Goal: Task Accomplishment & Management: Use online tool/utility

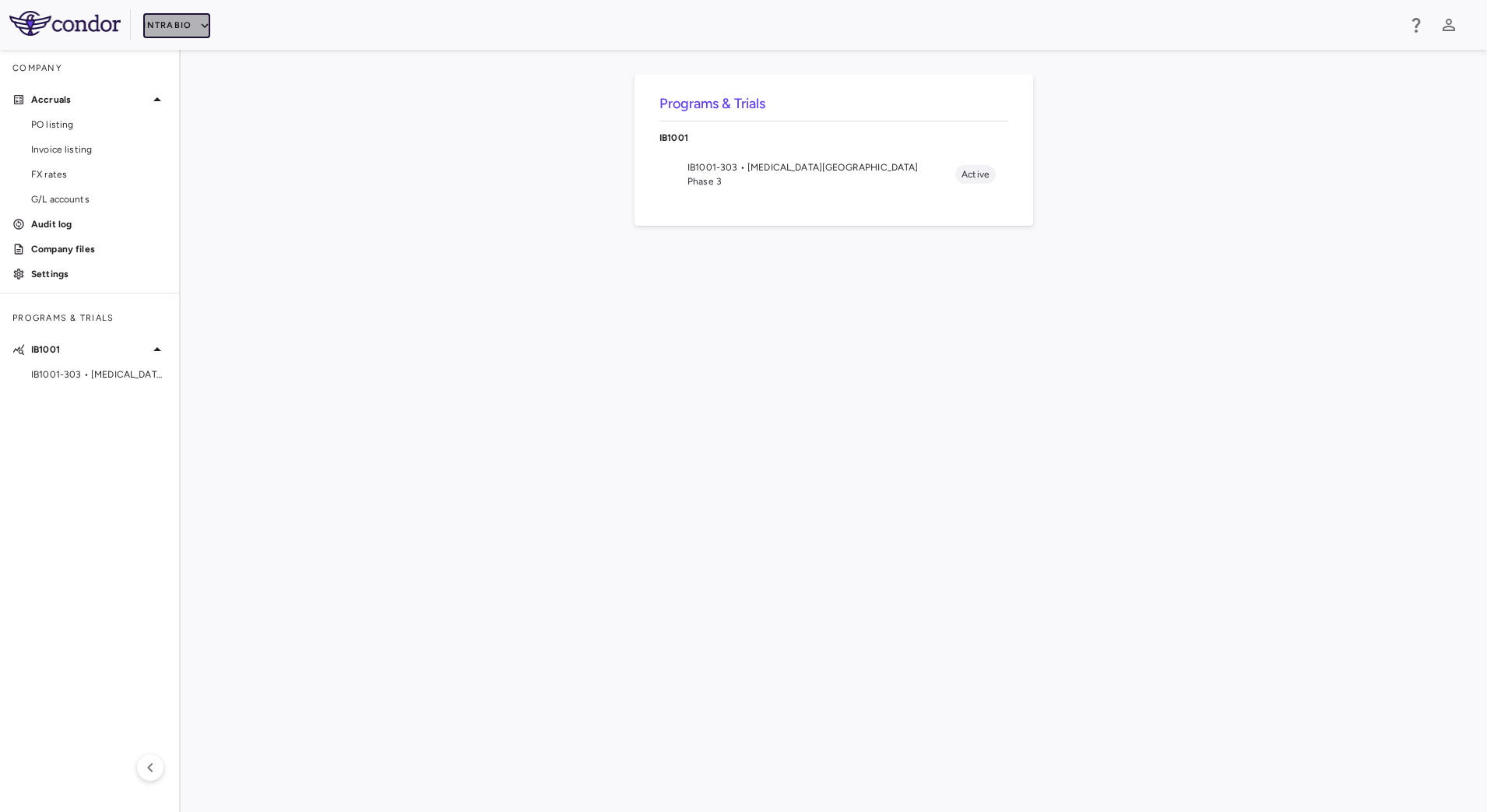
click at [193, 24] on button "IntraBio" at bounding box center [177, 25] width 67 height 24
click at [199, 154] on li "BridgeBio, Inc." at bounding box center [208, 149] width 130 height 24
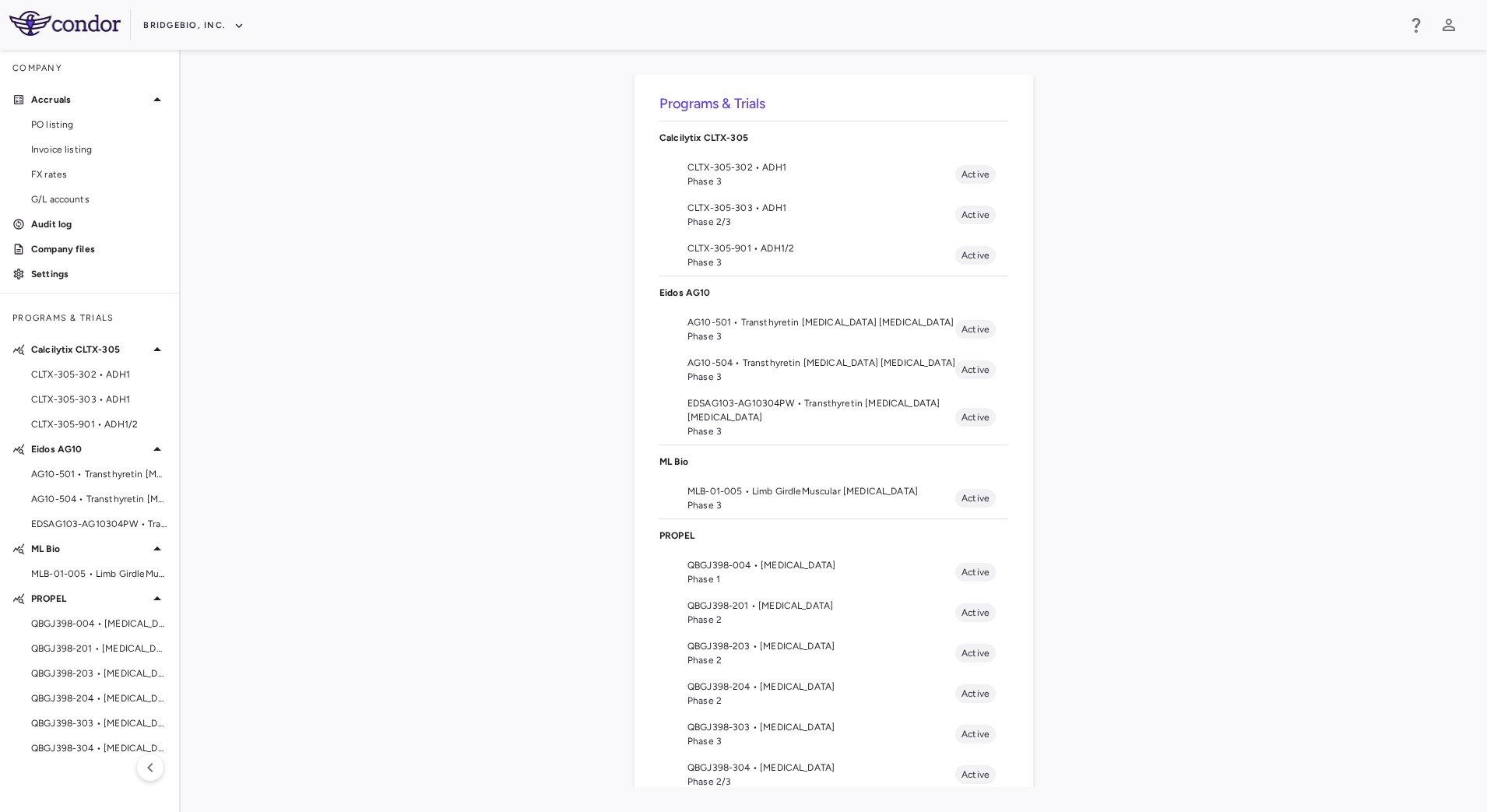
click at [772, 564] on span "QBGJ398-004 • [MEDICAL_DATA]" at bounding box center [821, 565] width 268 height 14
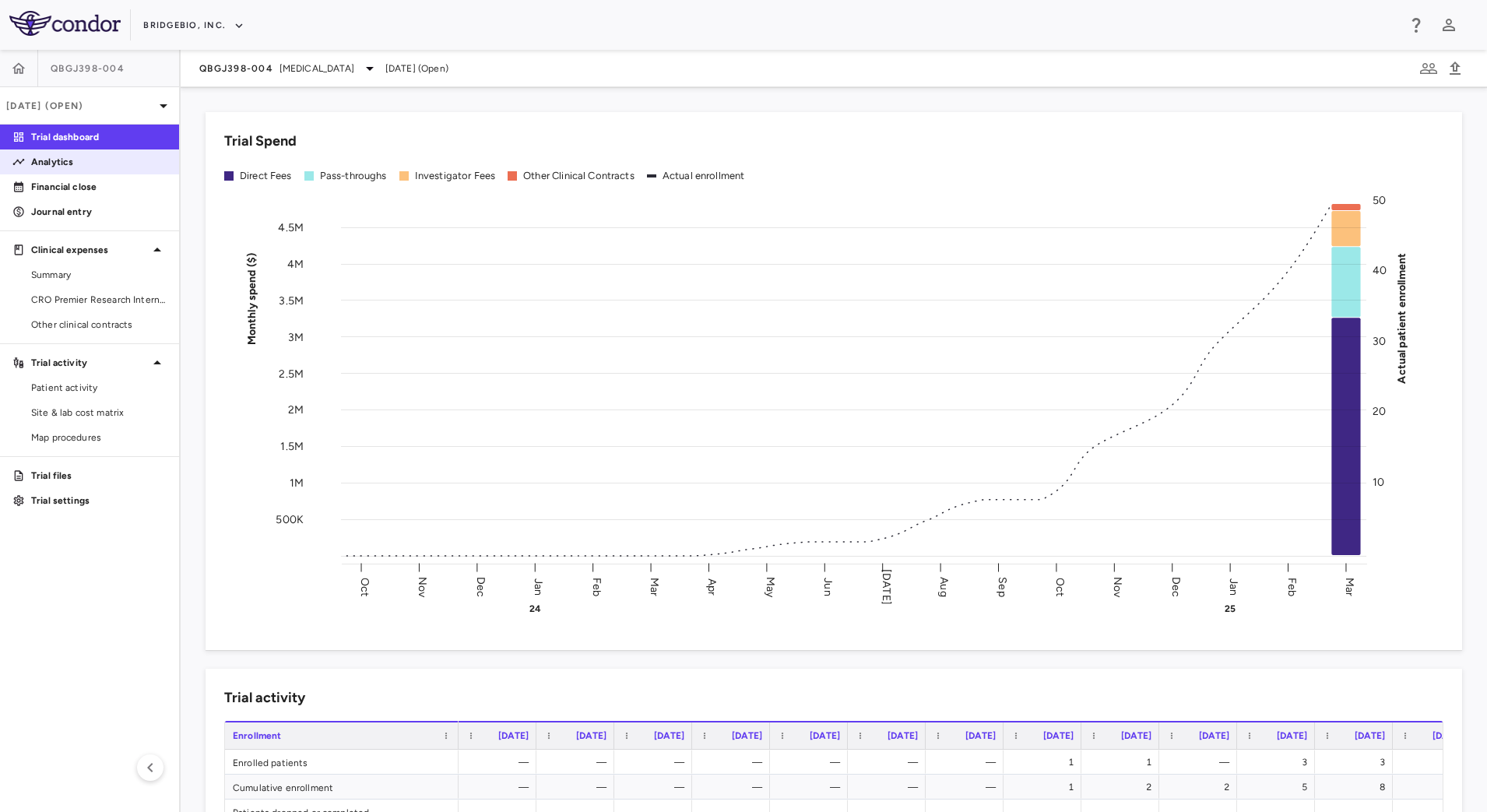
click at [67, 159] on p "Analytics" at bounding box center [99, 162] width 136 height 14
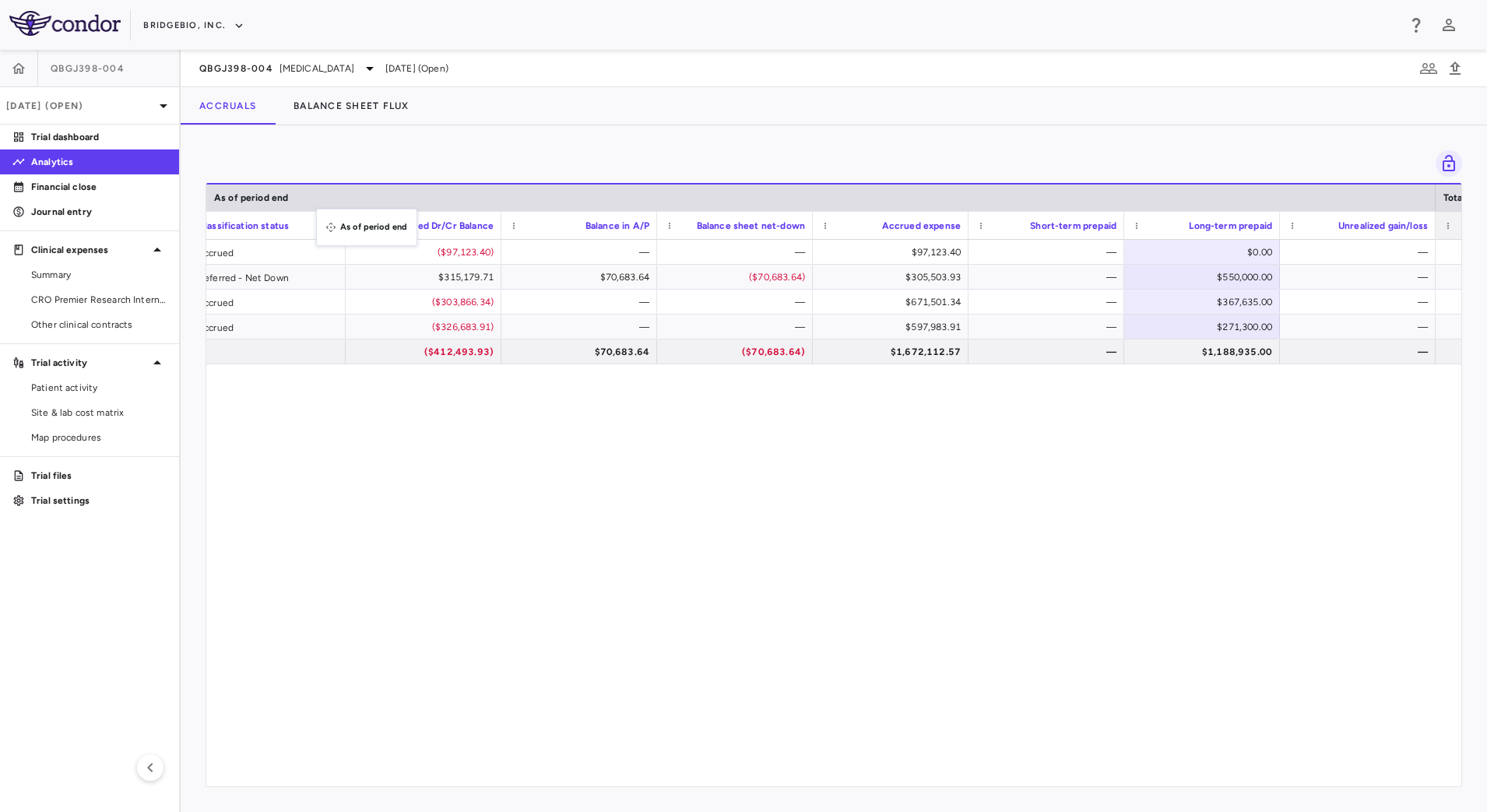
drag, startPoint x: 941, startPoint y: 194, endPoint x: 324, endPoint y: 218, distance: 617.5
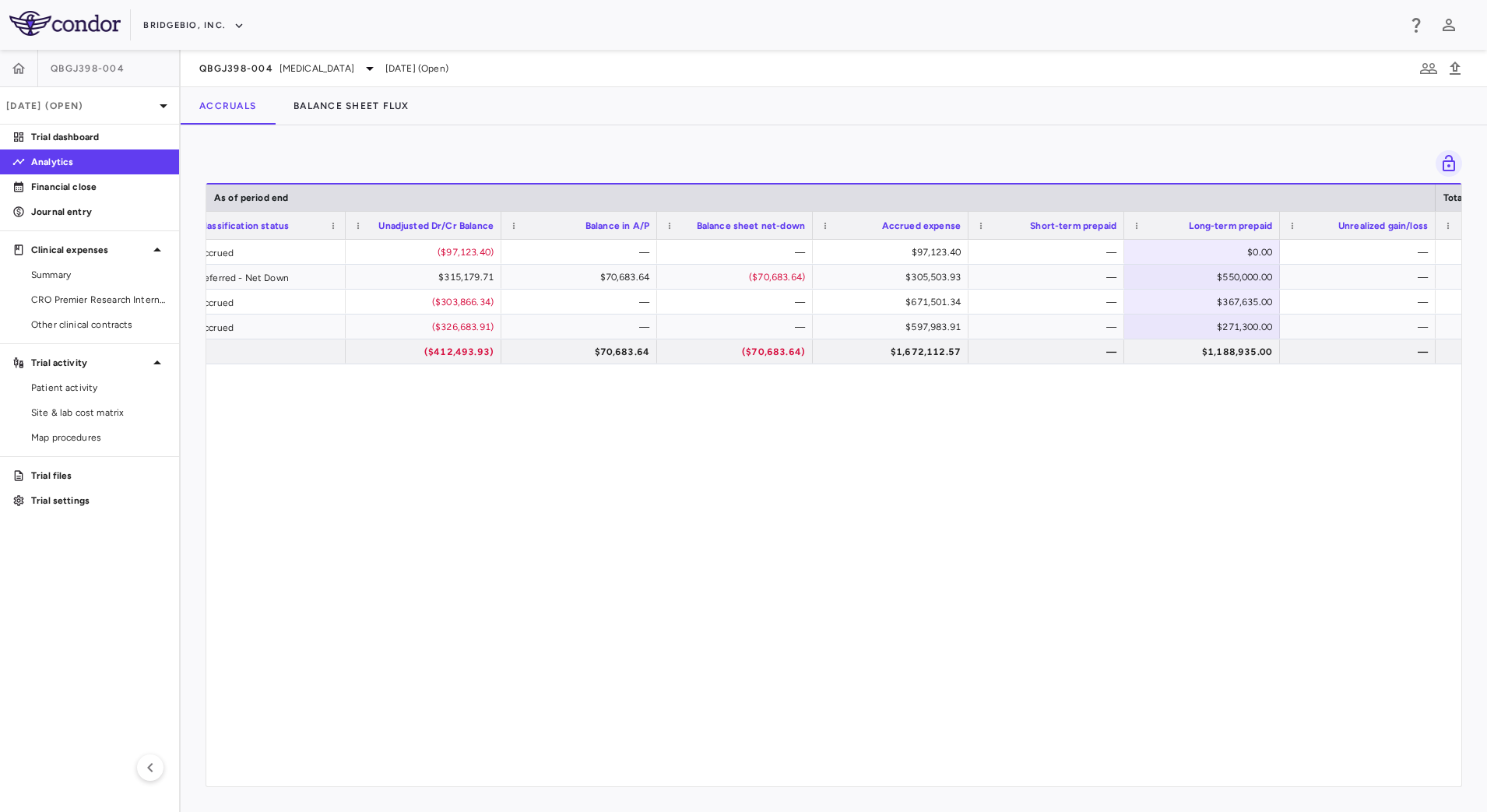
scroll to position [0, 849]
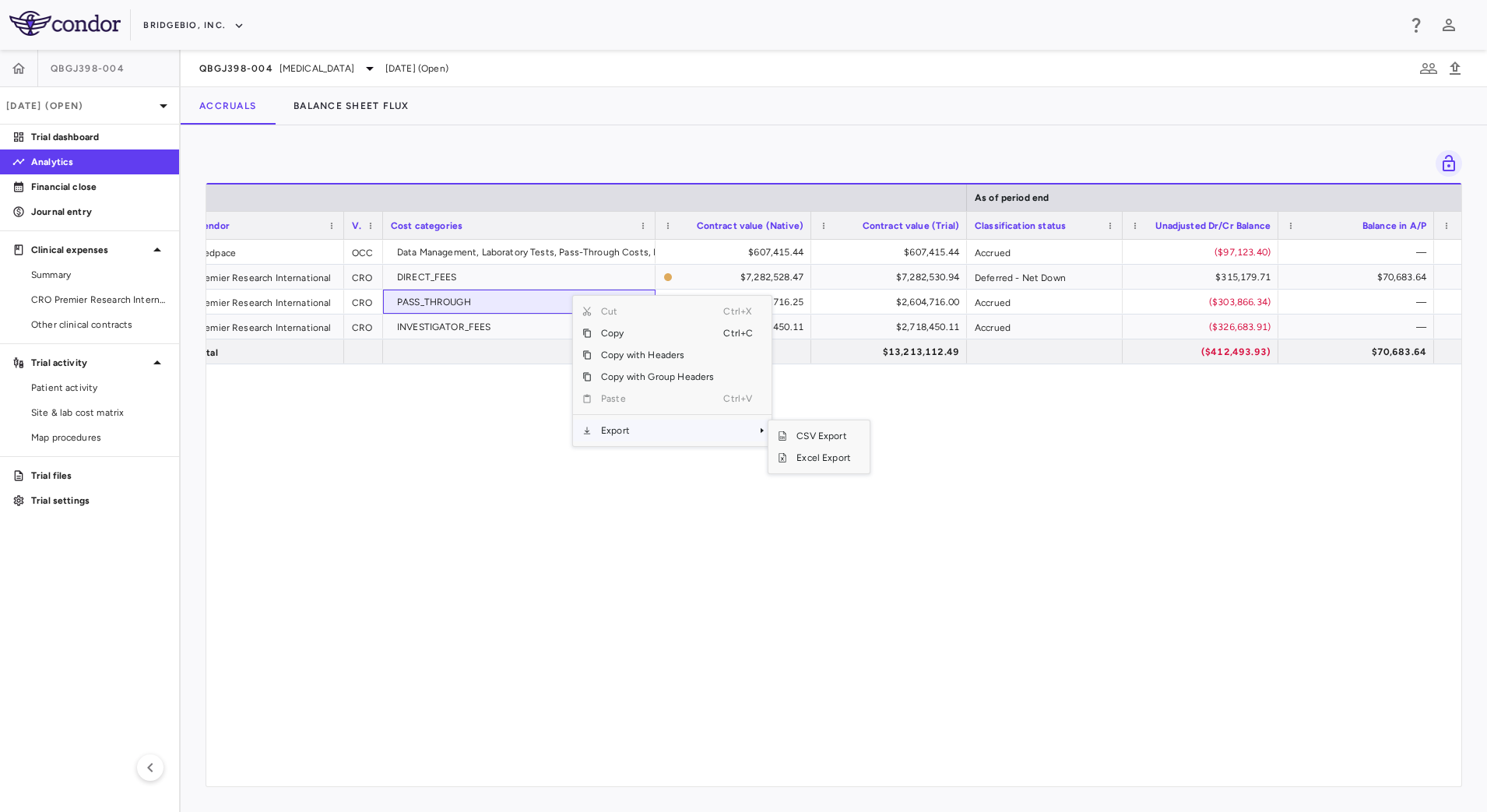
click at [712, 436] on span "Export" at bounding box center [657, 430] width 131 height 22
click at [802, 435] on span "CSV Export" at bounding box center [824, 436] width 74 height 22
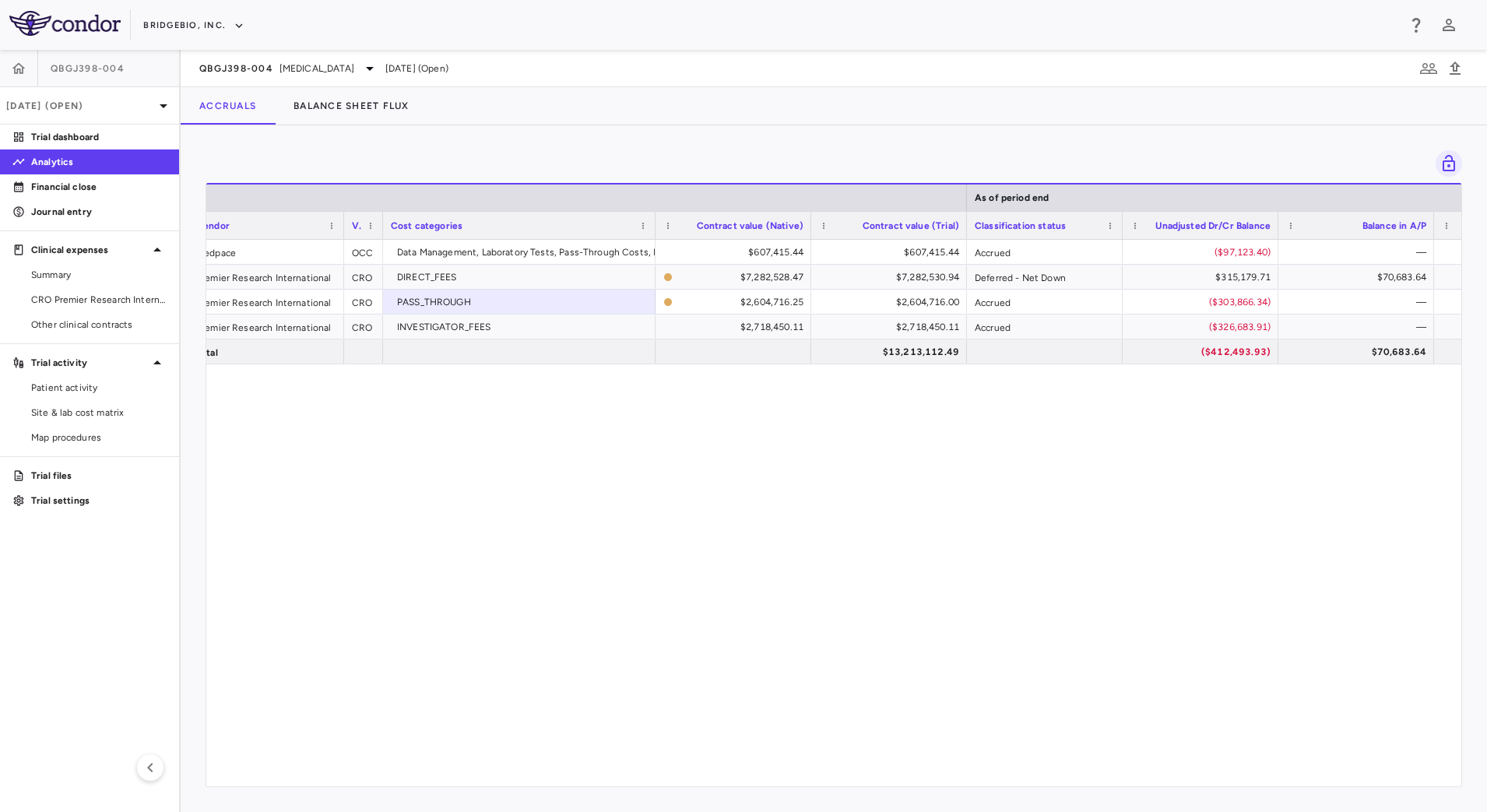
click at [823, 639] on div "Medpace OCC Data Management, Laboratory Tests, Pass-Through Costs, Project Mana…" at bounding box center [834, 506] width 1255 height 532
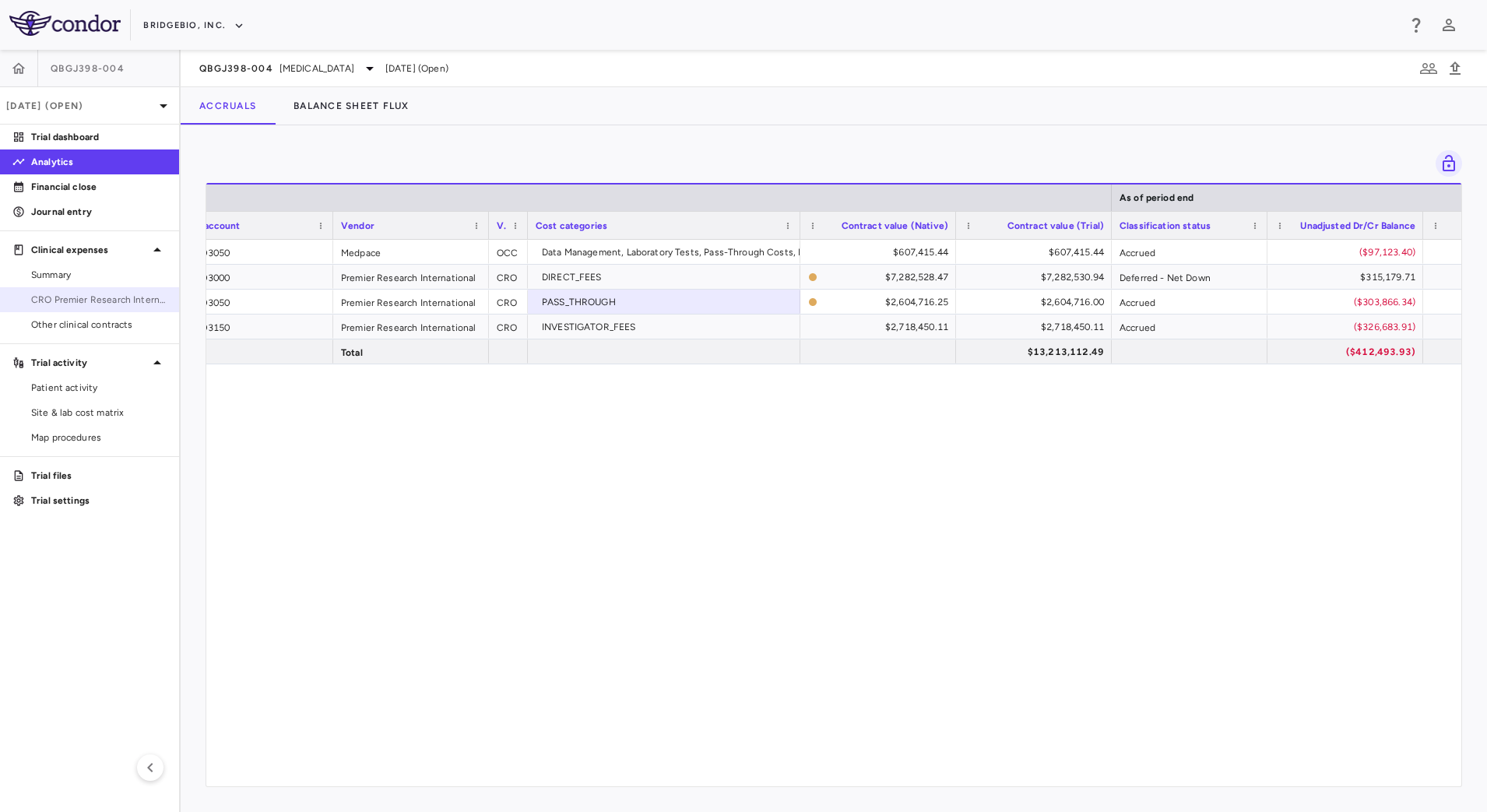
click at [122, 306] on span "CRO Premier Research International" at bounding box center [99, 299] width 136 height 14
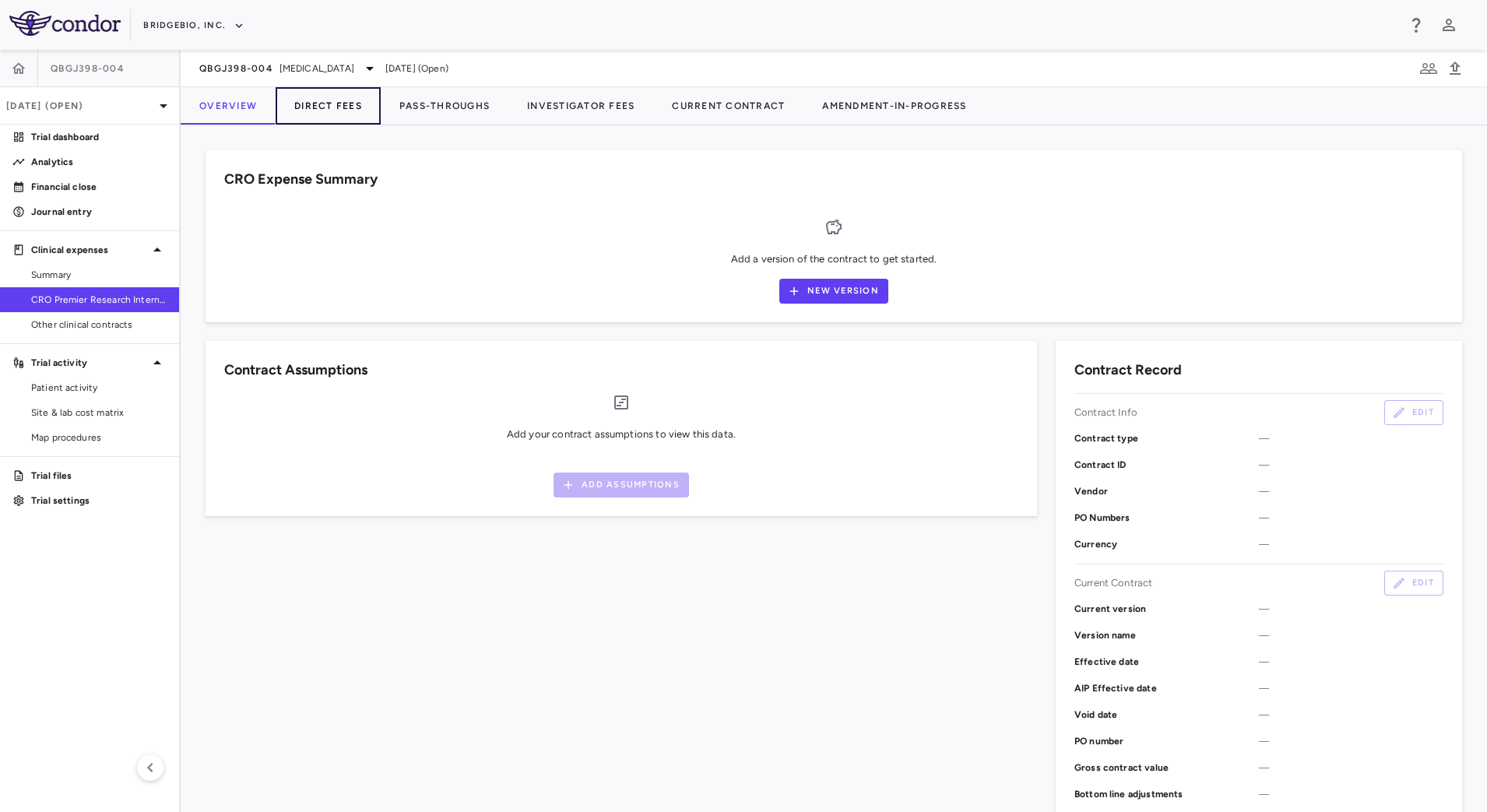
click at [328, 116] on button "Direct Fees" at bounding box center [328, 106] width 105 height 38
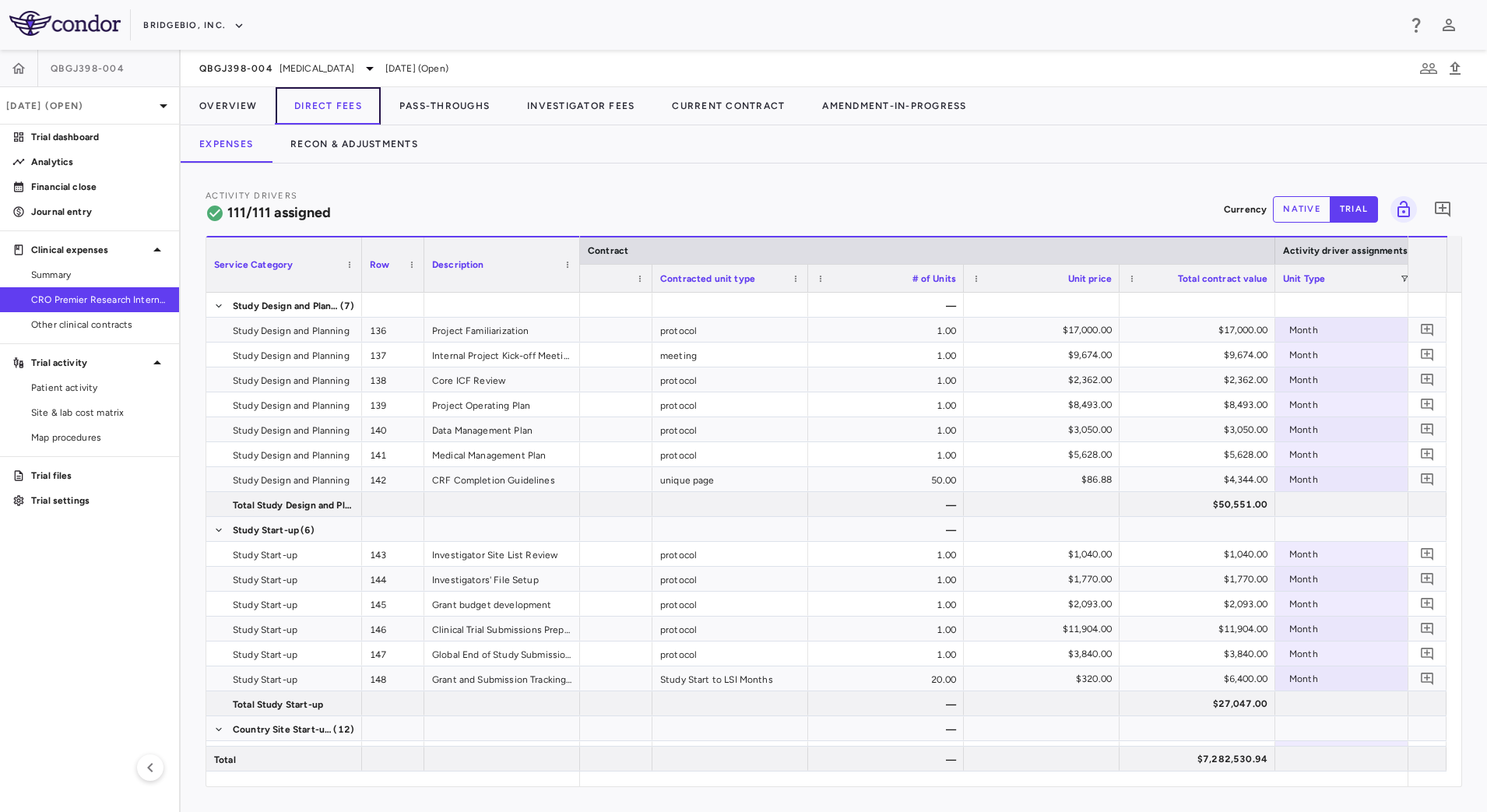
scroll to position [0, 421]
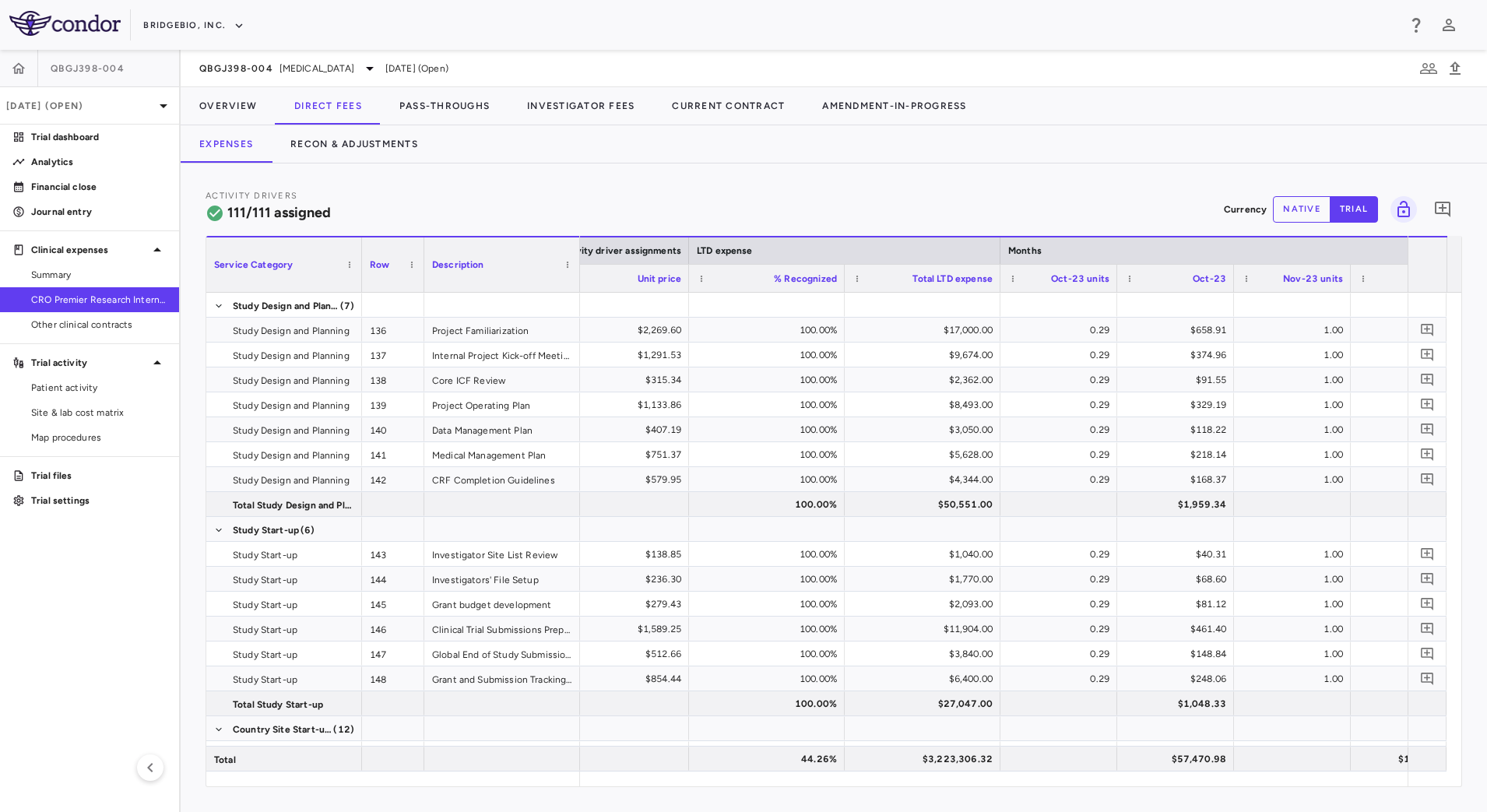
click at [944, 145] on div "Expenses Recon & Adjustments" at bounding box center [833, 144] width 1307 height 38
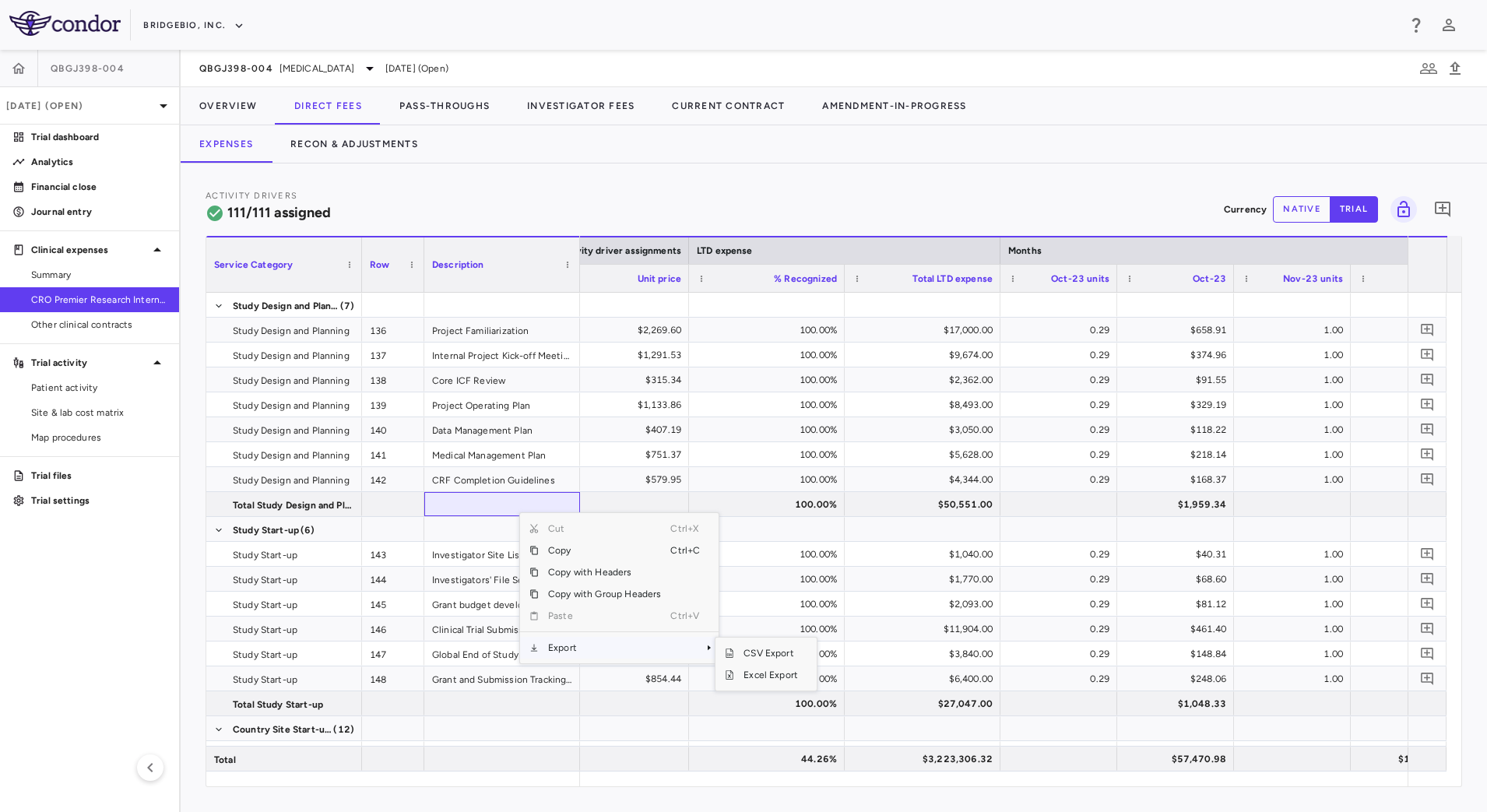
click at [579, 652] on span "Export" at bounding box center [605, 648] width 131 height 22
click at [771, 654] on span "CSV Export" at bounding box center [771, 653] width 74 height 22
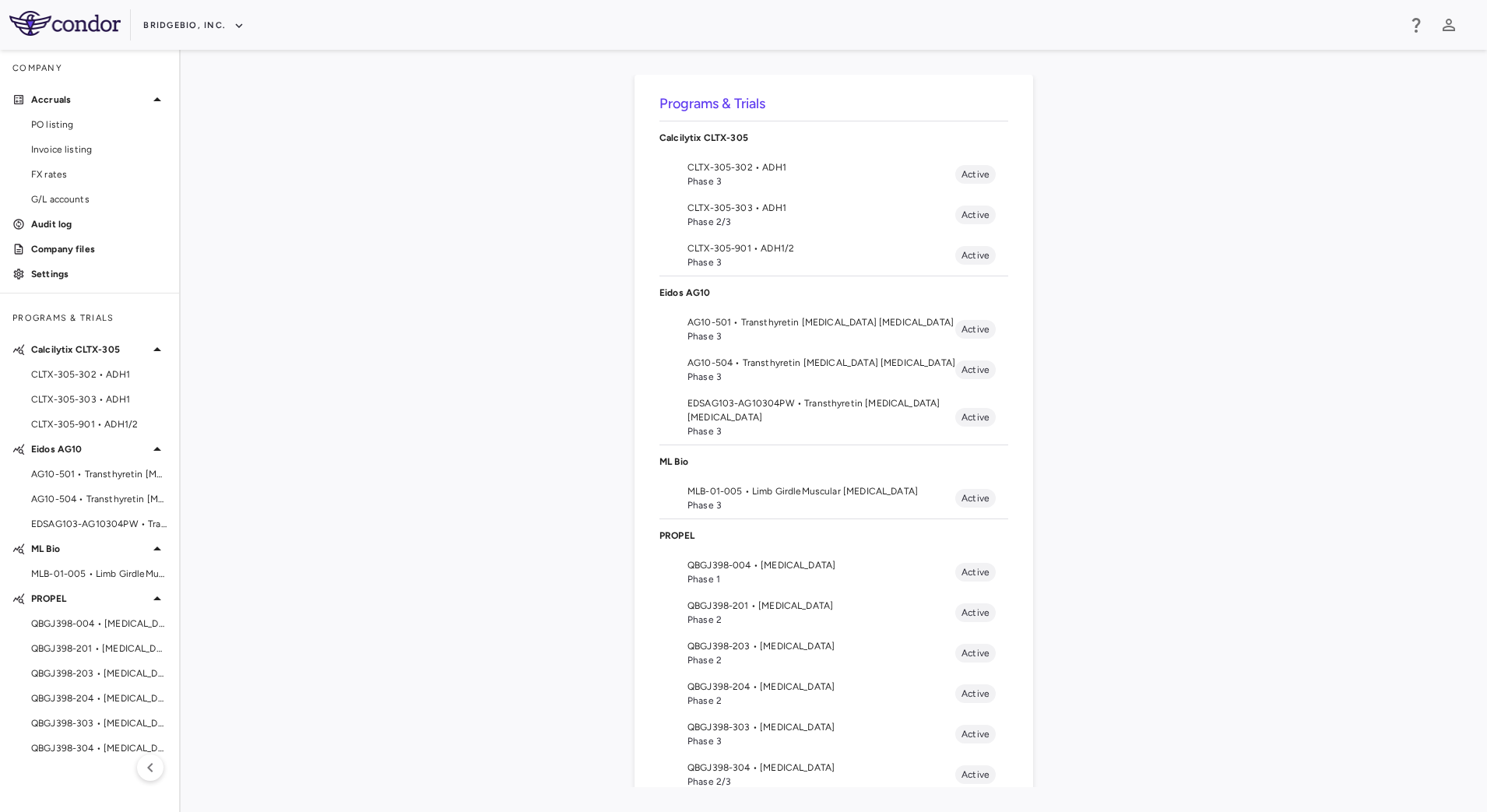
click at [758, 581] on span "Phase 1" at bounding box center [821, 579] width 268 height 14
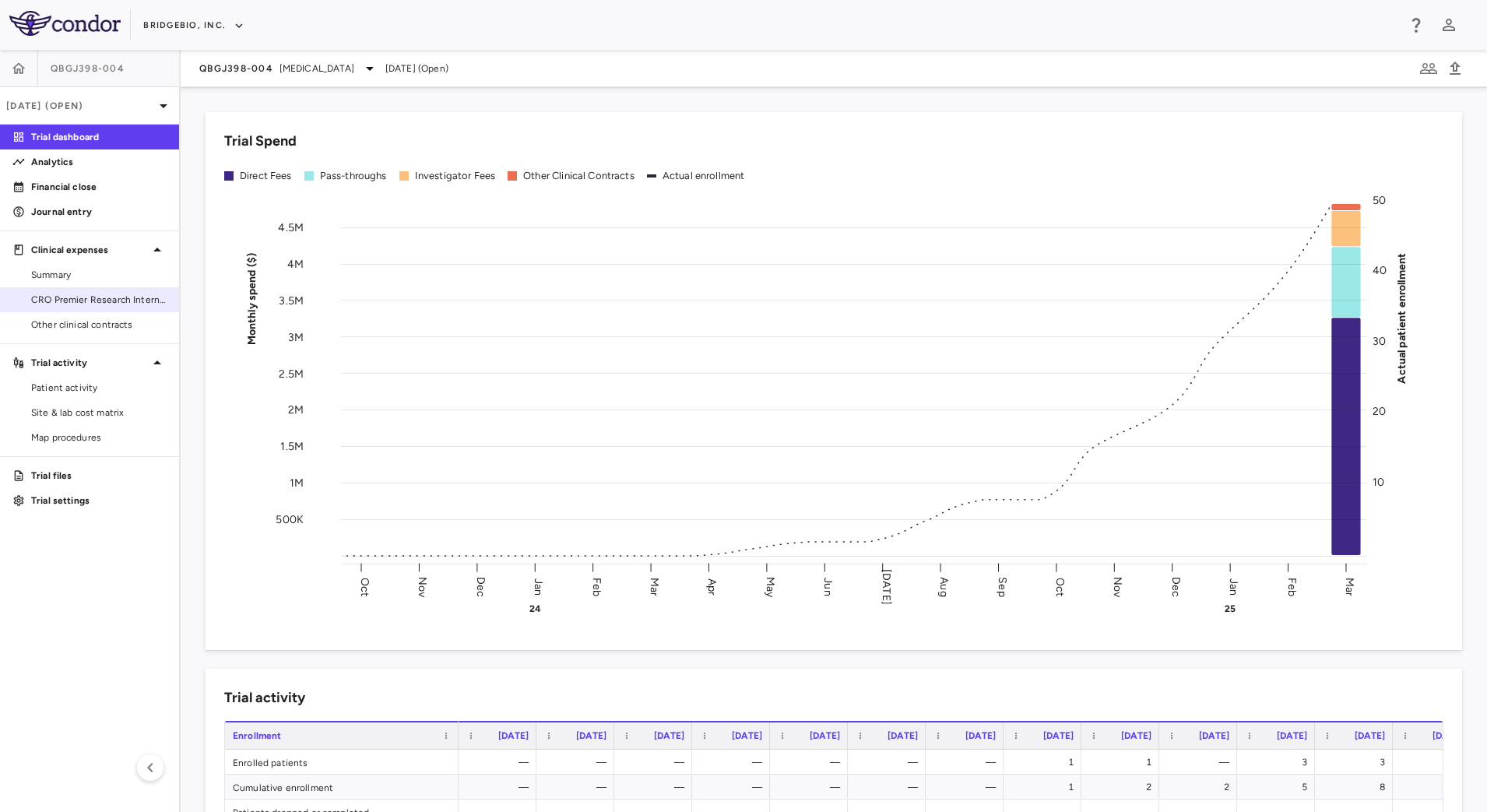
drag, startPoint x: 101, startPoint y: 299, endPoint x: 111, endPoint y: 293, distance: 11.7
click at [101, 299] on span "CRO Premier Research International" at bounding box center [99, 299] width 136 height 14
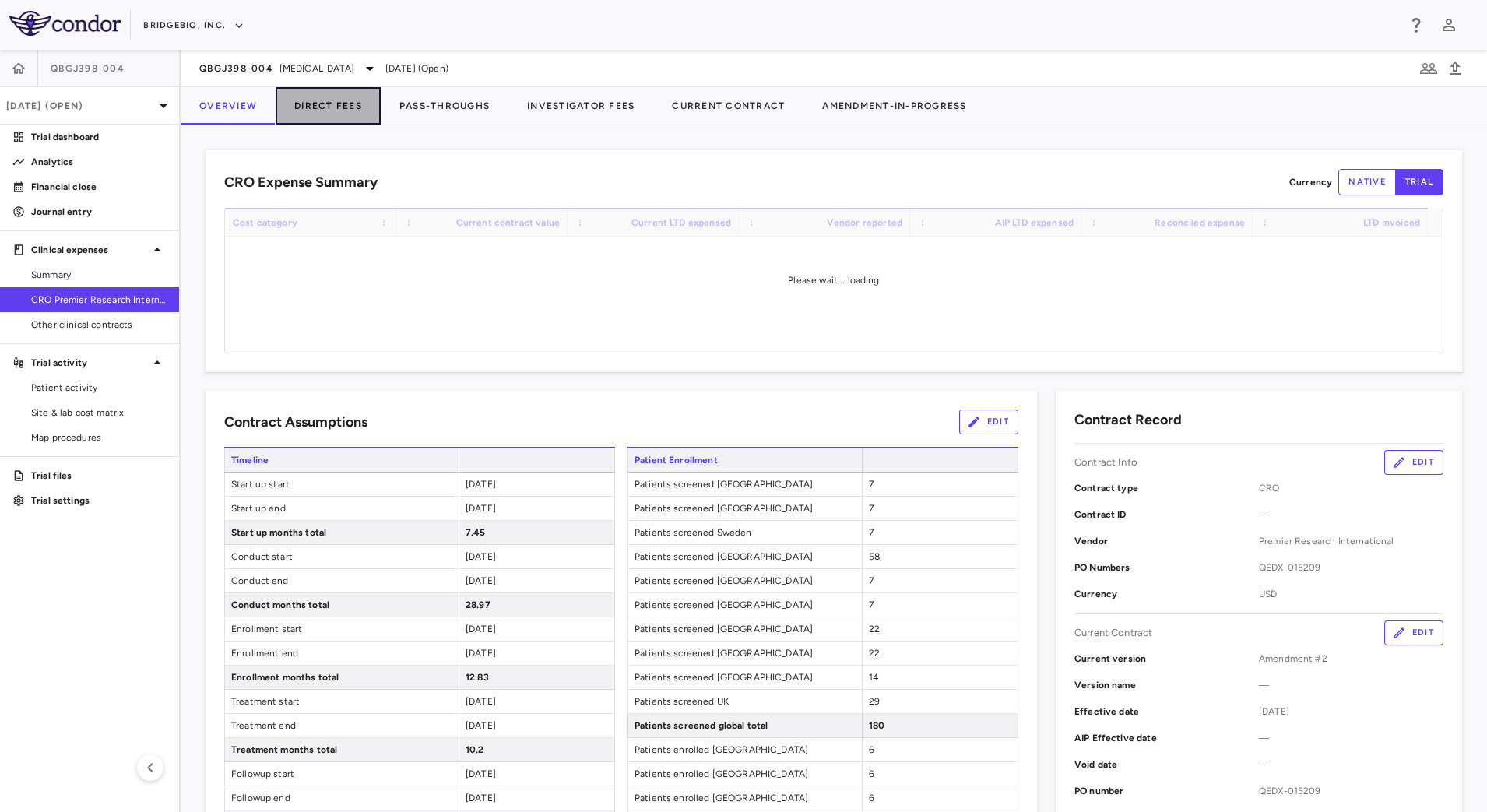
click at [327, 108] on button "Direct Fees" at bounding box center [328, 106] width 105 height 38
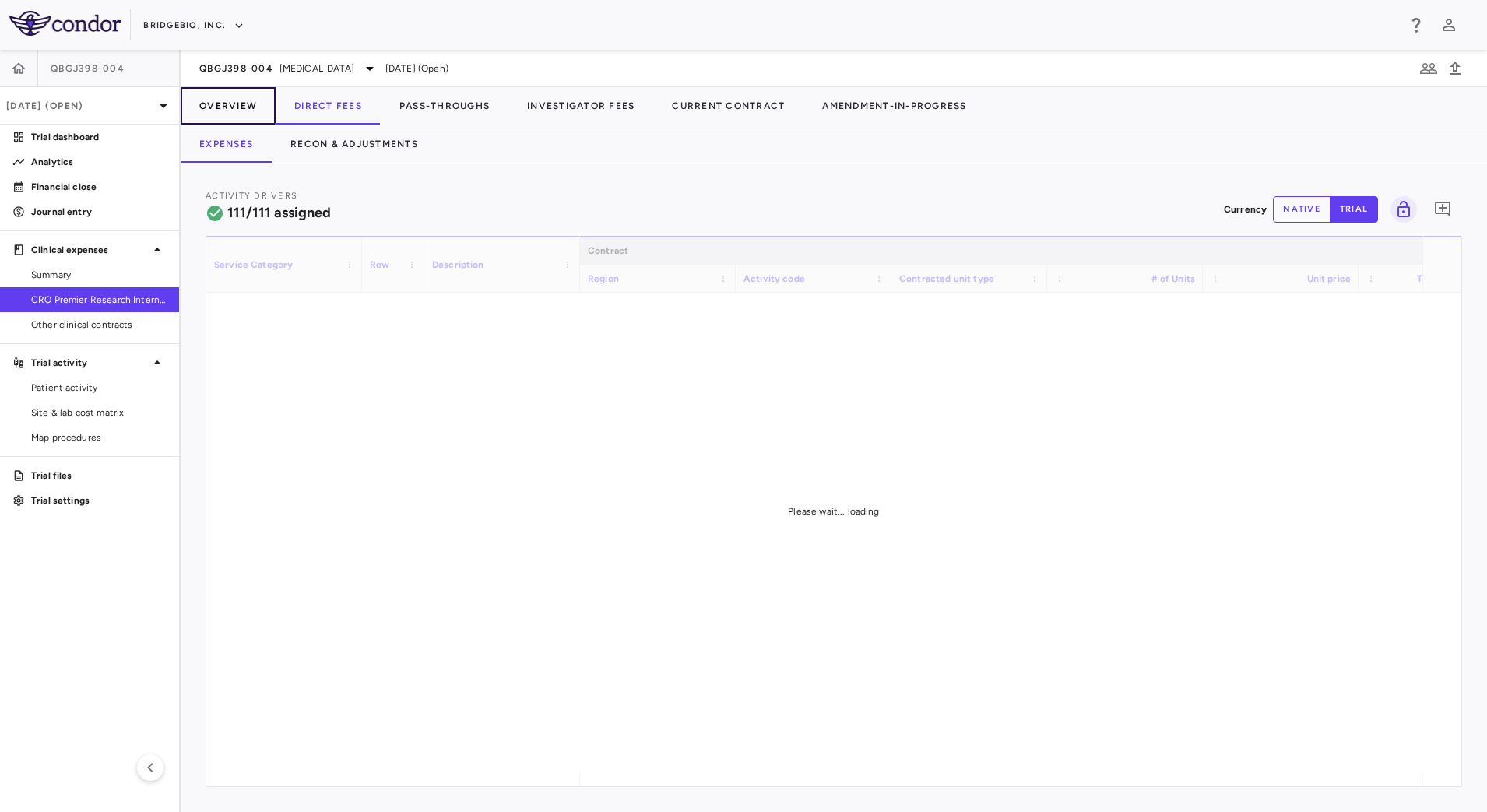
click at [236, 105] on button "Overview" at bounding box center [228, 106] width 95 height 38
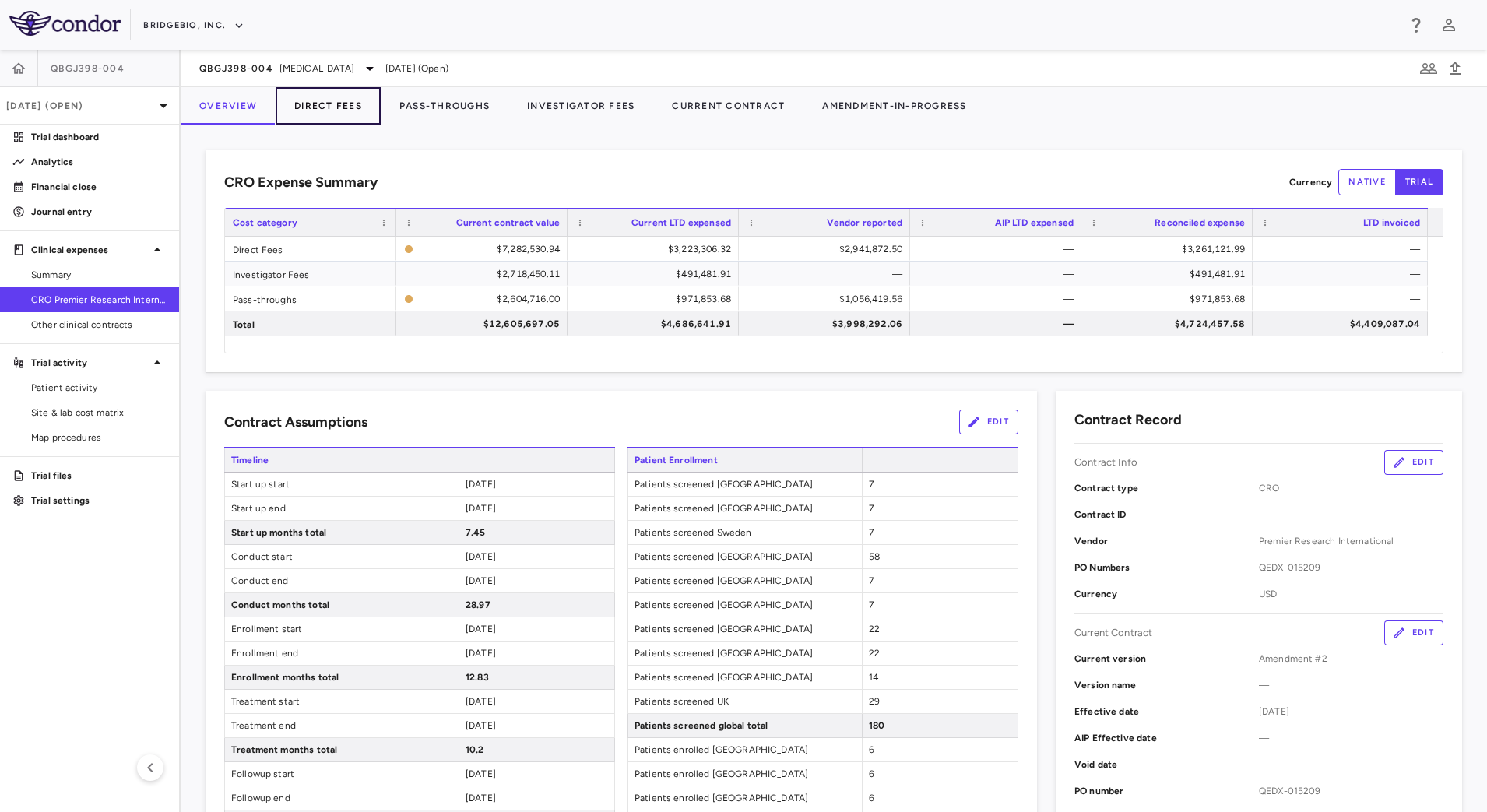
click at [333, 117] on button "Direct Fees" at bounding box center [328, 106] width 105 height 38
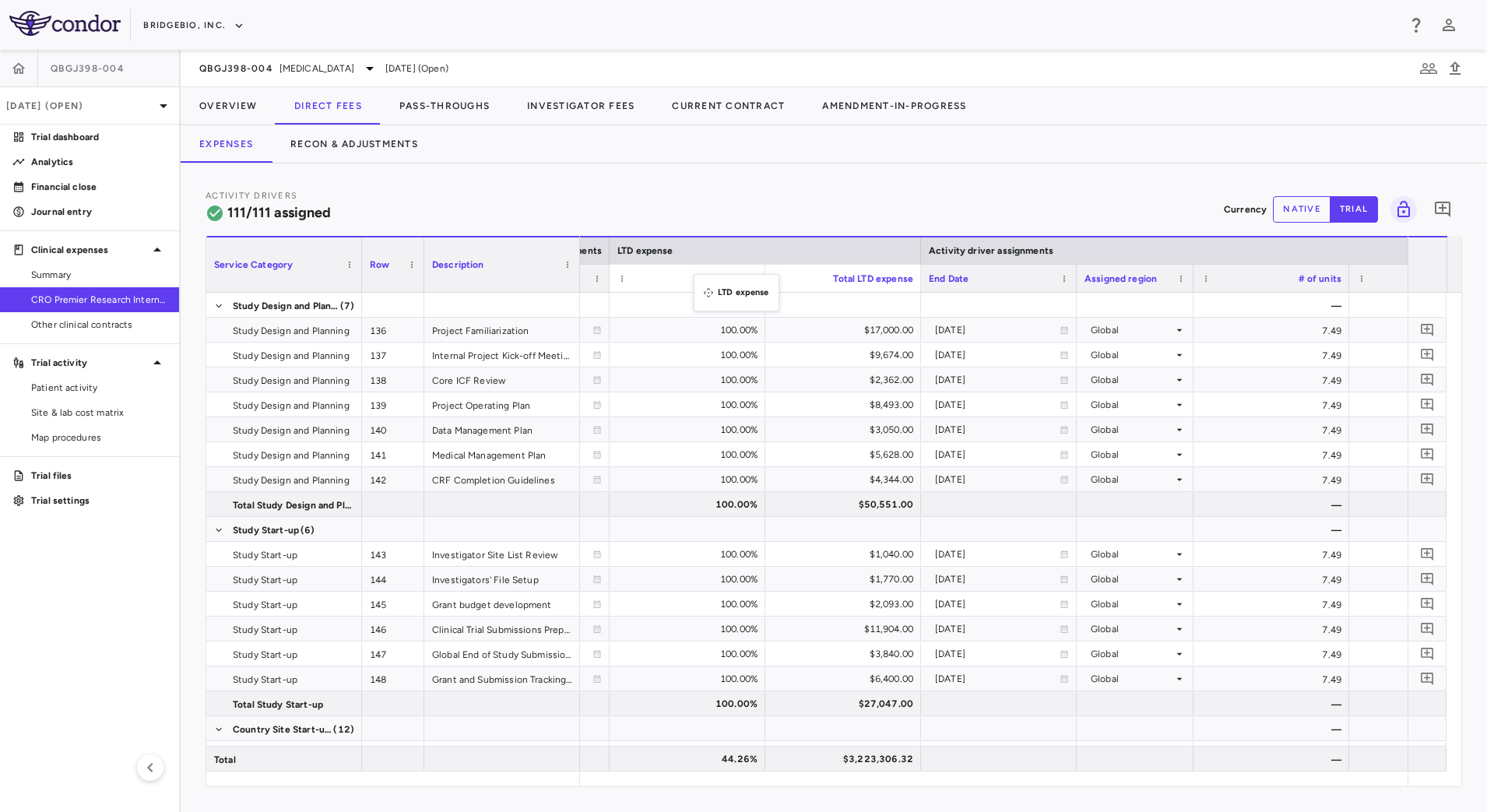
drag, startPoint x: 1323, startPoint y: 247, endPoint x: 701, endPoint y: 284, distance: 623.1
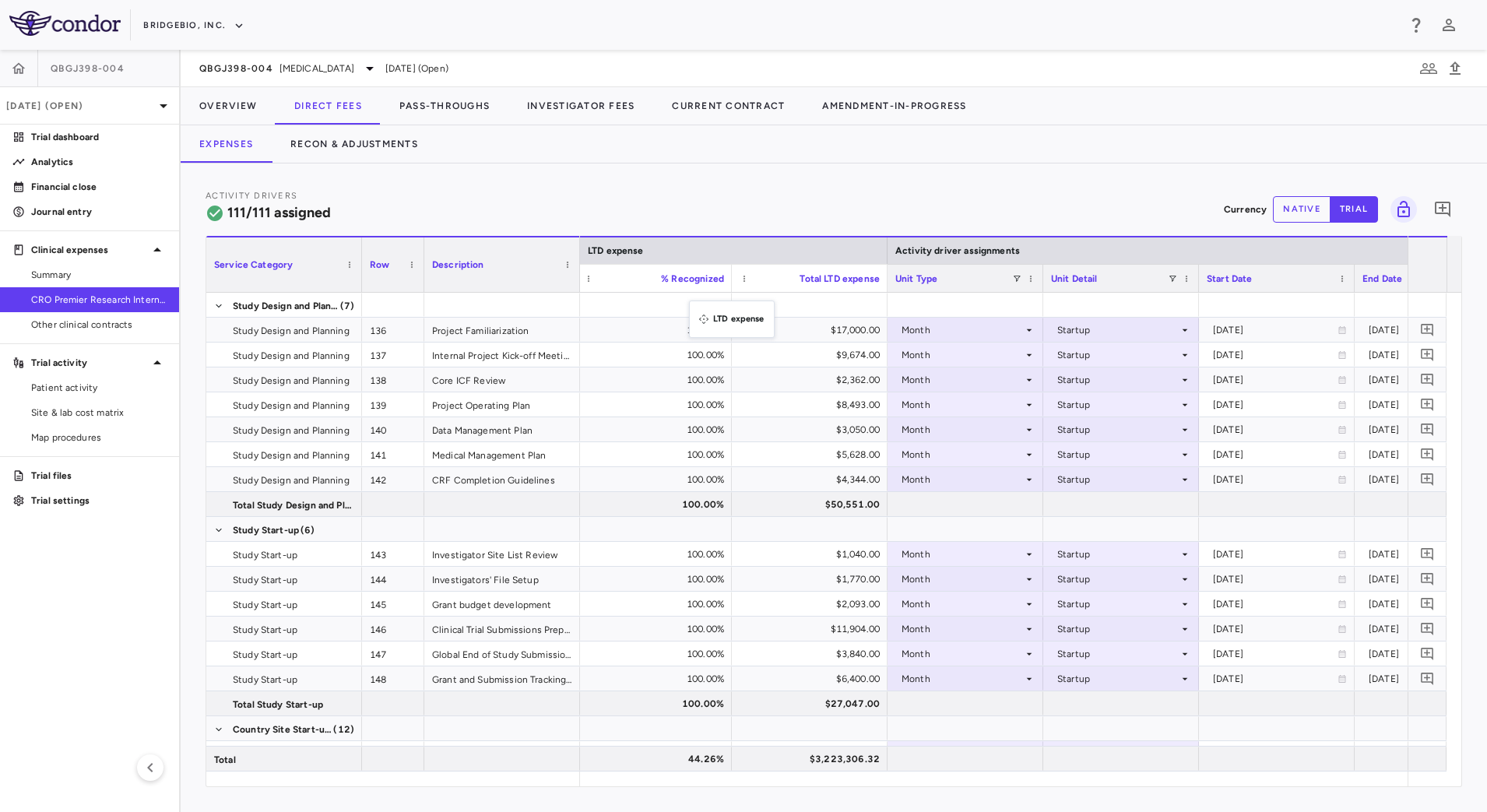
drag, startPoint x: 1178, startPoint y: 254, endPoint x: 697, endPoint y: 310, distance: 484.2
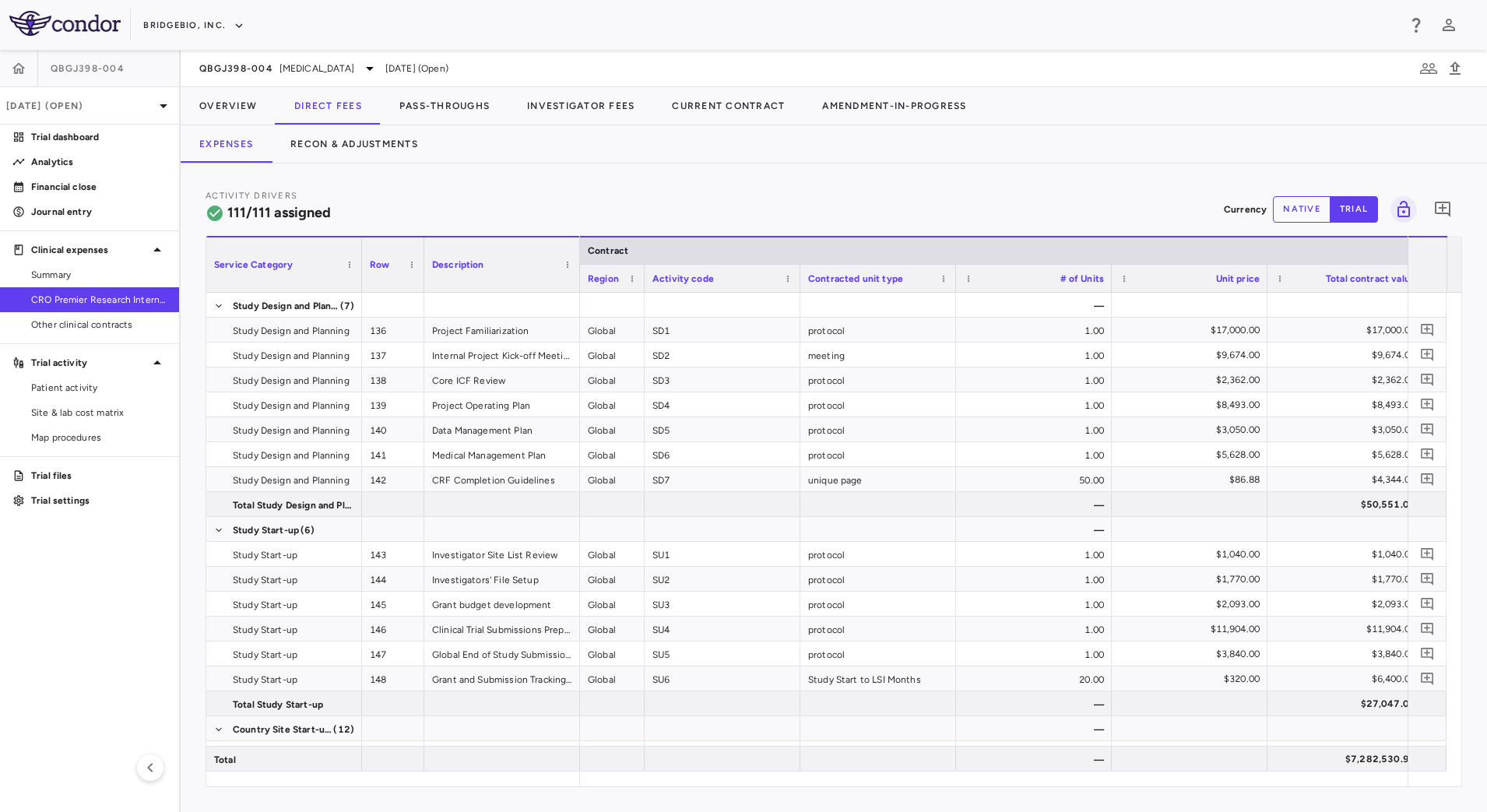
drag, startPoint x: 733, startPoint y: 282, endPoint x: 639, endPoint y: 284, distance: 94.0
click at [641, 284] on div at bounding box center [643, 277] width 6 height 27
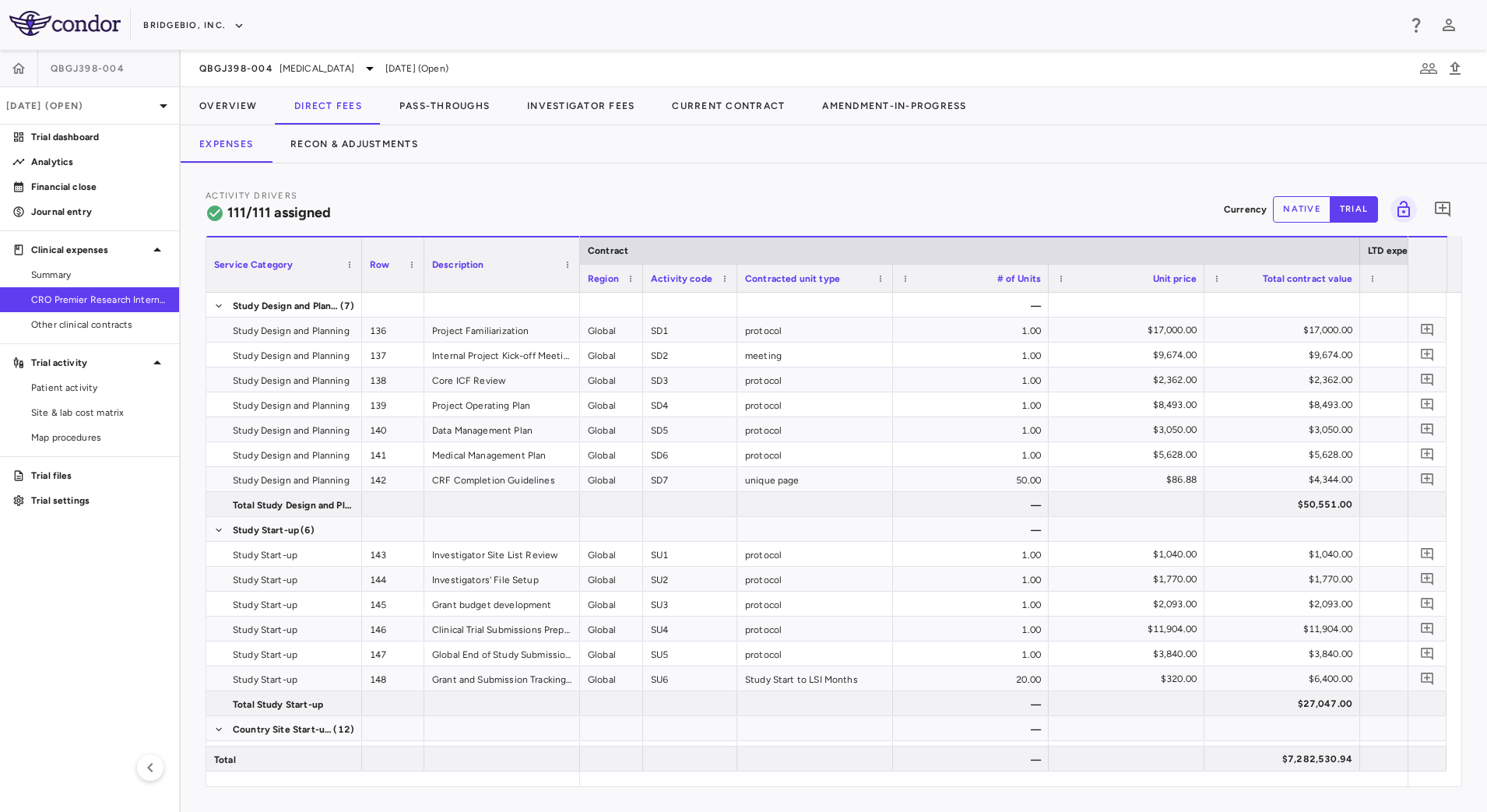
drag, startPoint x: 796, startPoint y: 279, endPoint x: 734, endPoint y: 278, distance: 62.0
click at [734, 278] on div at bounding box center [736, 277] width 6 height 27
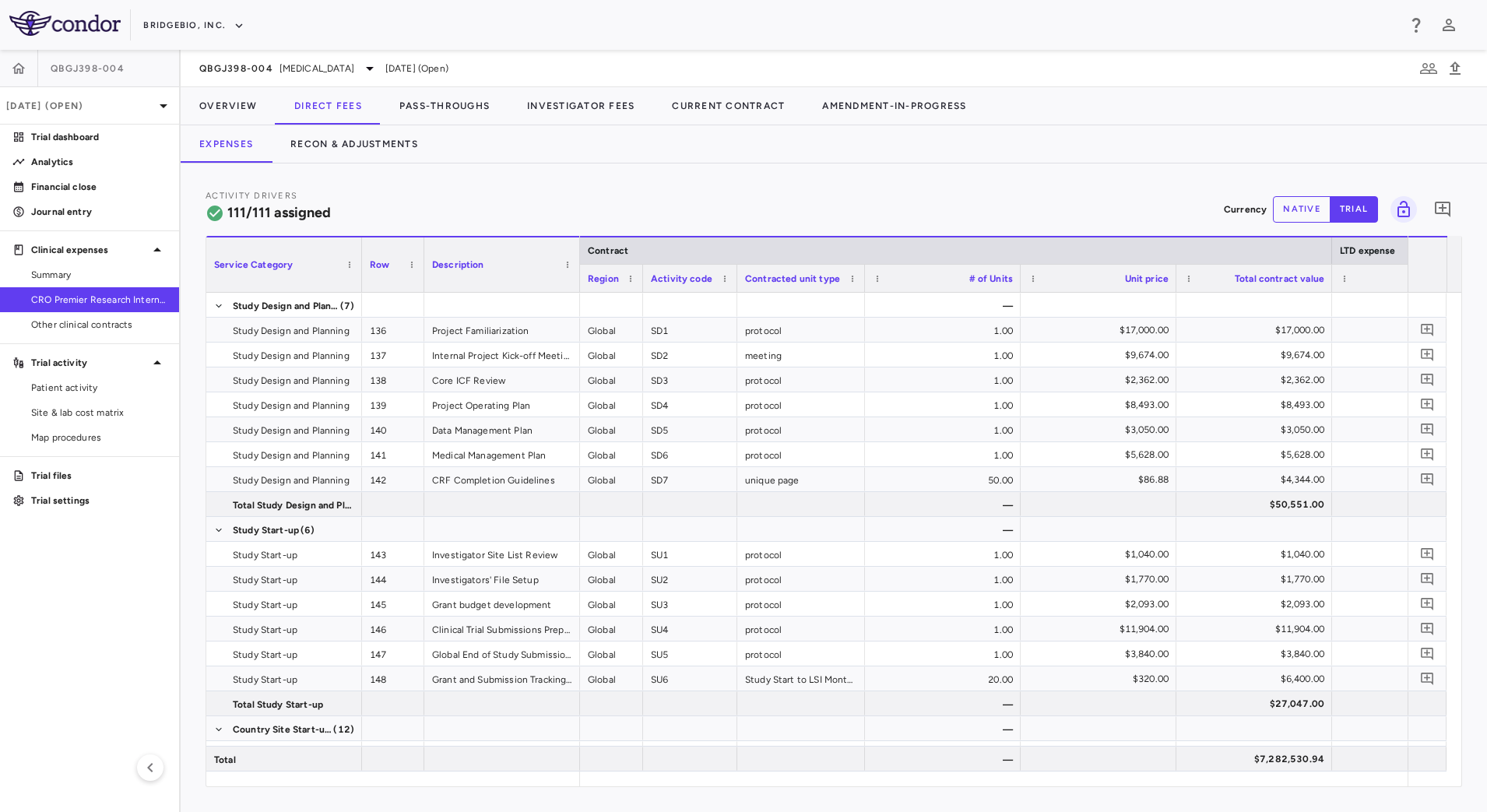
drag, startPoint x: 889, startPoint y: 289, endPoint x: 861, endPoint y: 286, distance: 28.2
click at [861, 286] on div at bounding box center [864, 277] width 6 height 27
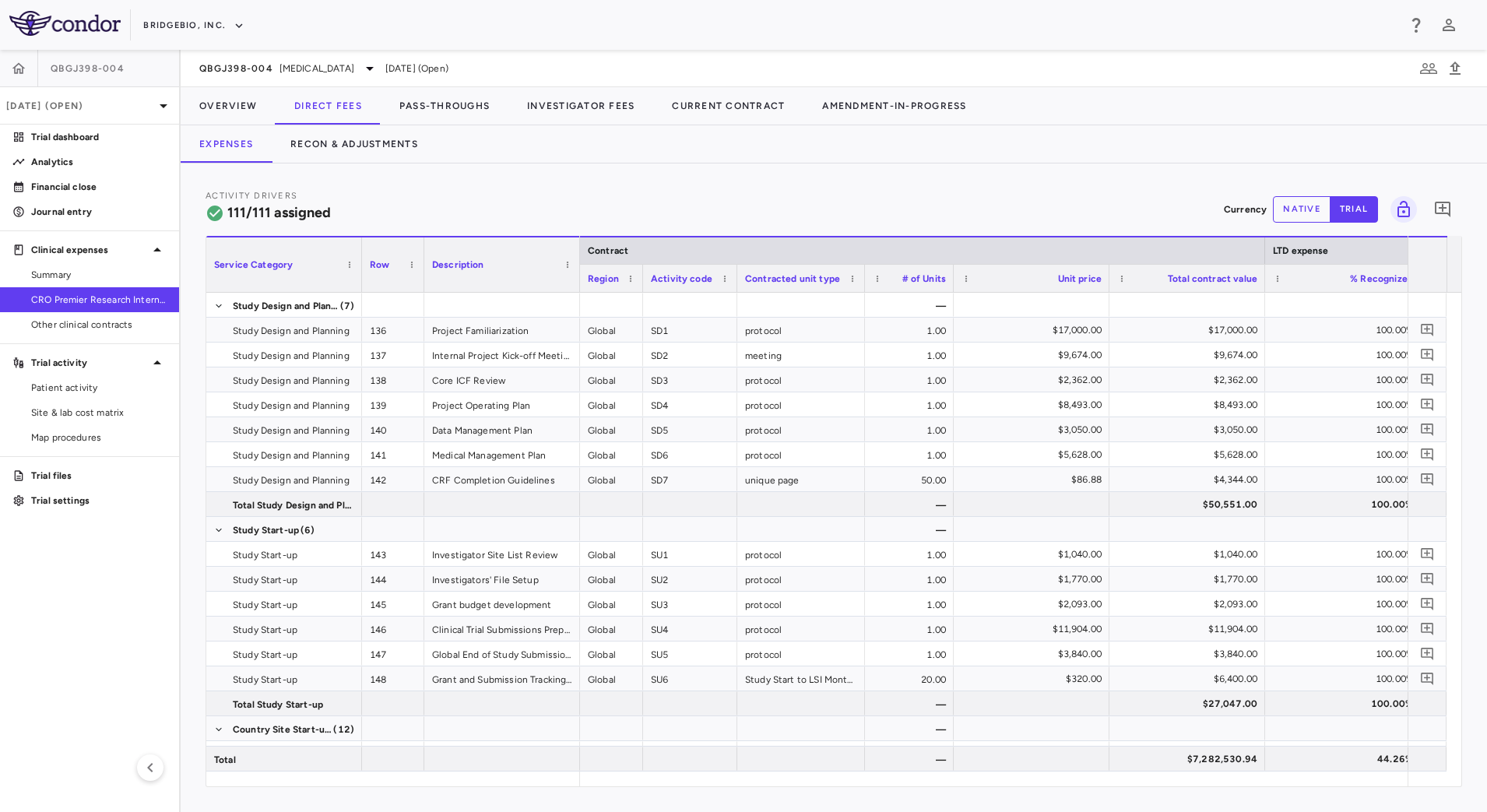
drag, startPoint x: 1019, startPoint y: 288, endPoint x: 994, endPoint y: 292, distance: 25.3
click at [950, 288] on div at bounding box center [952, 277] width 6 height 27
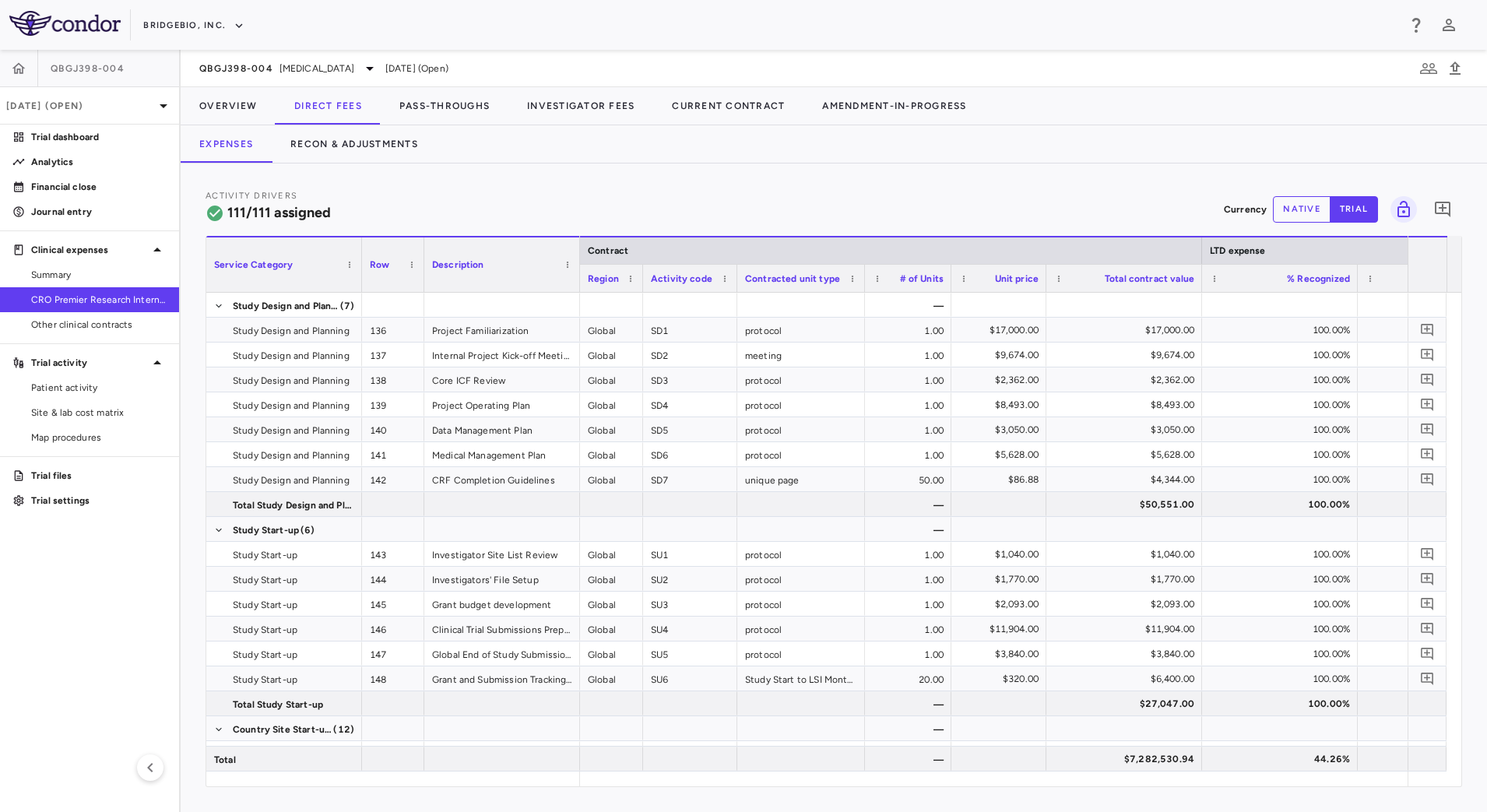
drag, startPoint x: 1103, startPoint y: 285, endPoint x: 1042, endPoint y: 285, distance: 61.0
click at [1042, 285] on div at bounding box center [1045, 277] width 6 height 27
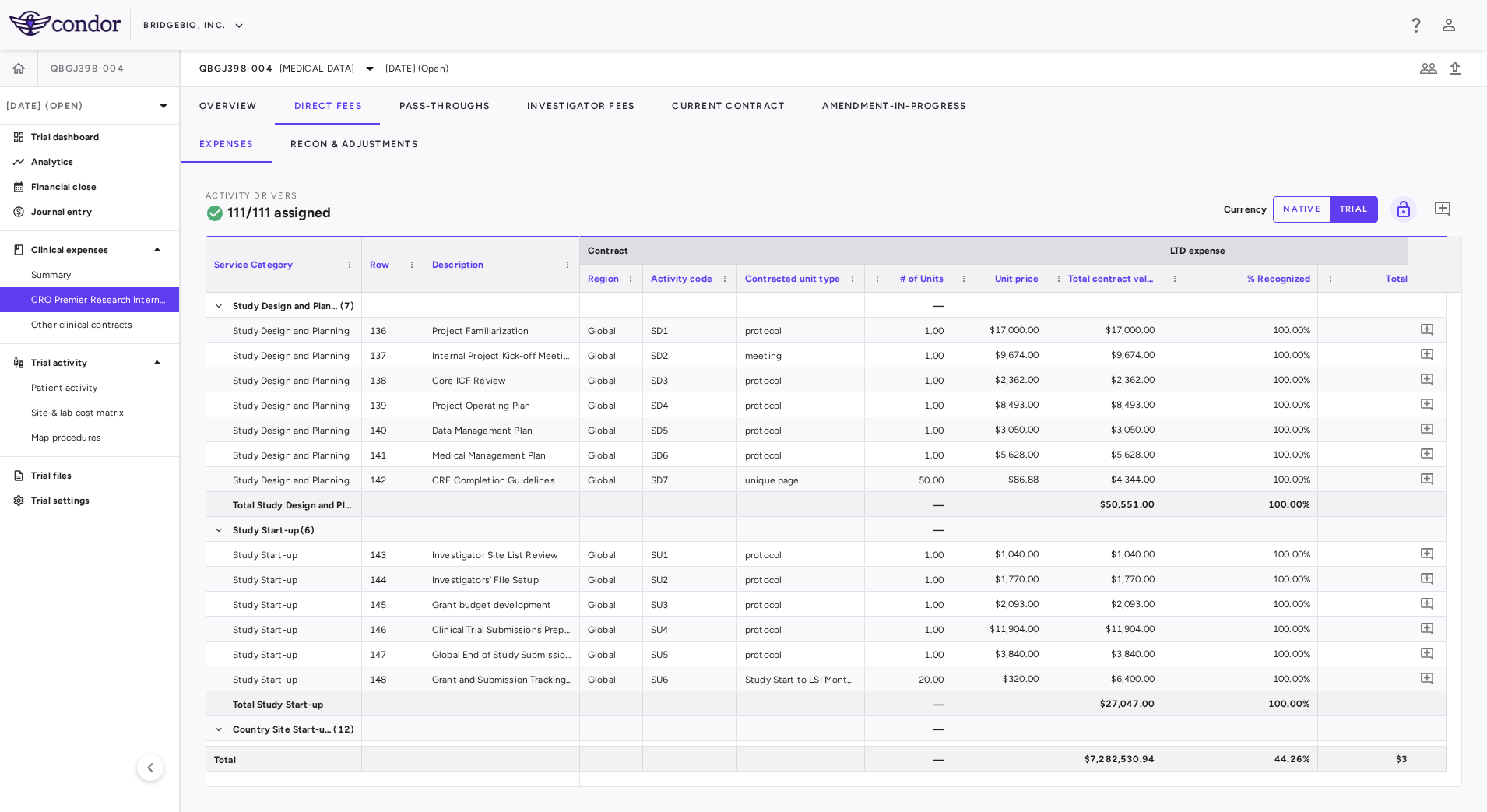
drag, startPoint x: 1201, startPoint y: 285, endPoint x: 1161, endPoint y: 284, distance: 40.0
click at [1161, 284] on div at bounding box center [1161, 277] width 6 height 27
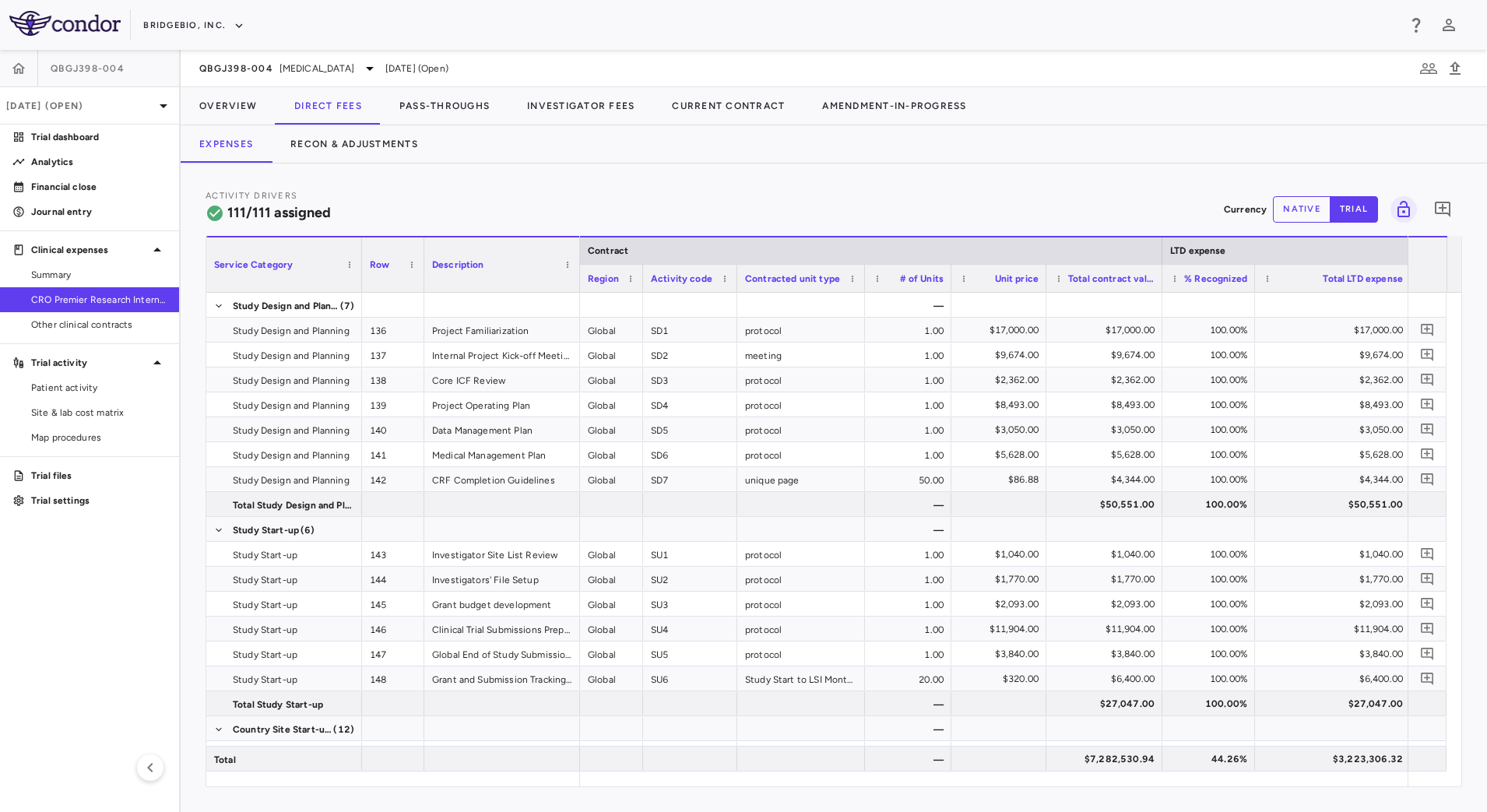
drag, startPoint x: 1315, startPoint y: 285, endPoint x: 1252, endPoint y: 278, distance: 63.4
click at [1252, 278] on div at bounding box center [1253, 277] width 6 height 27
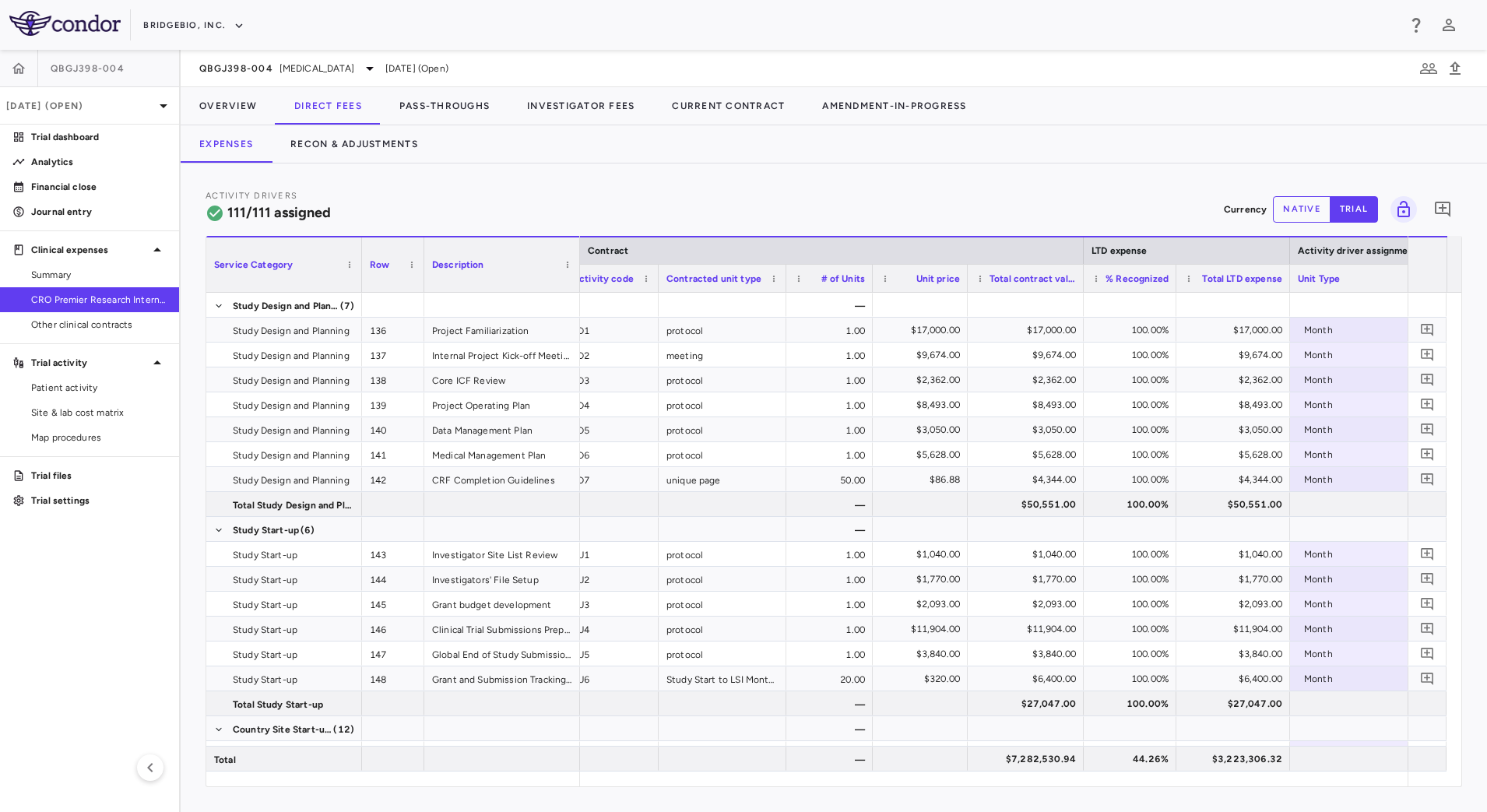
drag, startPoint x: 1329, startPoint y: 272, endPoint x: 1287, endPoint y: 269, distance: 42.1
click at [1287, 269] on div at bounding box center [1289, 277] width 6 height 27
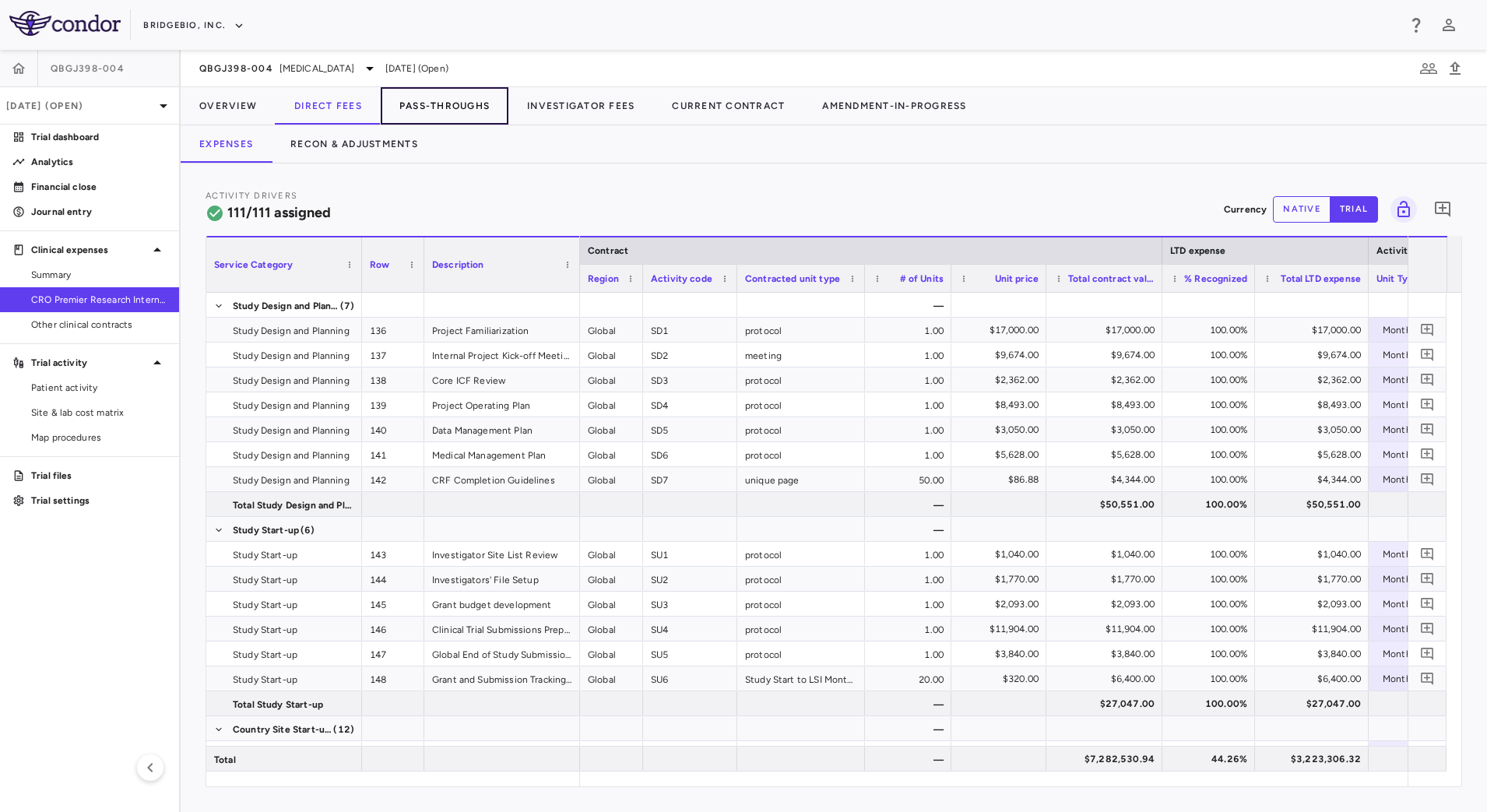
click at [471, 100] on button "Pass-Throughs" at bounding box center [445, 106] width 128 height 38
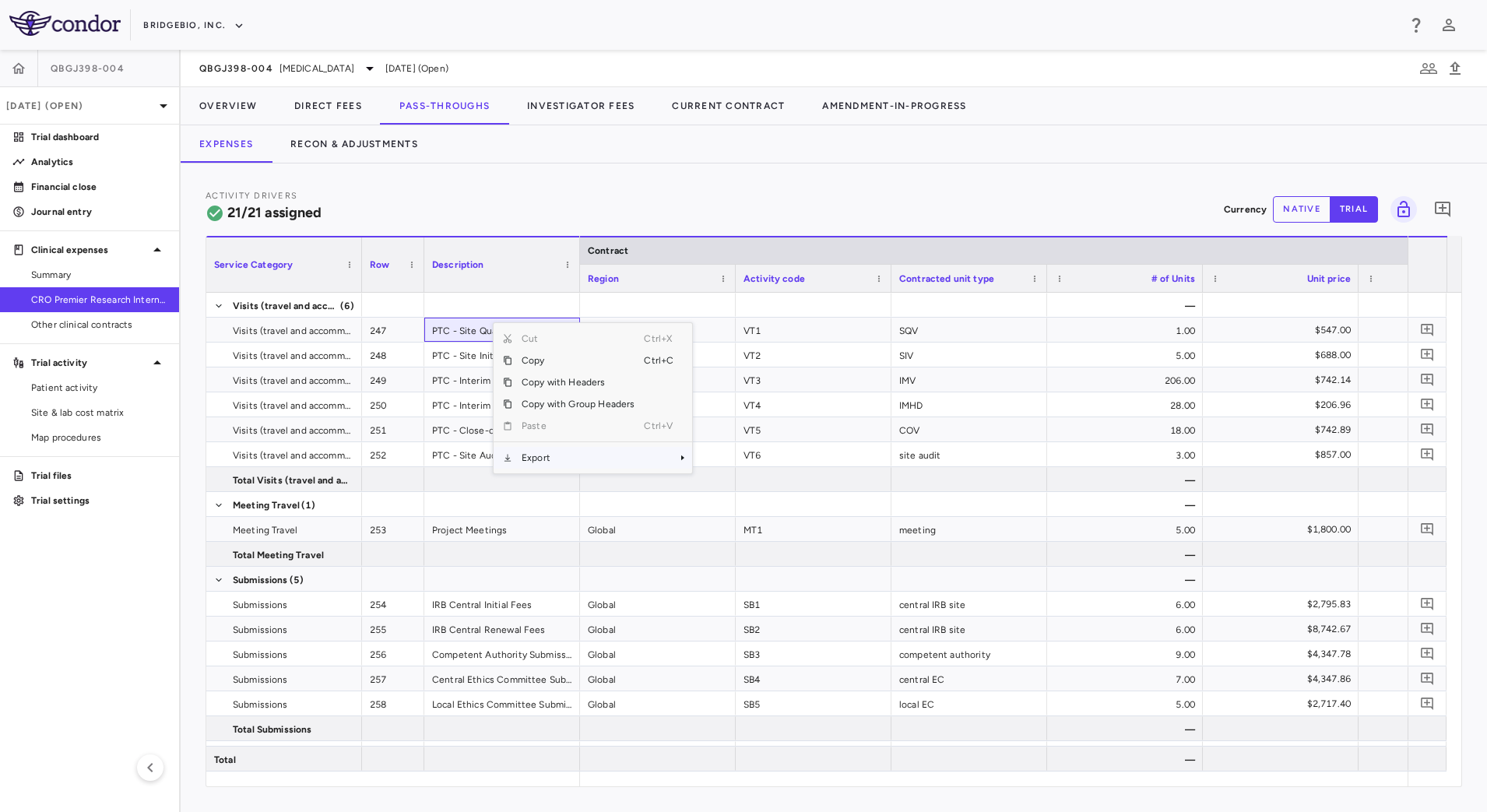
click at [567, 452] on span "Export" at bounding box center [578, 458] width 131 height 22
click at [756, 461] on span "CSV Export" at bounding box center [745, 463] width 74 height 22
click at [824, 193] on div "Activity Drivers 21/21 assigned Currency native trial 0" at bounding box center [834, 208] width 1257 height 41
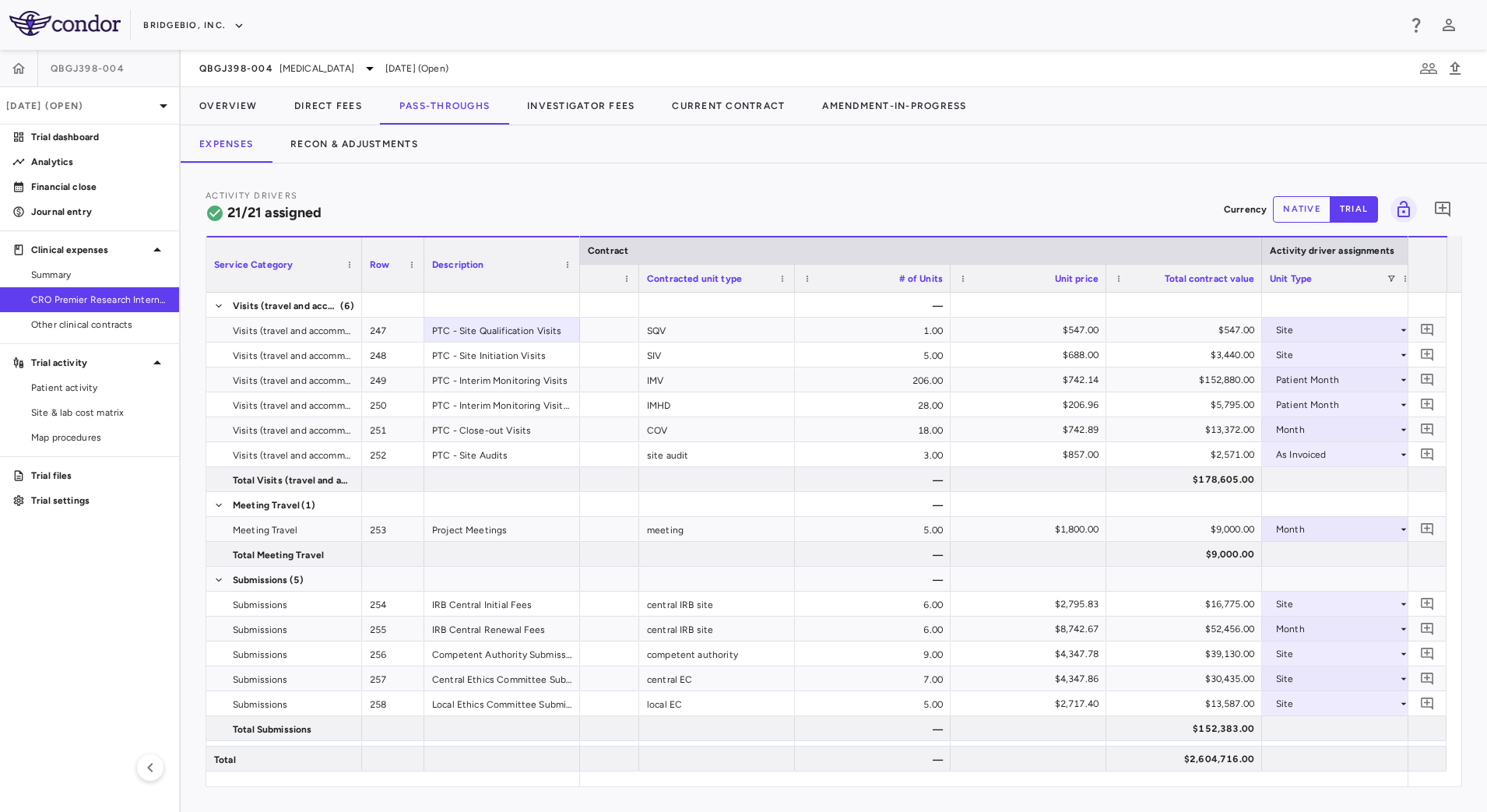
scroll to position [0, 608]
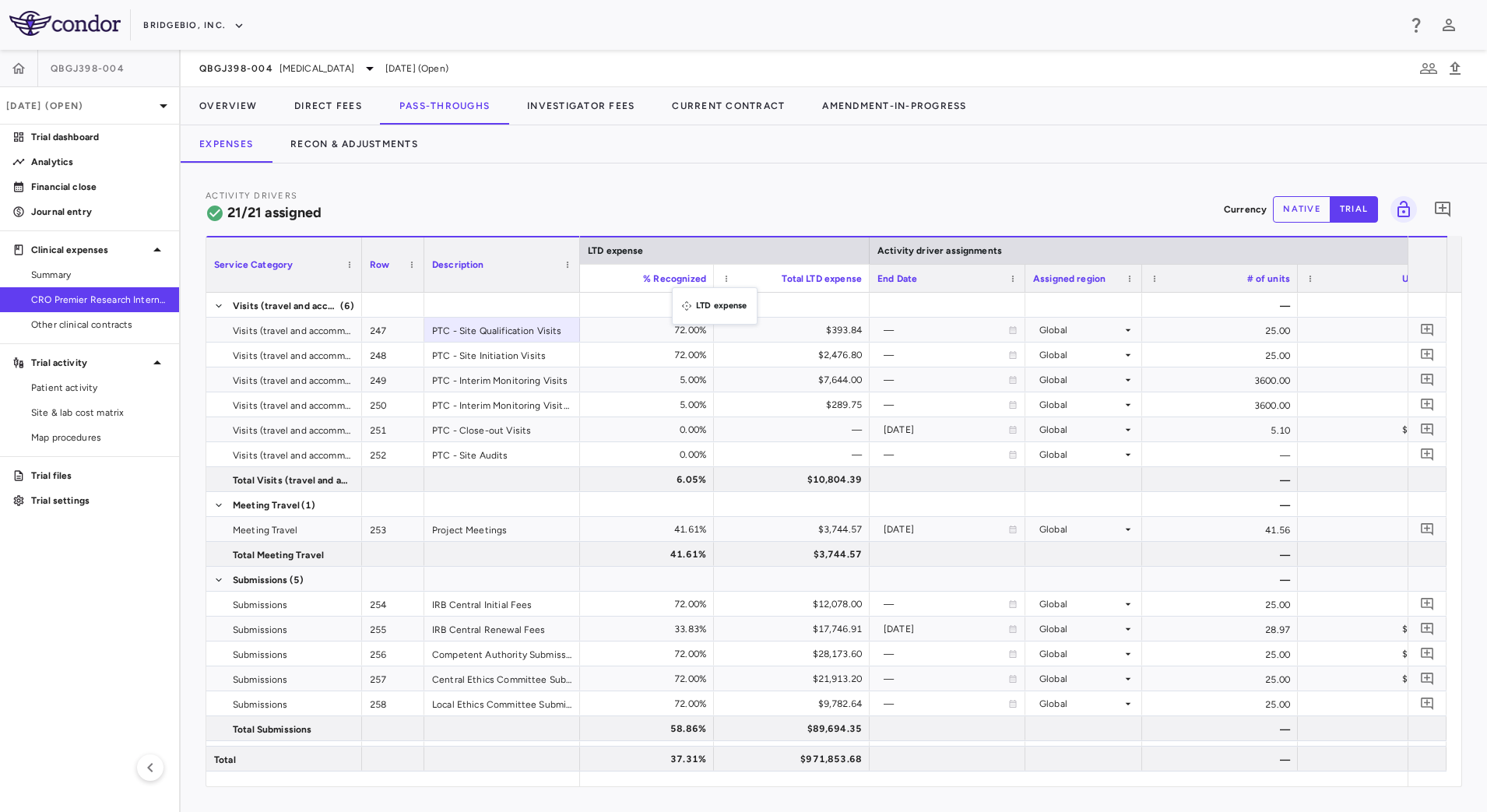
drag, startPoint x: 1226, startPoint y: 252, endPoint x: 680, endPoint y: 297, distance: 547.9
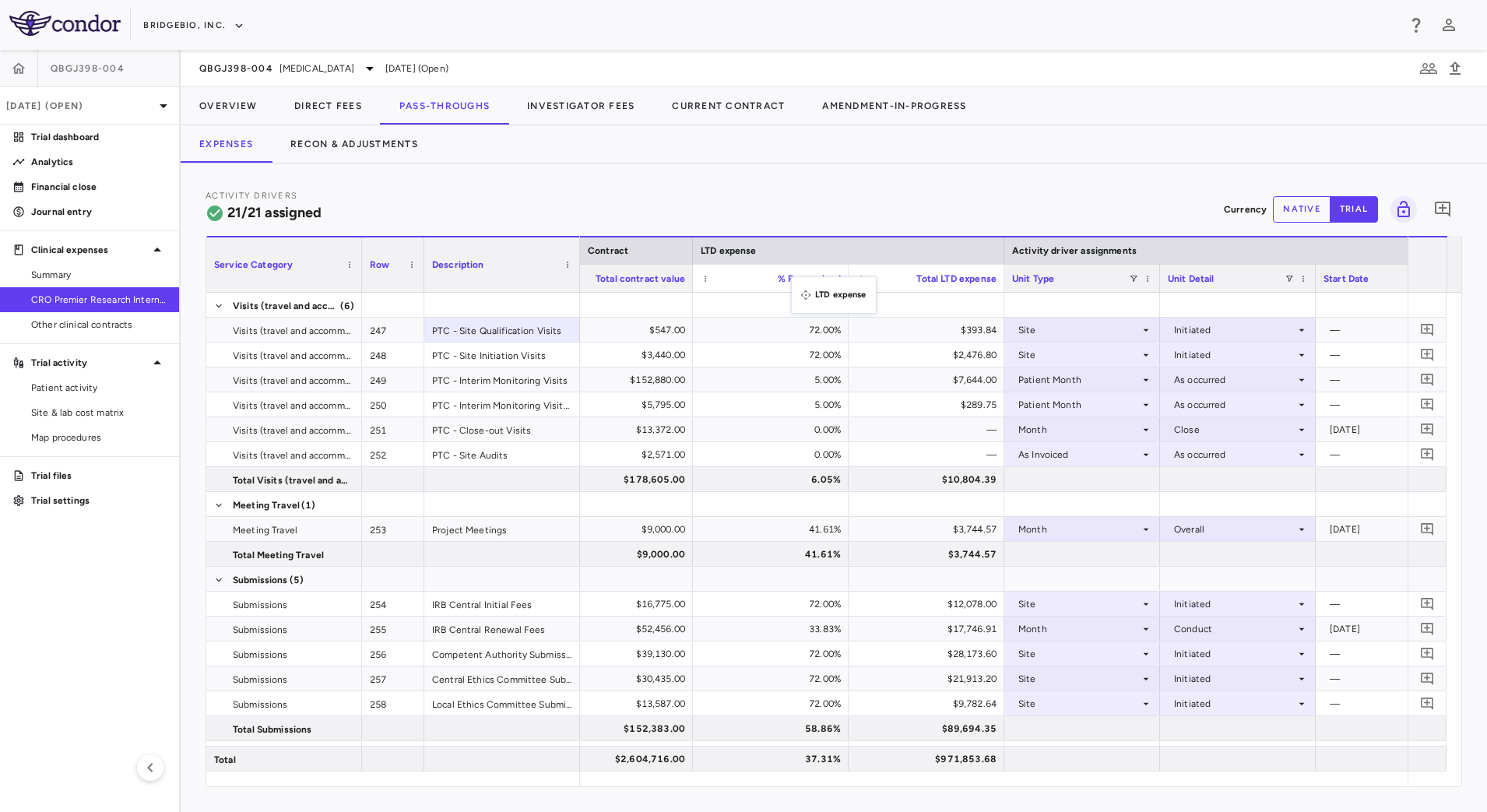
drag, startPoint x: 1264, startPoint y: 251, endPoint x: 799, endPoint y: 285, distance: 466.2
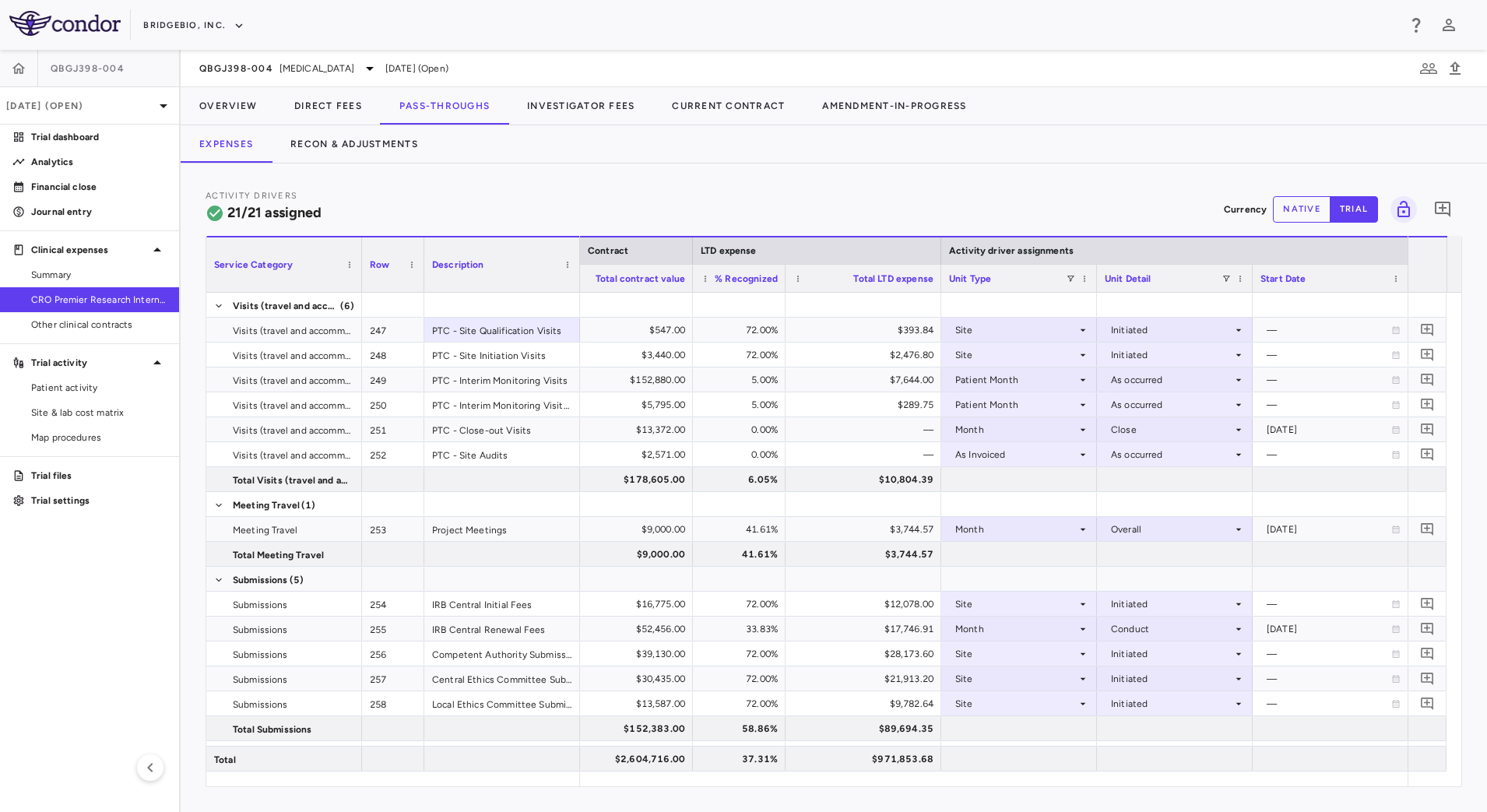
drag, startPoint x: 846, startPoint y: 287, endPoint x: 783, endPoint y: 290, distance: 63.1
click at [783, 290] on div at bounding box center [784, 277] width 6 height 27
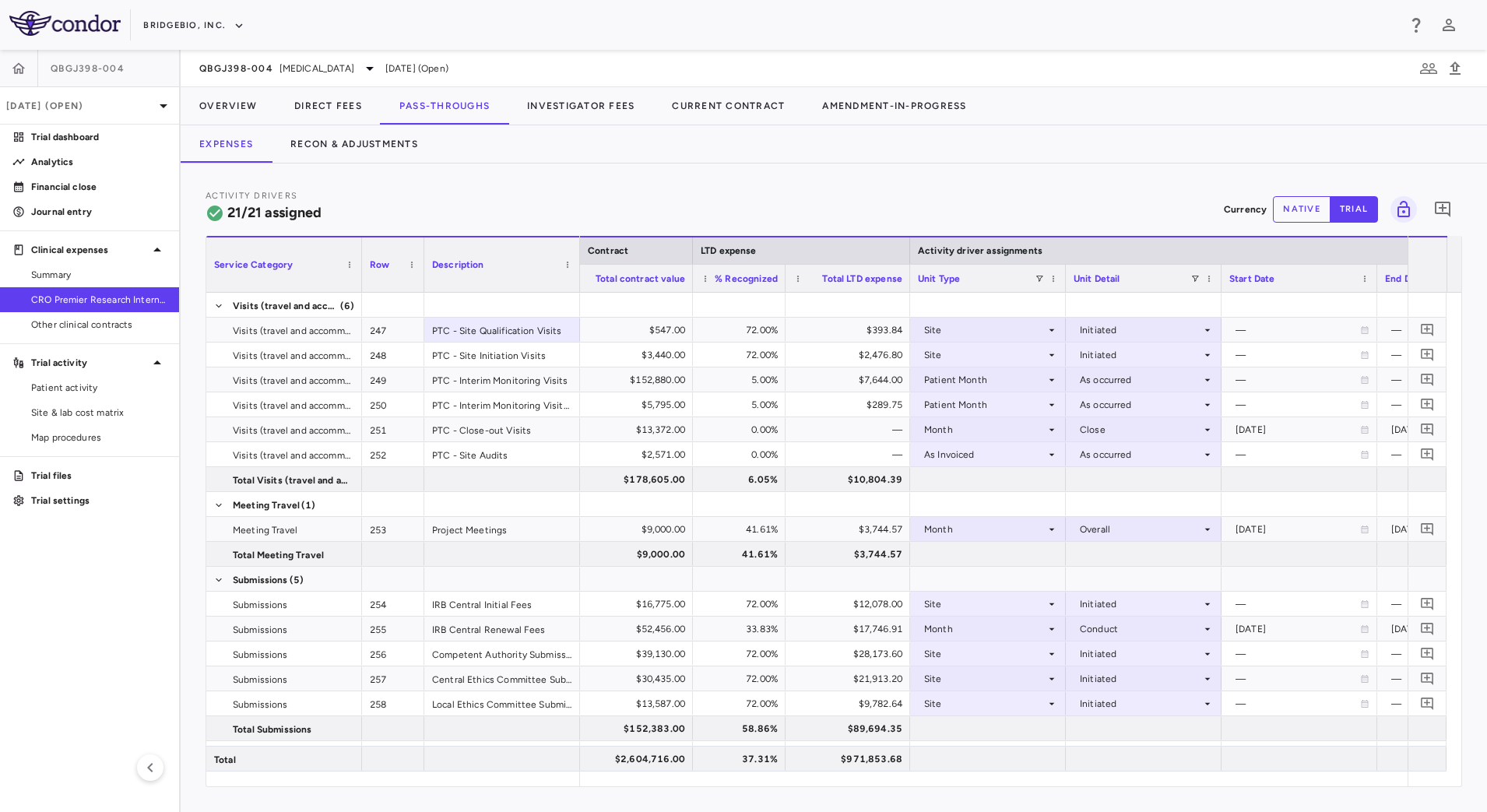
drag, startPoint x: 939, startPoint y: 285, endPoint x: 907, endPoint y: 283, distance: 32.1
click at [907, 283] on div at bounding box center [908, 277] width 6 height 27
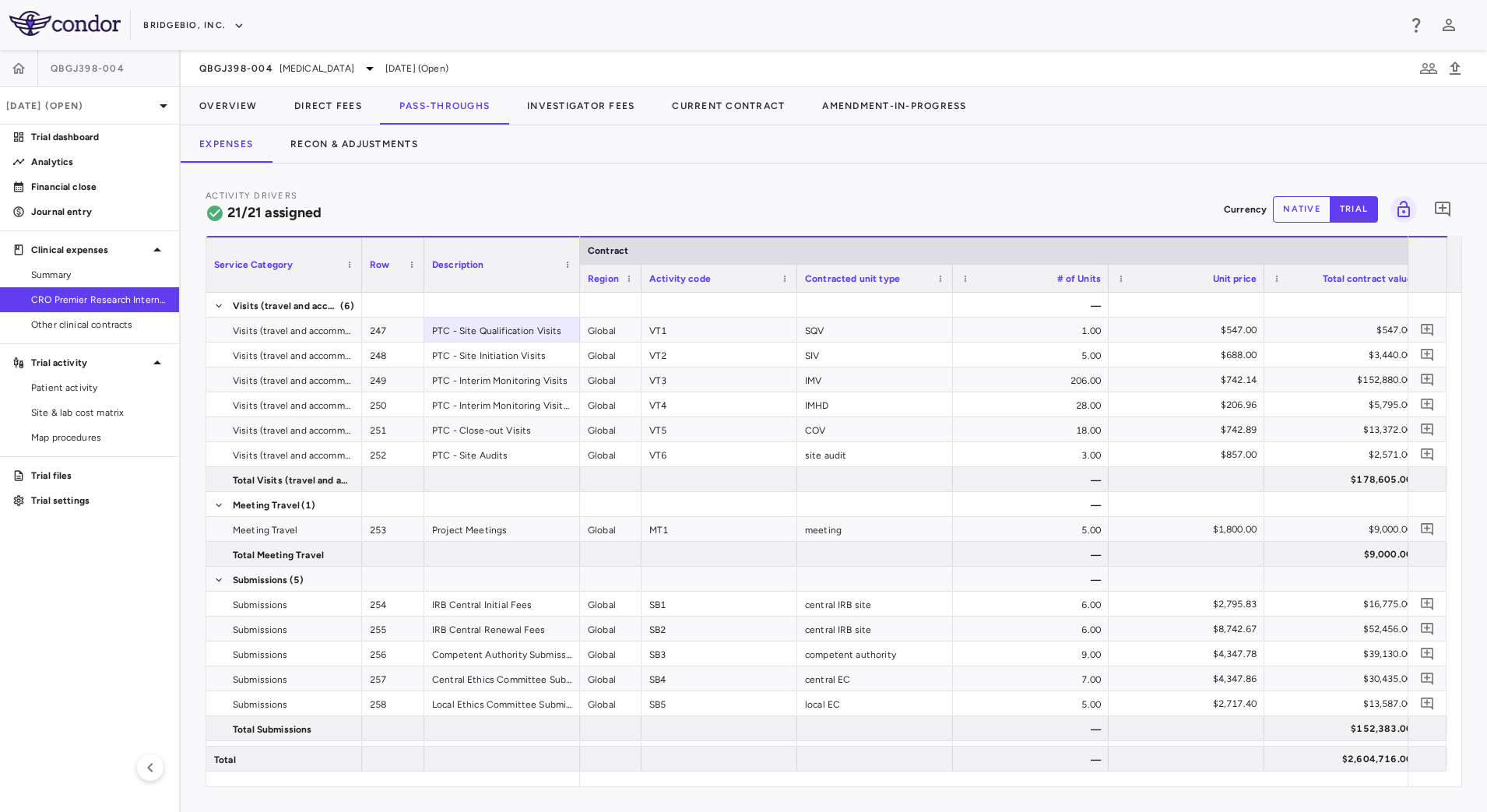
drag, startPoint x: 732, startPoint y: 285, endPoint x: 638, endPoint y: 292, distance: 94.3
click at [638, 292] on div "Service Category Row Description Contract LTD expense Region" at bounding box center [834, 511] width 1255 height 550
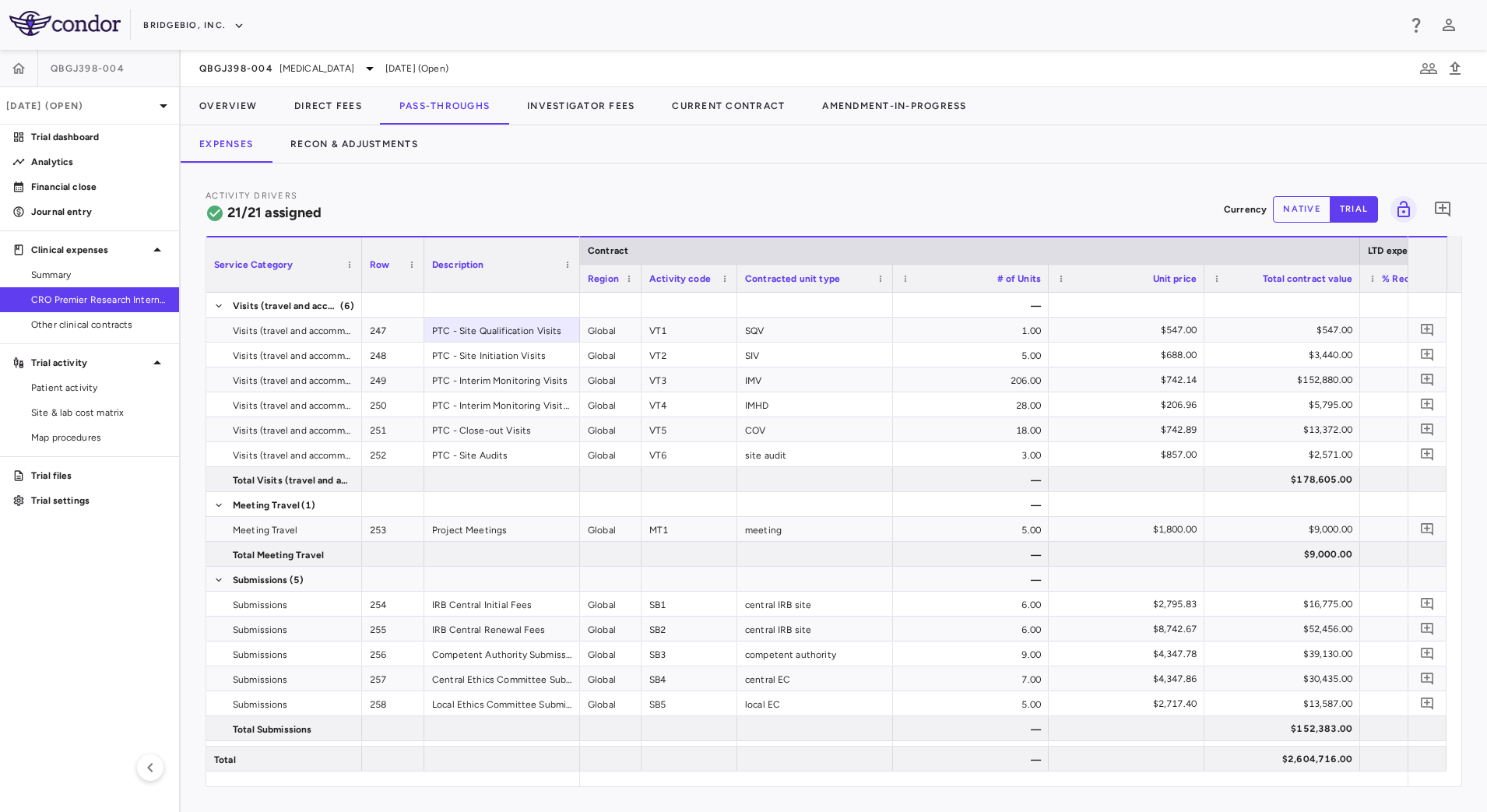
drag, startPoint x: 795, startPoint y: 287, endPoint x: 735, endPoint y: 284, distance: 60.1
click at [735, 284] on div at bounding box center [736, 277] width 6 height 27
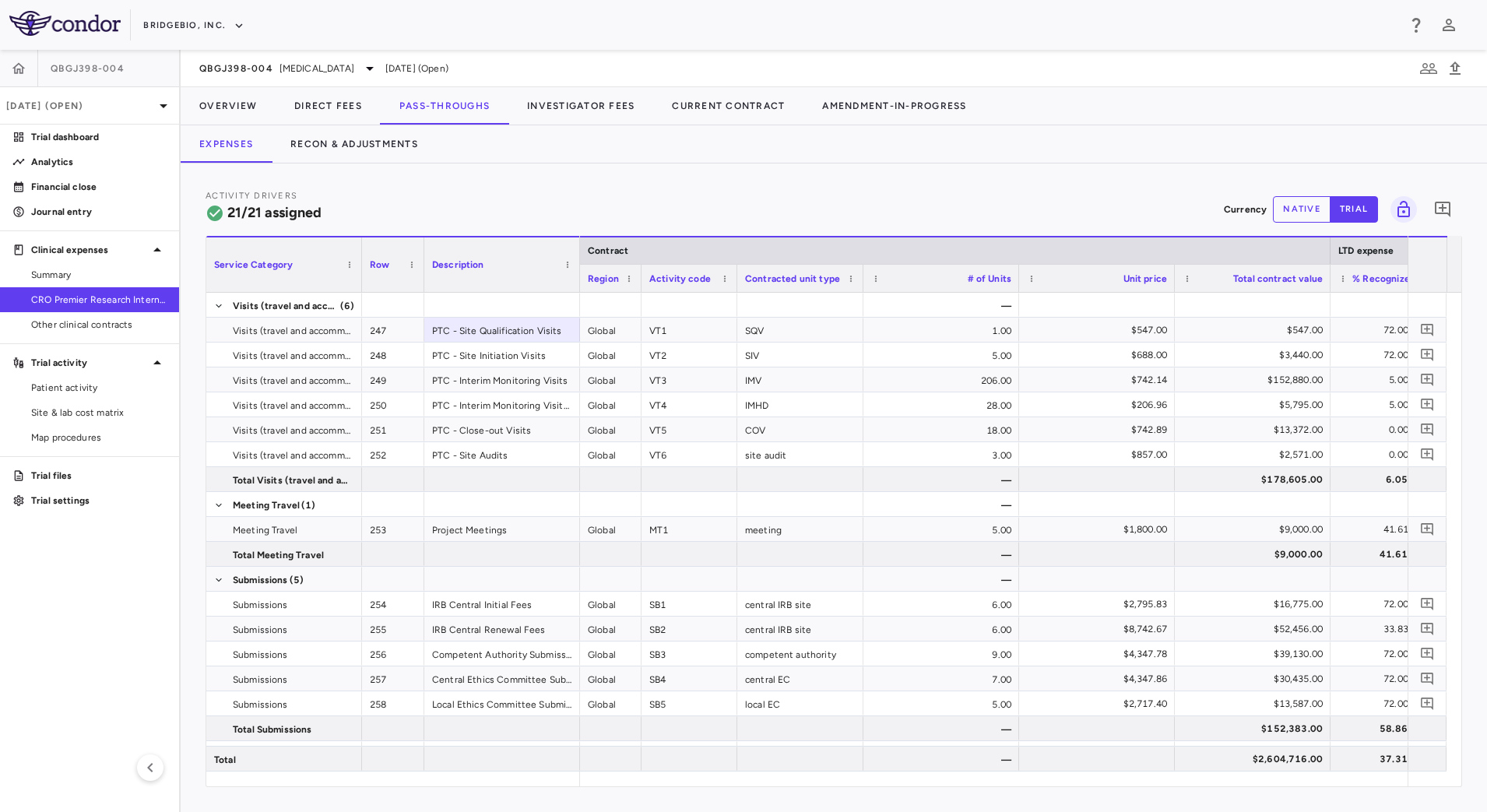
drag, startPoint x: 892, startPoint y: 285, endPoint x: 862, endPoint y: 279, distance: 30.6
click at [862, 279] on div at bounding box center [862, 277] width 6 height 27
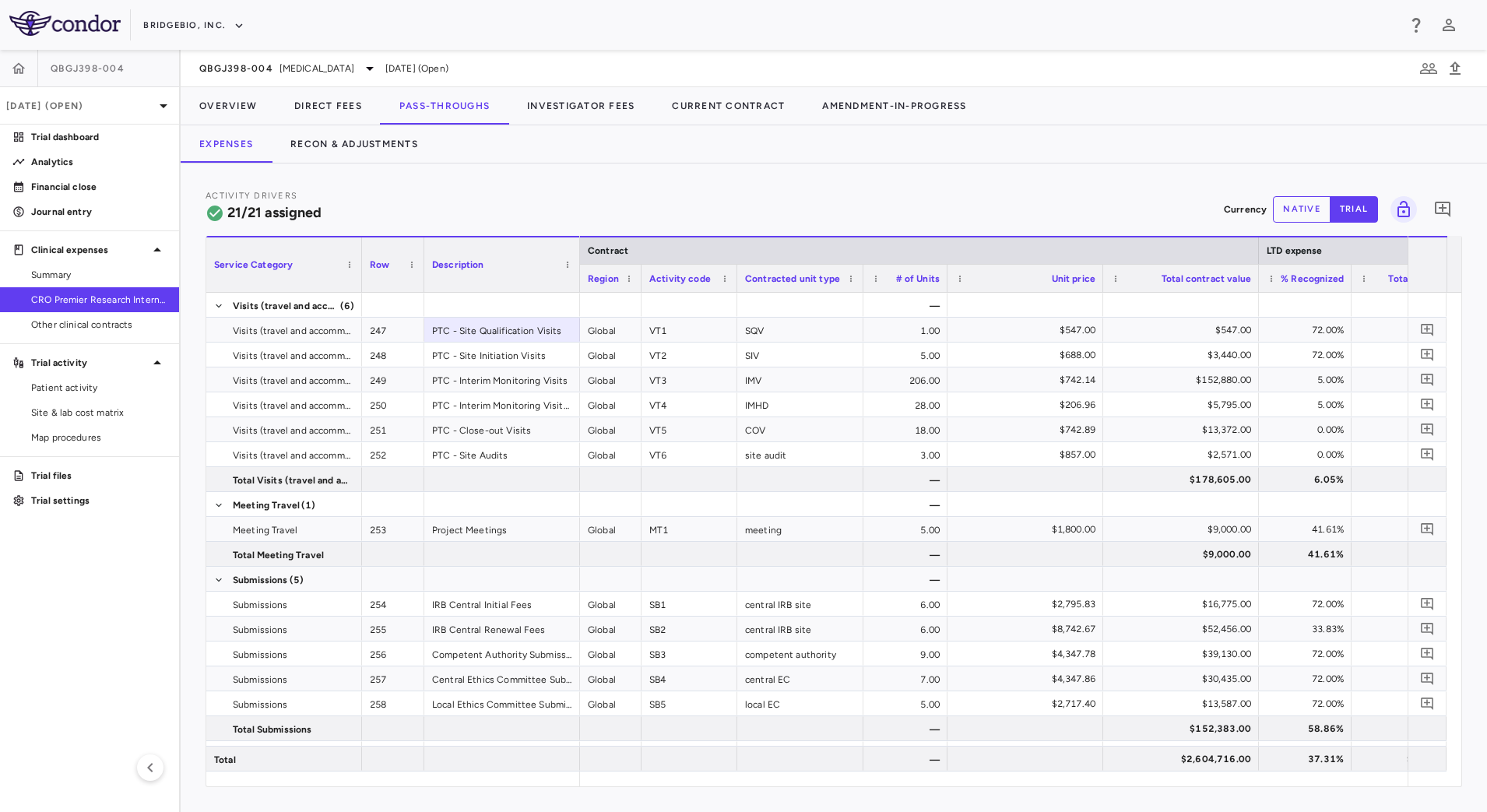
drag, startPoint x: 1016, startPoint y: 284, endPoint x: 944, endPoint y: 283, distance: 72.0
click at [944, 283] on div at bounding box center [946, 277] width 6 height 27
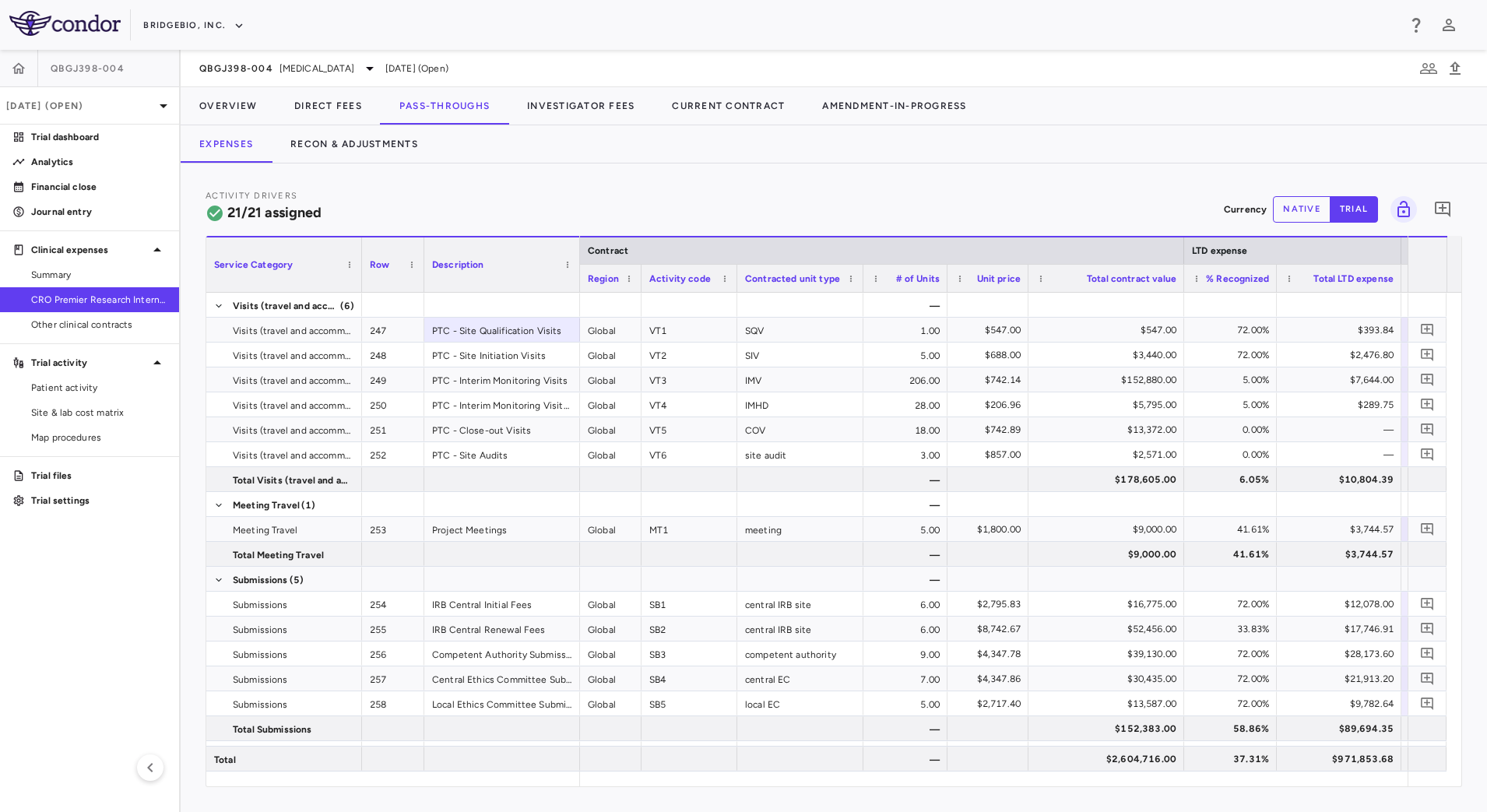
drag, startPoint x: 1100, startPoint y: 285, endPoint x: 1026, endPoint y: 281, distance: 74.1
click at [1026, 281] on div at bounding box center [1028, 277] width 6 height 27
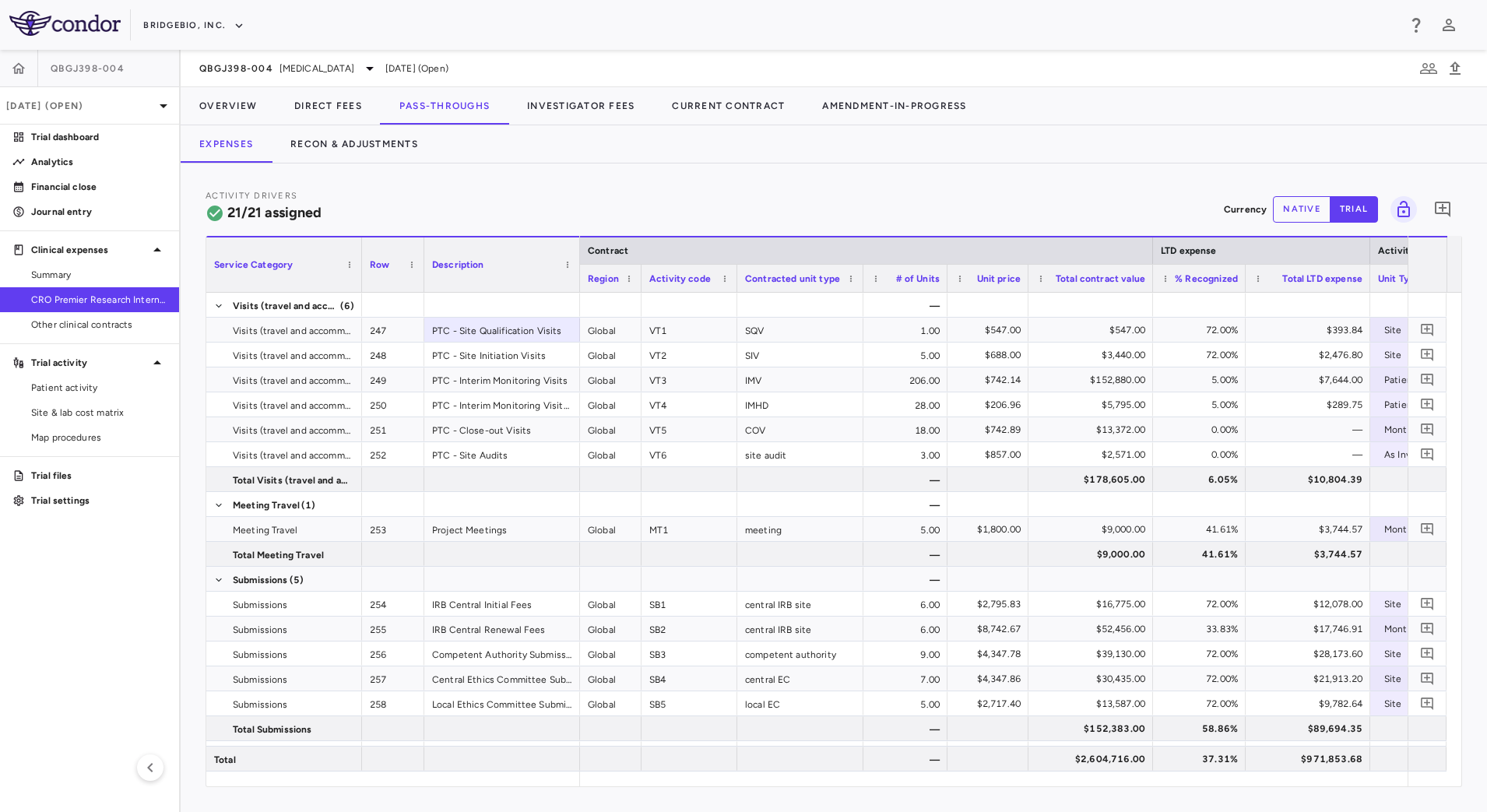
drag, startPoint x: 1181, startPoint y: 284, endPoint x: 1150, endPoint y: 284, distance: 31.0
click at [1150, 284] on div at bounding box center [1152, 277] width 6 height 27
click at [587, 108] on button "Investigator Fees" at bounding box center [580, 106] width 144 height 38
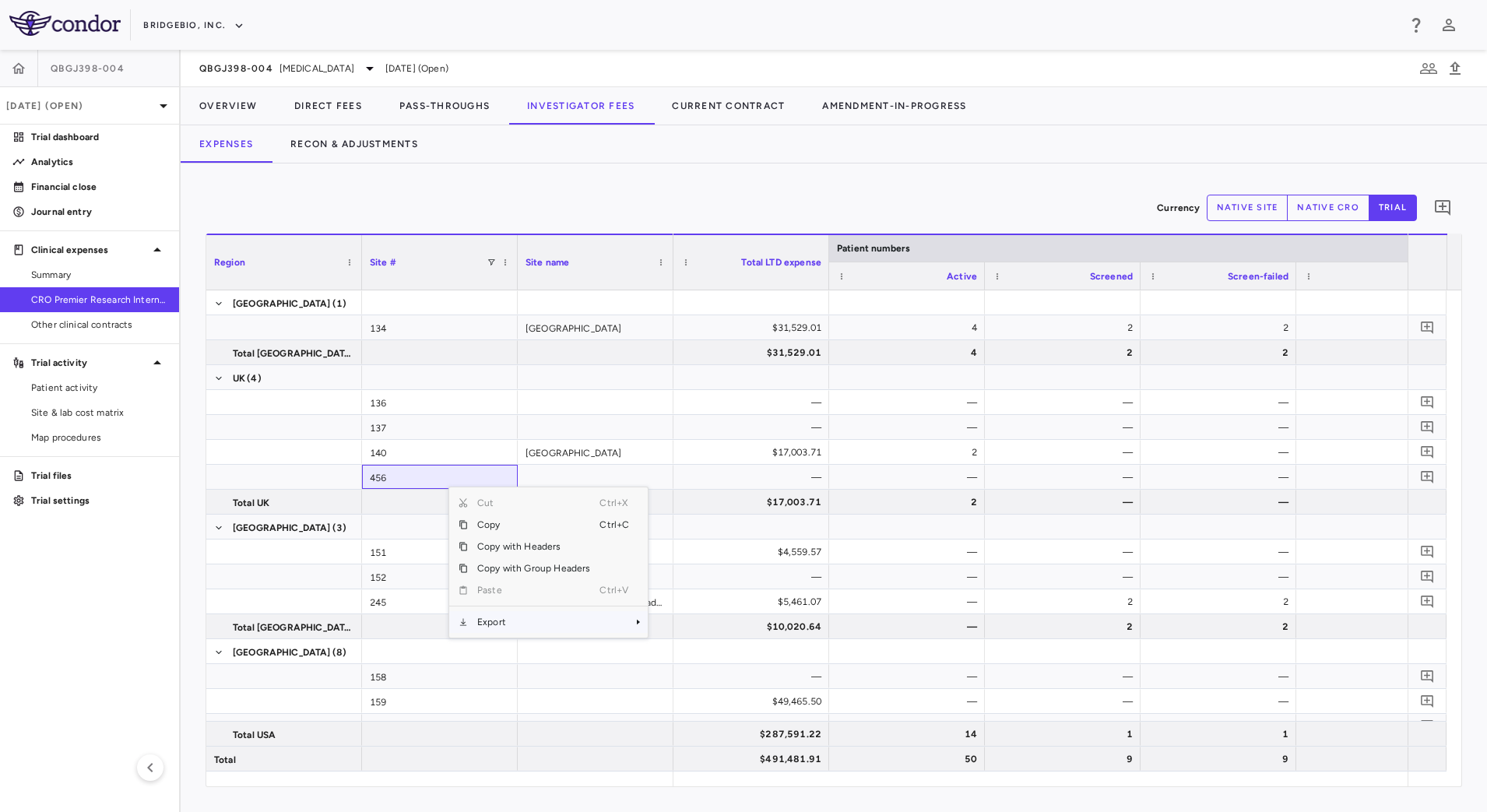
click at [530, 627] on span "Export" at bounding box center [534, 621] width 131 height 22
click at [691, 626] on span "CSV Export" at bounding box center [700, 627] width 74 height 22
click at [879, 177] on div "Currency native site native cro trial 0 Region Drag here to set column labels R…" at bounding box center [833, 487] width 1307 height 648
click at [1256, 210] on button "native site" at bounding box center [1247, 207] width 81 height 26
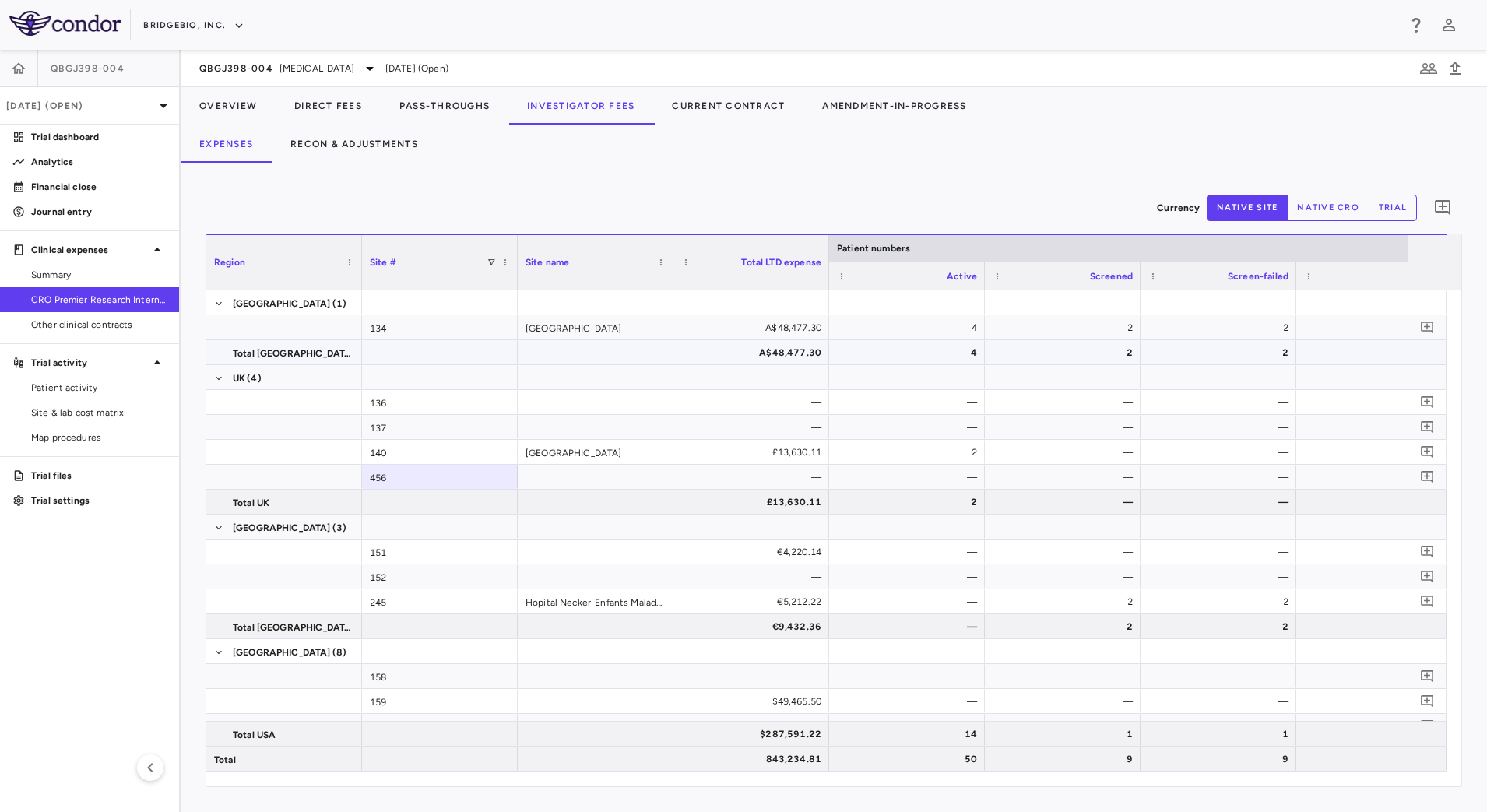
type button "site"
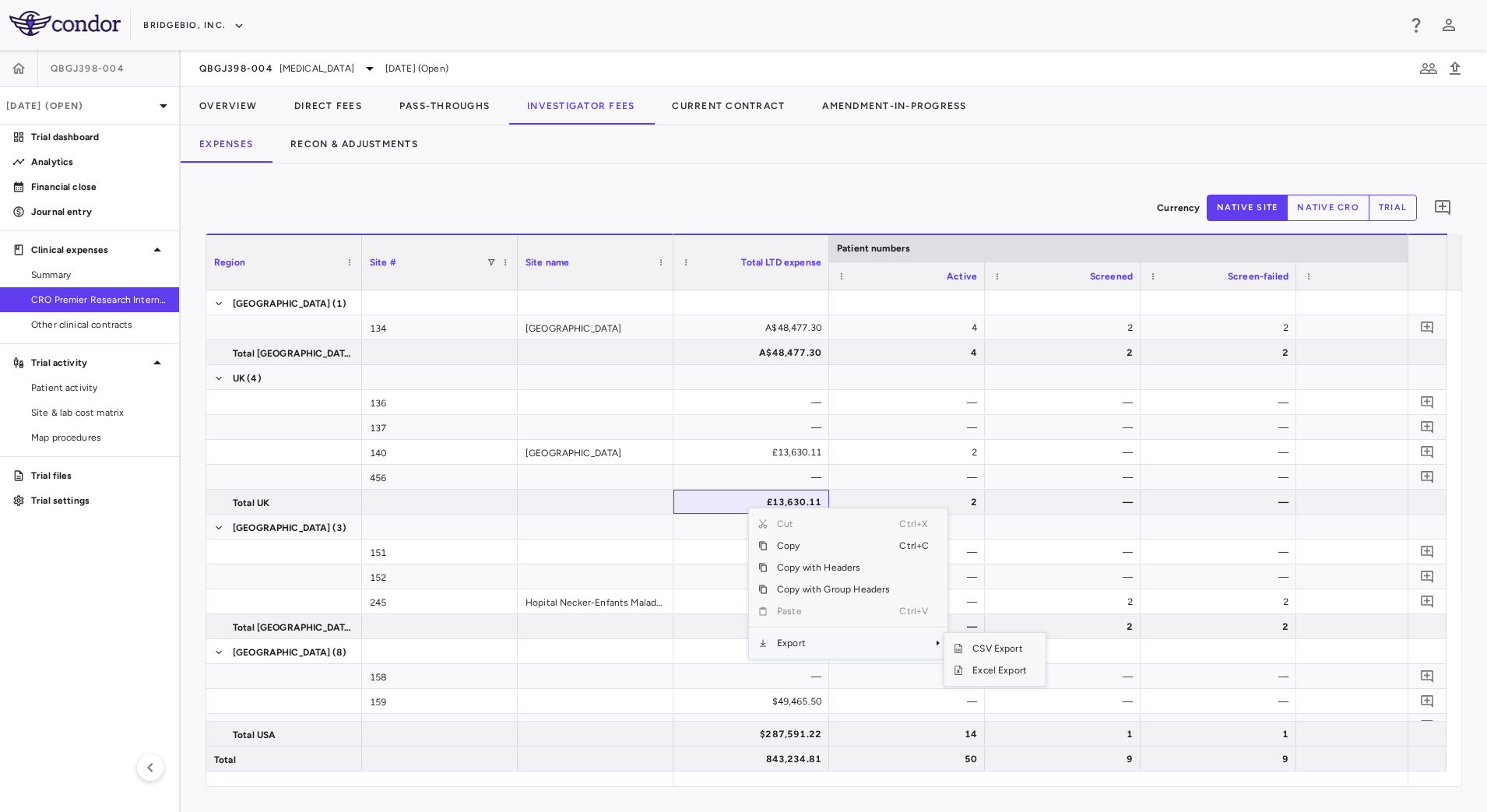
click at [993, 189] on div "Currency native site native cro trial 0" at bounding box center [834, 207] width 1257 height 38
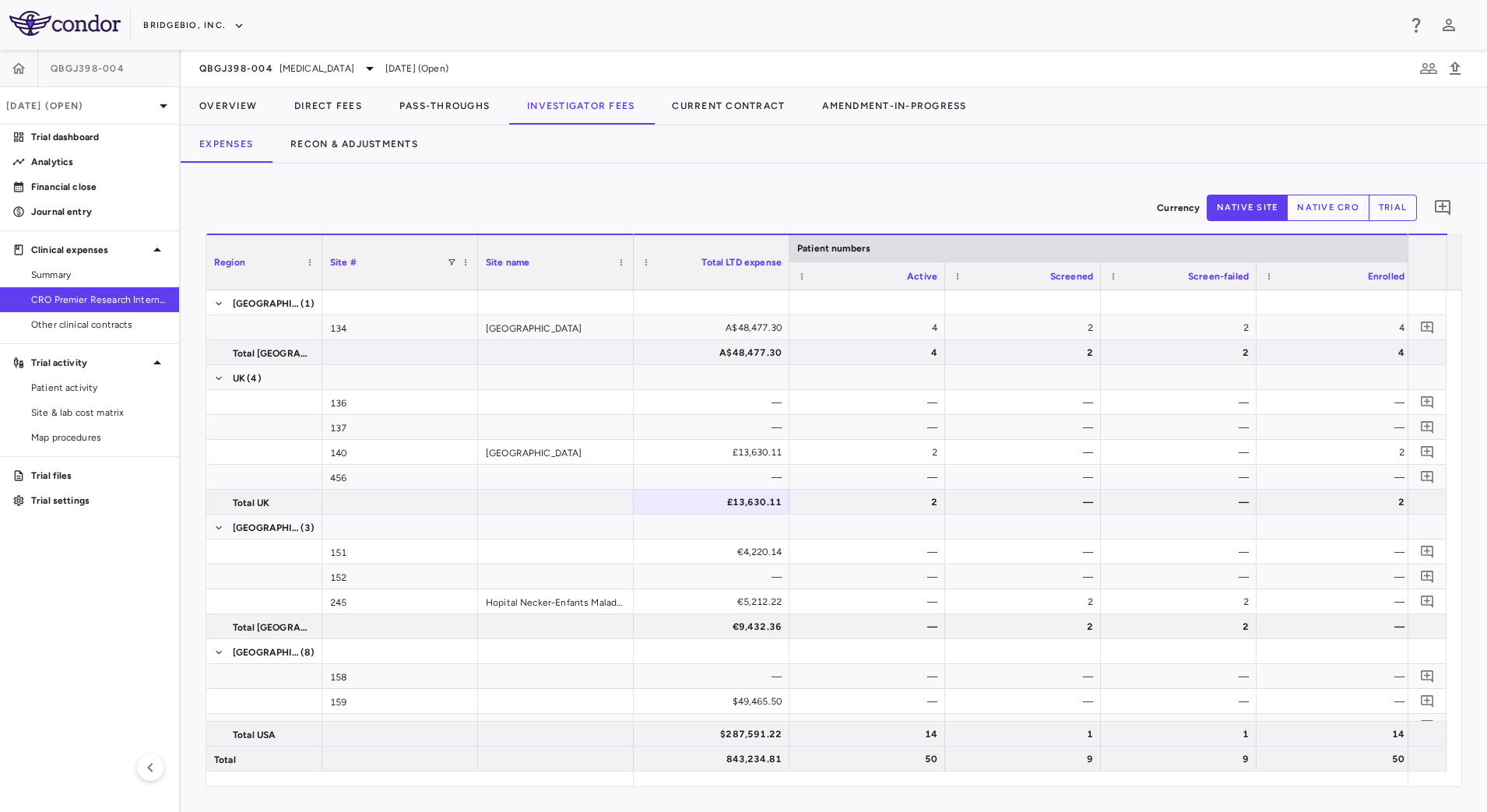
drag, startPoint x: 360, startPoint y: 279, endPoint x: 303, endPoint y: 271, distance: 57.6
click at [319, 271] on div at bounding box center [321, 262] width 6 height 54
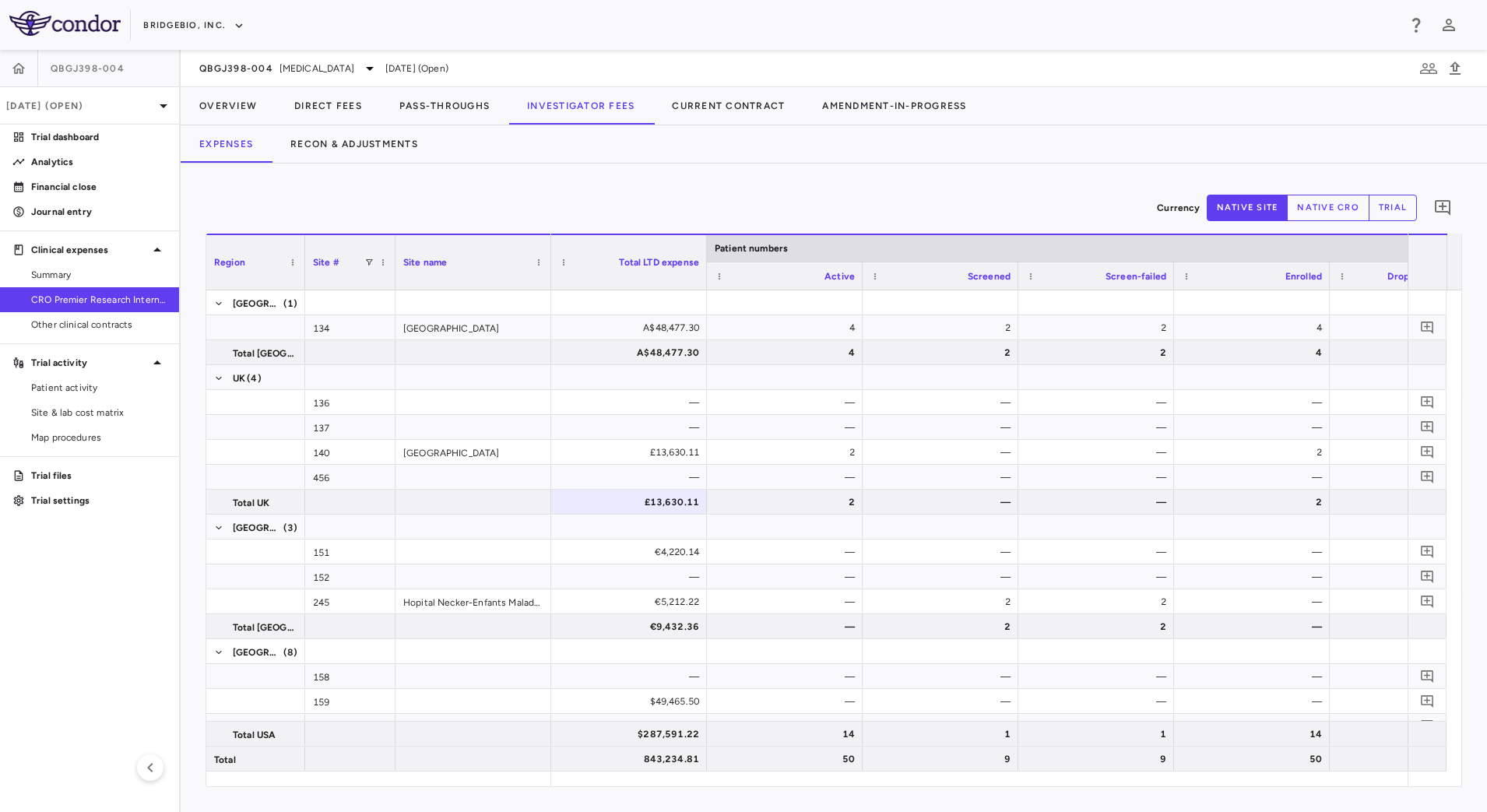
drag, startPoint x: 459, startPoint y: 280, endPoint x: 393, endPoint y: 266, distance: 67.5
click at [393, 266] on div at bounding box center [394, 262] width 6 height 54
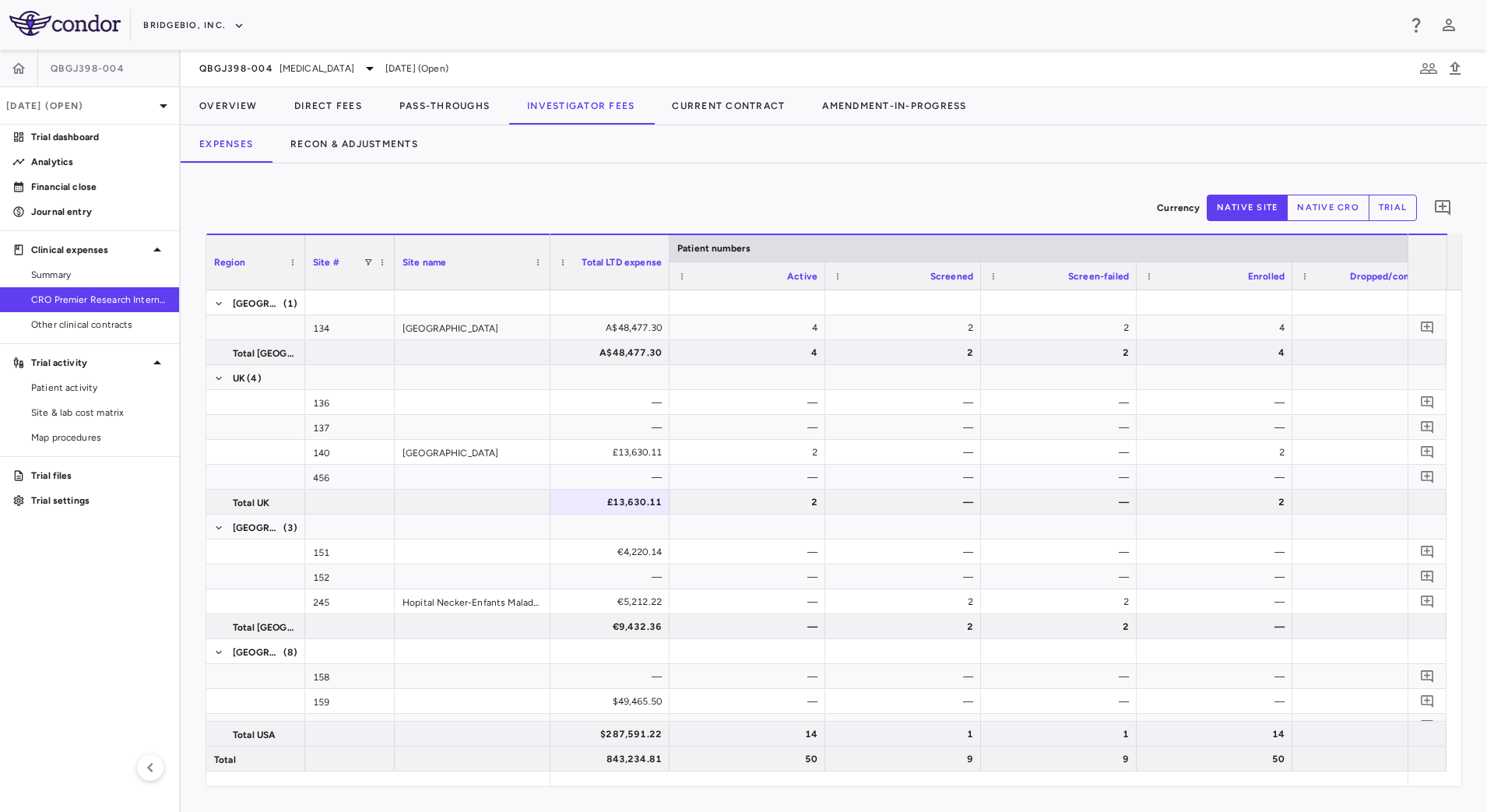
drag, startPoint x: 680, startPoint y: 276, endPoint x: 666, endPoint y: 274, distance: 14.1
click at [666, 274] on div at bounding box center [669, 262] width 6 height 54
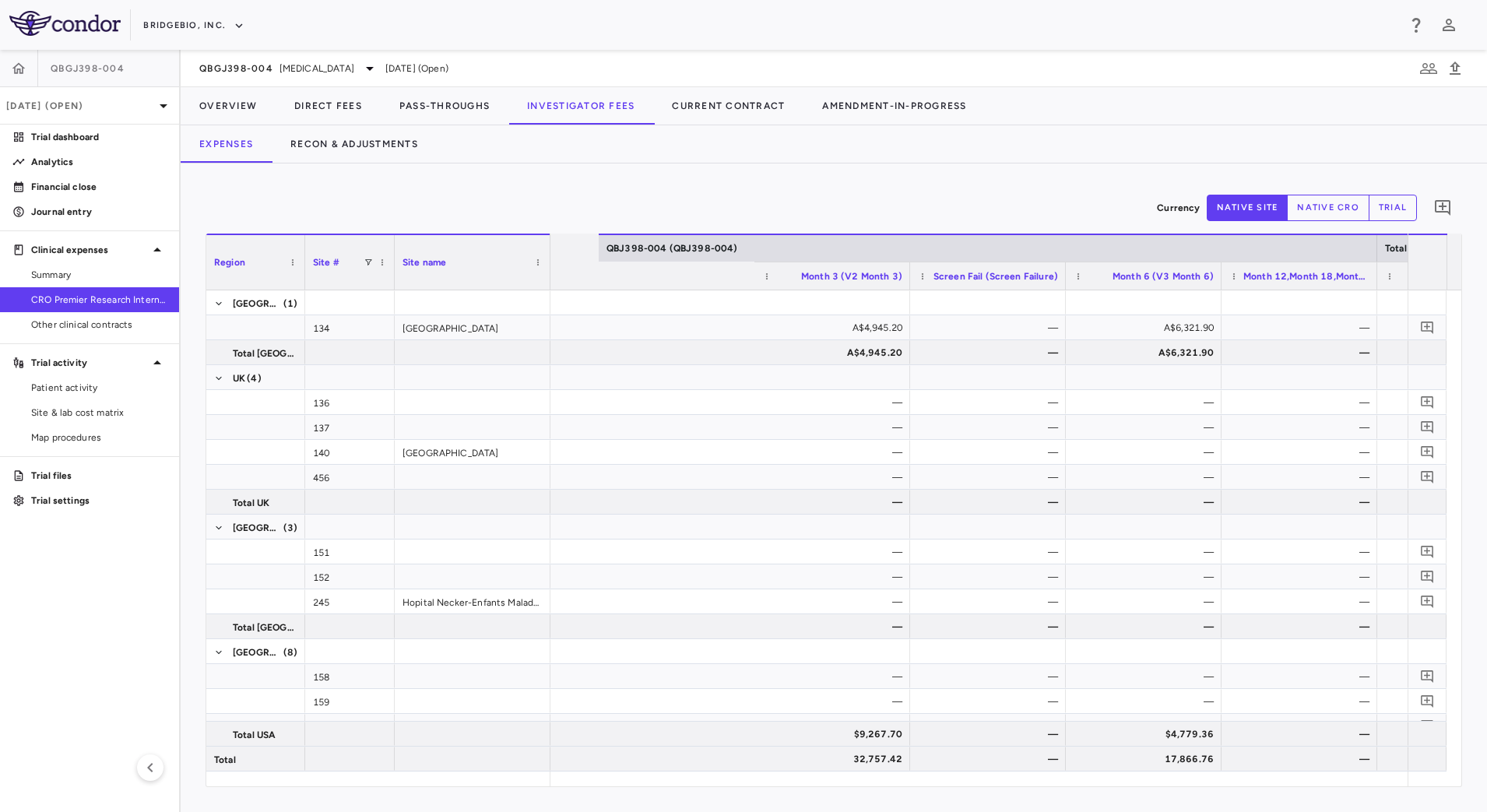
scroll to position [0, 1540]
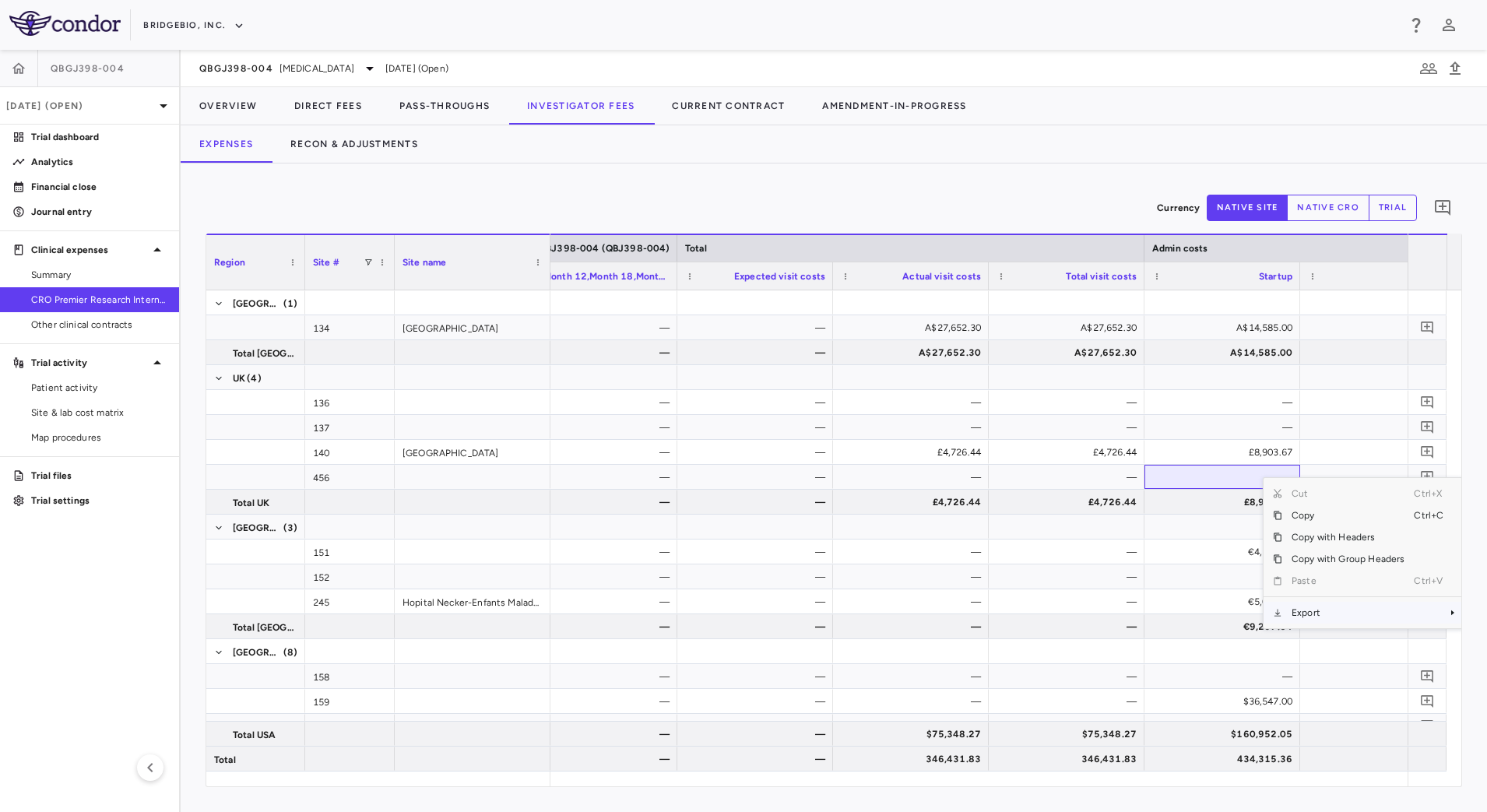
click at [1307, 613] on span "Export" at bounding box center [1348, 612] width 131 height 22
click at [1225, 625] on span "CSV Export" at bounding box center [1219, 618] width 74 height 22
click at [897, 148] on div "Expenses Recon & Adjustments" at bounding box center [833, 144] width 1307 height 38
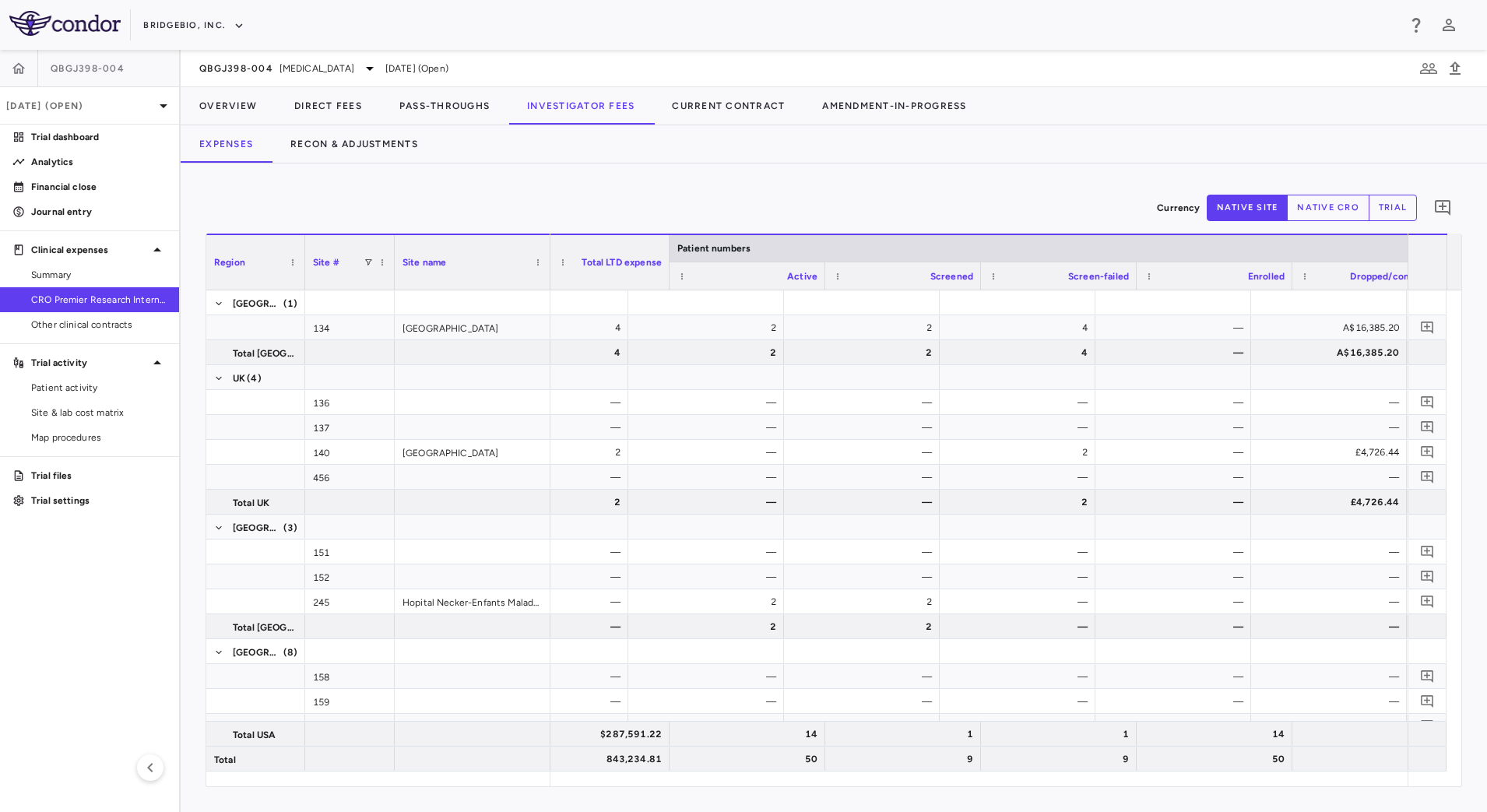
scroll to position [0, 0]
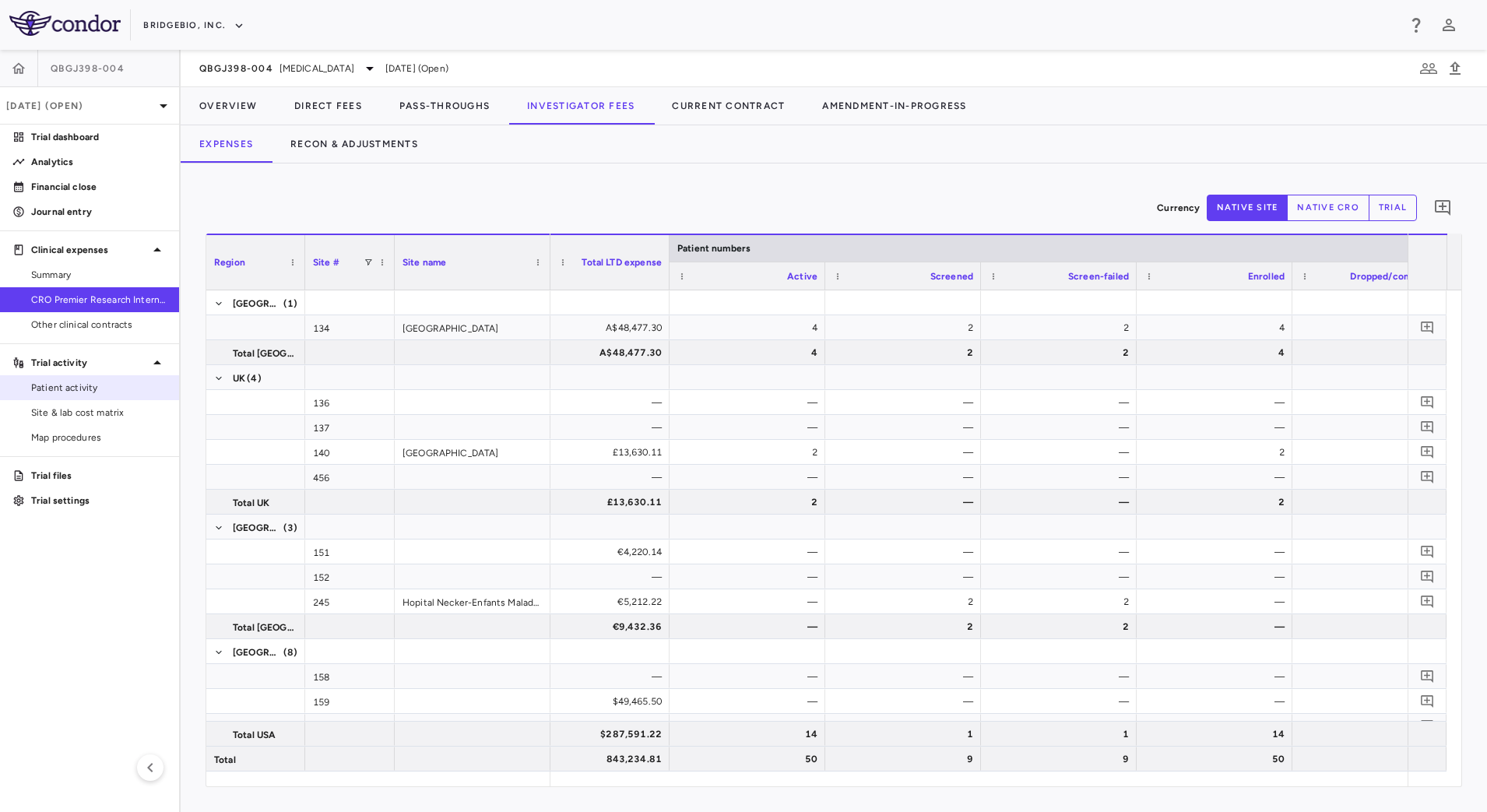
click at [106, 394] on span "Patient activity" at bounding box center [99, 388] width 136 height 14
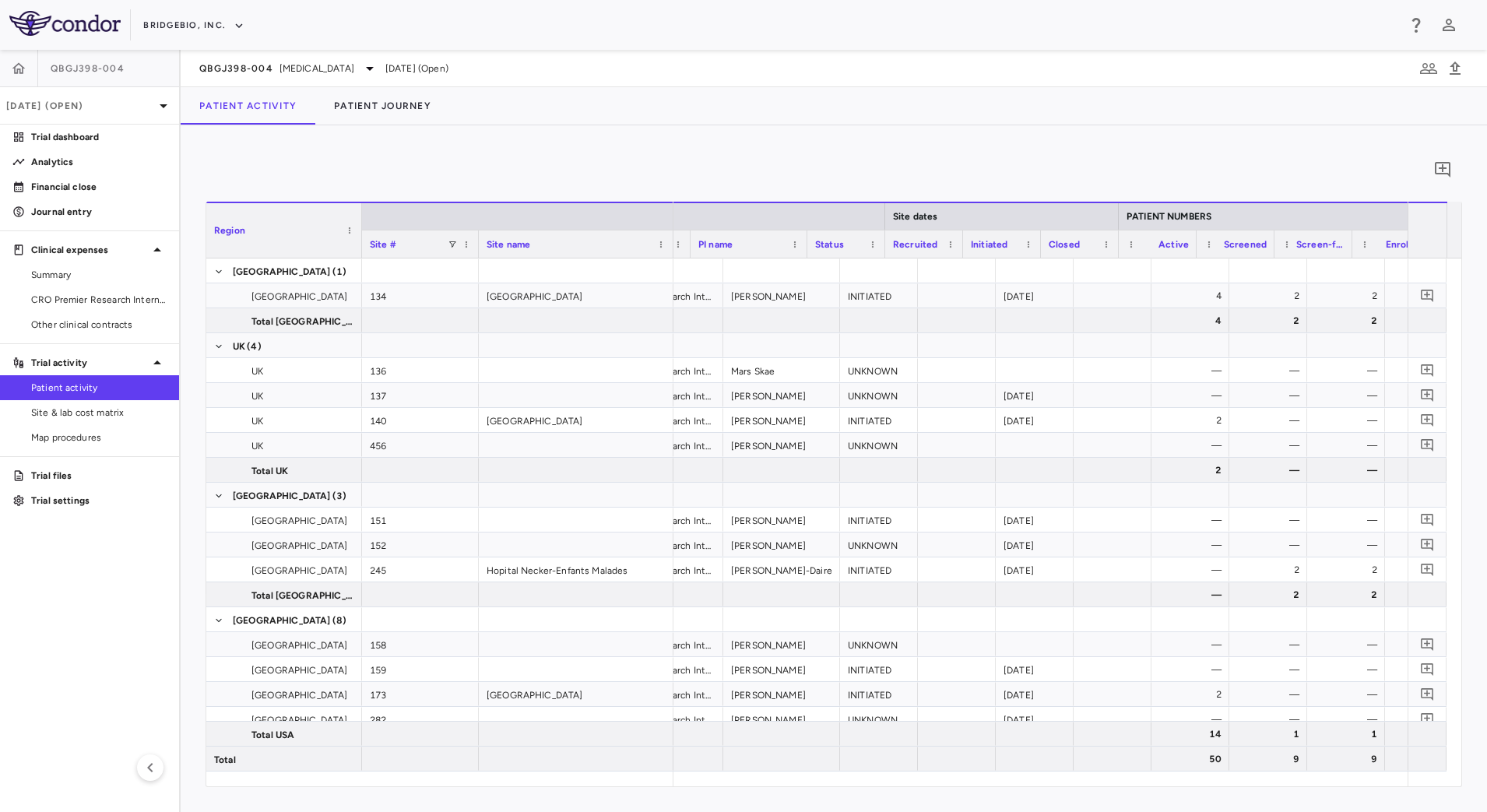
scroll to position [0, 100]
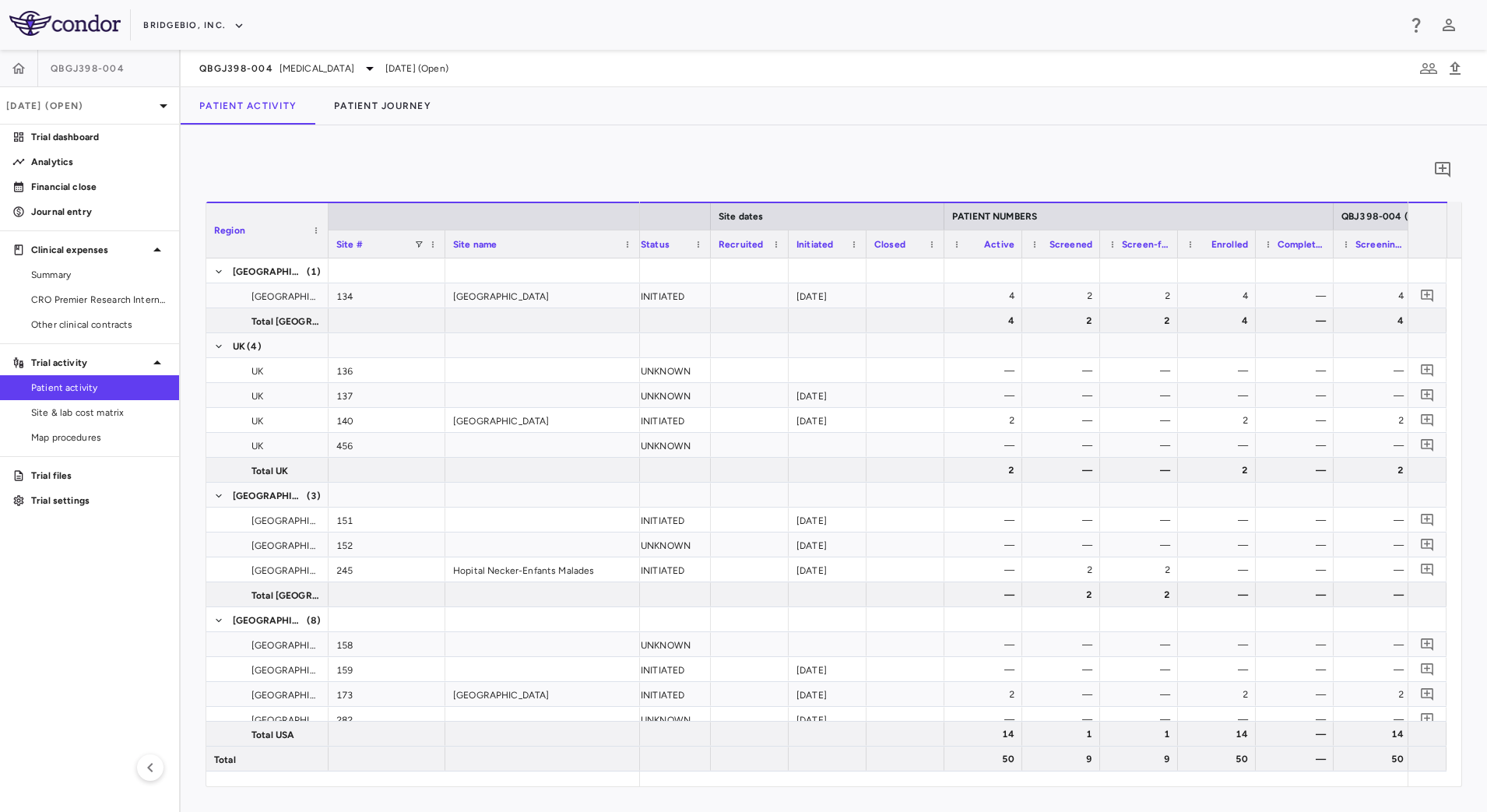
drag, startPoint x: 358, startPoint y: 215, endPoint x: 325, endPoint y: 214, distance: 33.0
click at [325, 214] on div at bounding box center [327, 230] width 6 height 54
click at [445, 243] on div "Site name" at bounding box center [543, 243] width 194 height 28
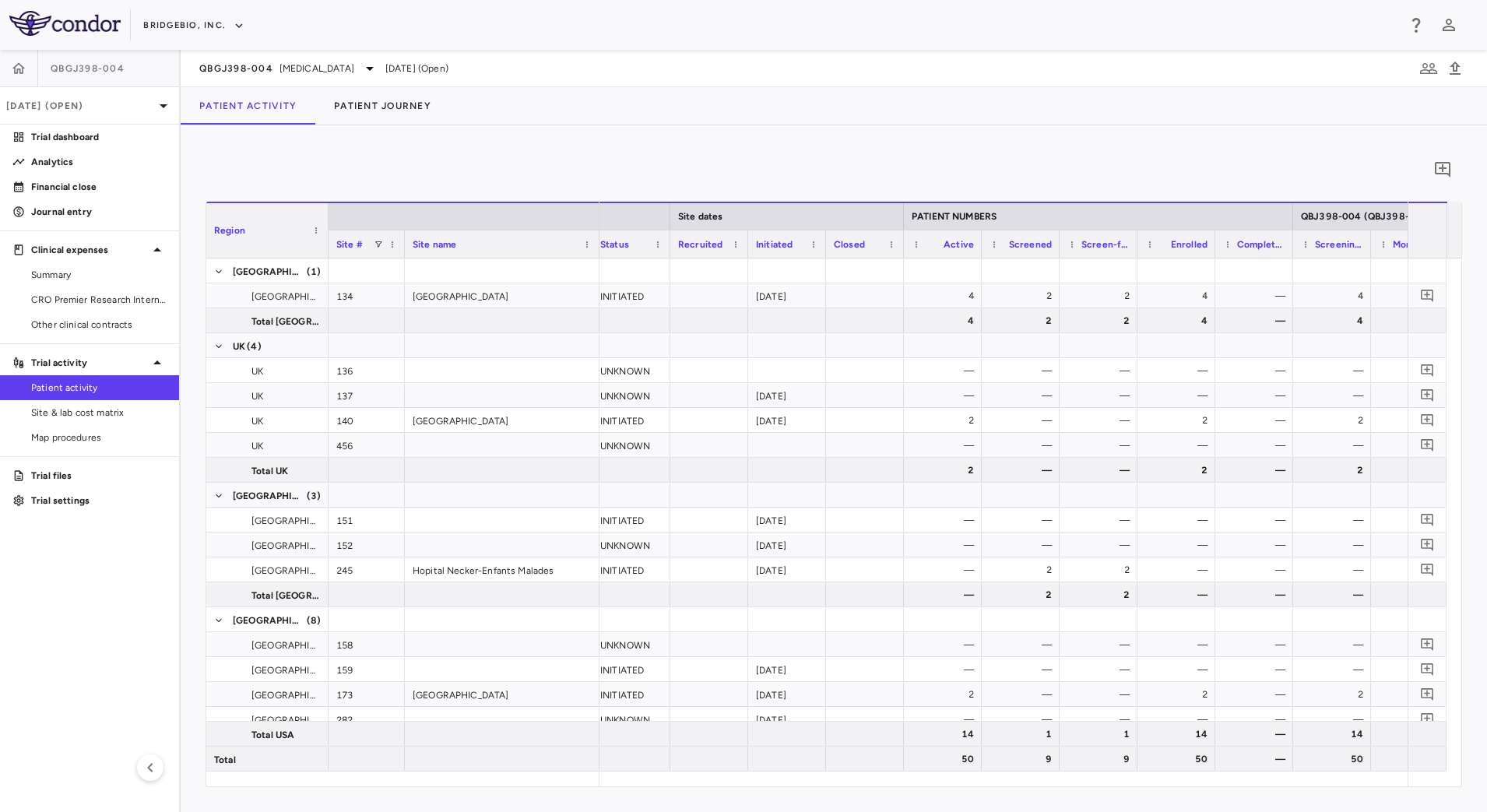
drag, startPoint x: 442, startPoint y: 237, endPoint x: 402, endPoint y: 230, distance: 40.6
click at [402, 230] on div at bounding box center [403, 243] width 6 height 27
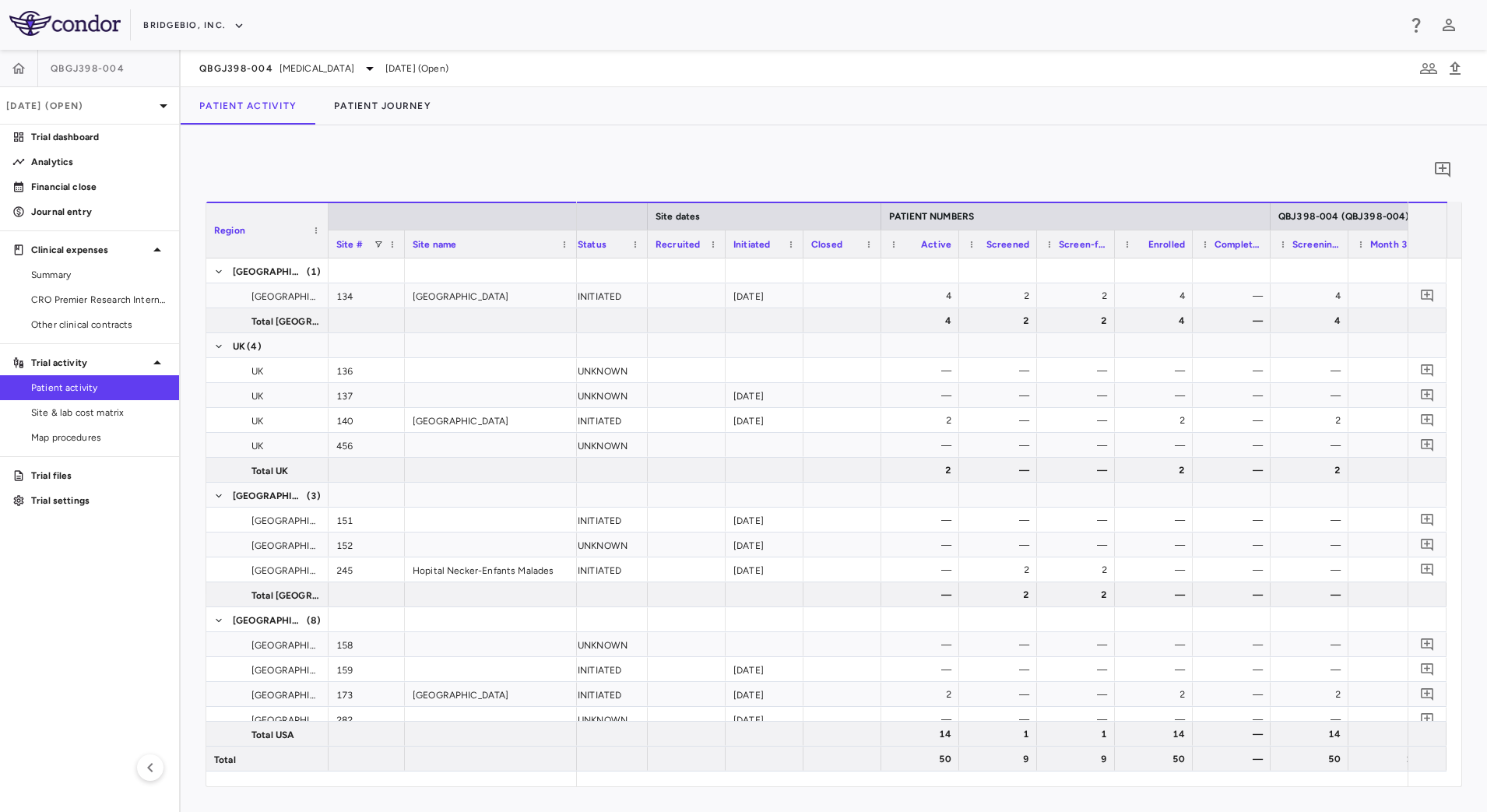
drag, startPoint x: 598, startPoint y: 236, endPoint x: 575, endPoint y: 236, distance: 23.0
click at [575, 236] on div at bounding box center [576, 243] width 6 height 27
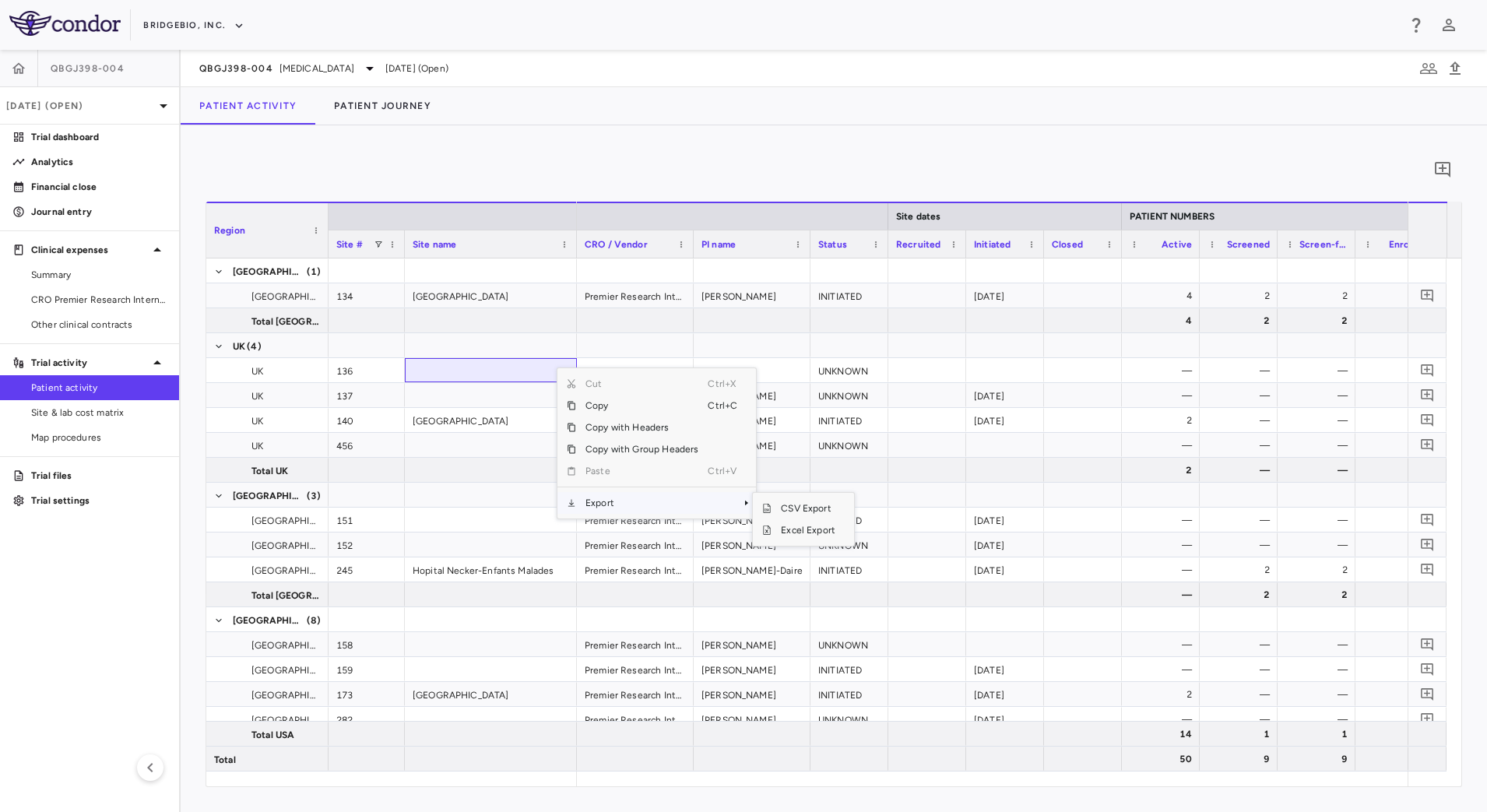
click at [638, 504] on span "Export" at bounding box center [642, 502] width 131 height 22
click at [818, 509] on span "CSV Export" at bounding box center [809, 508] width 74 height 22
click at [840, 132] on div "0 Press ENTER to sort. Press ALT DOWN to open column menu Region Drag here to s…" at bounding box center [833, 468] width 1307 height 687
drag, startPoint x: 1120, startPoint y: 245, endPoint x: 1109, endPoint y: 242, distance: 11.4
click at [1109, 242] on div at bounding box center [1109, 243] width 6 height 27
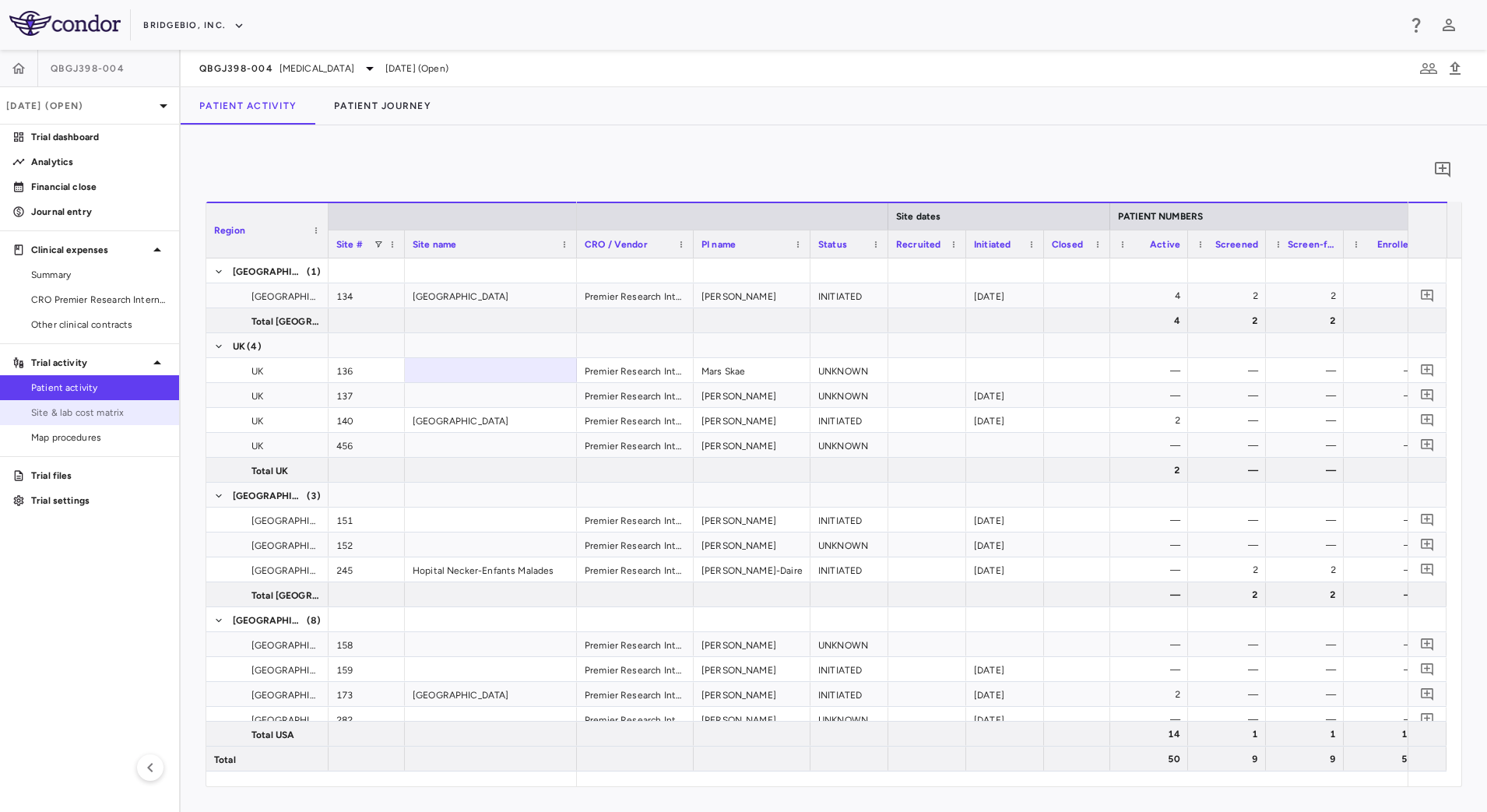
click at [81, 419] on span "Site & lab cost matrix" at bounding box center [99, 412] width 136 height 14
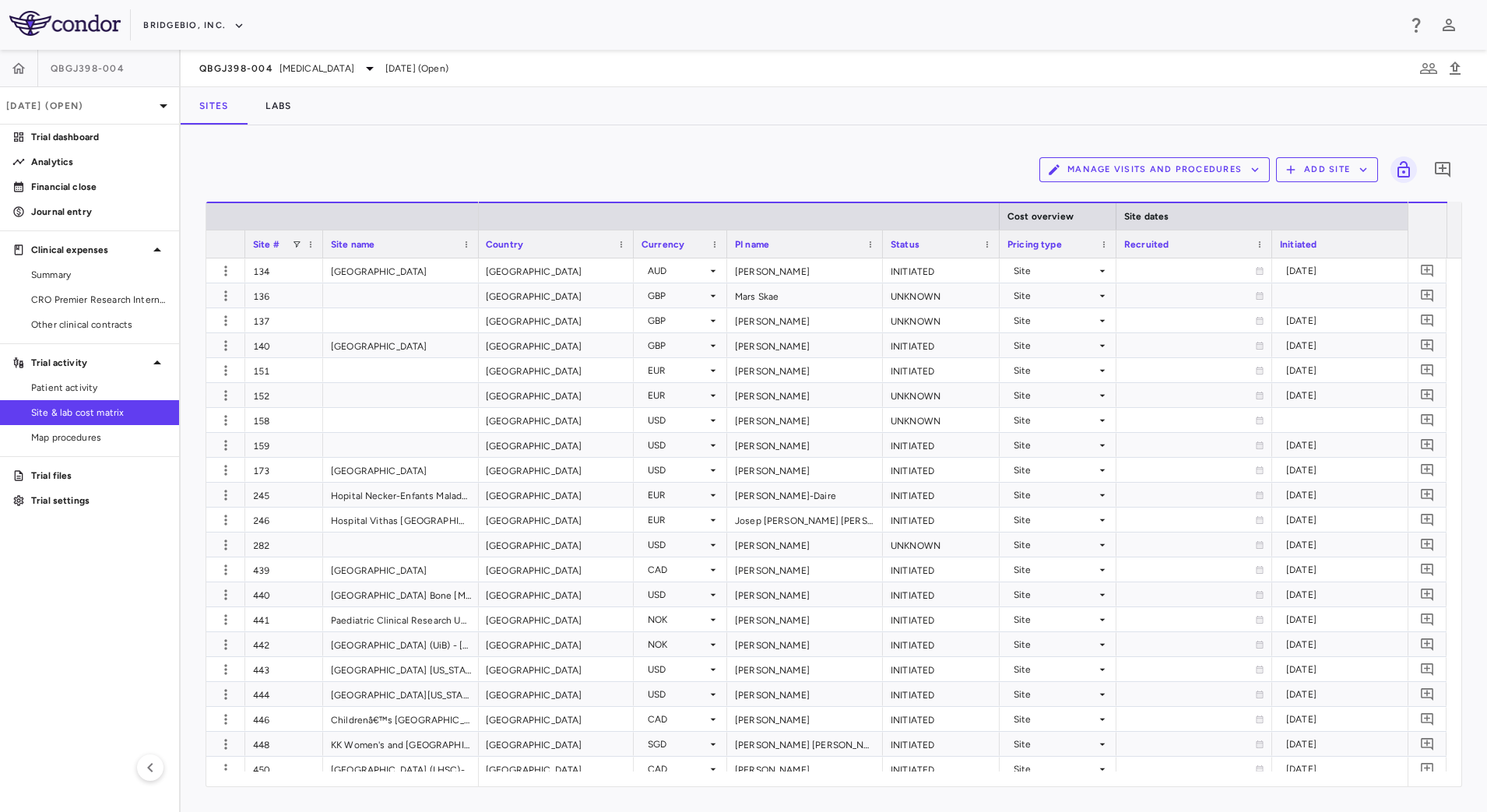
scroll to position [0, 473]
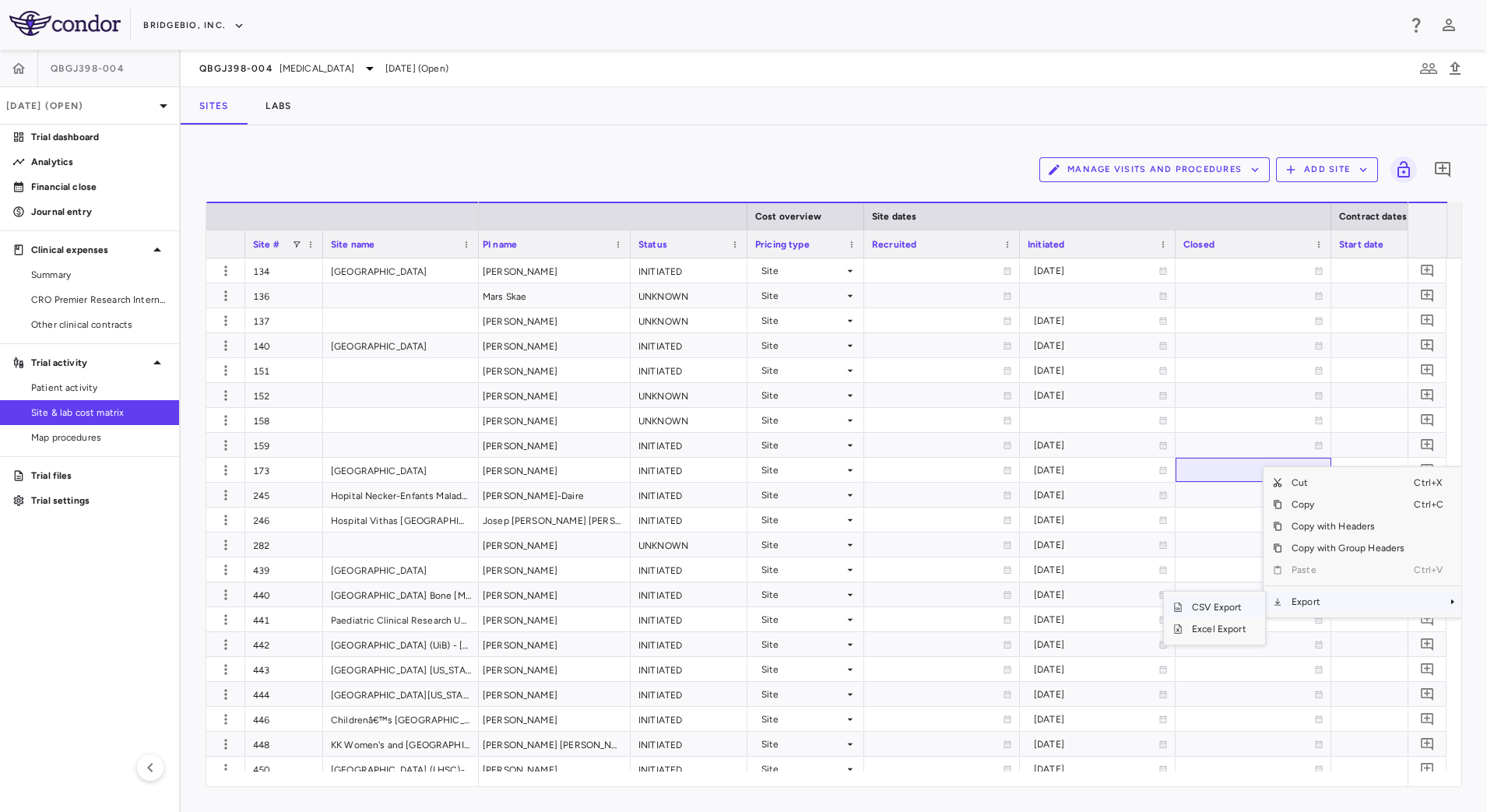
click at [1247, 603] on span "CSV Export" at bounding box center [1219, 606] width 74 height 22
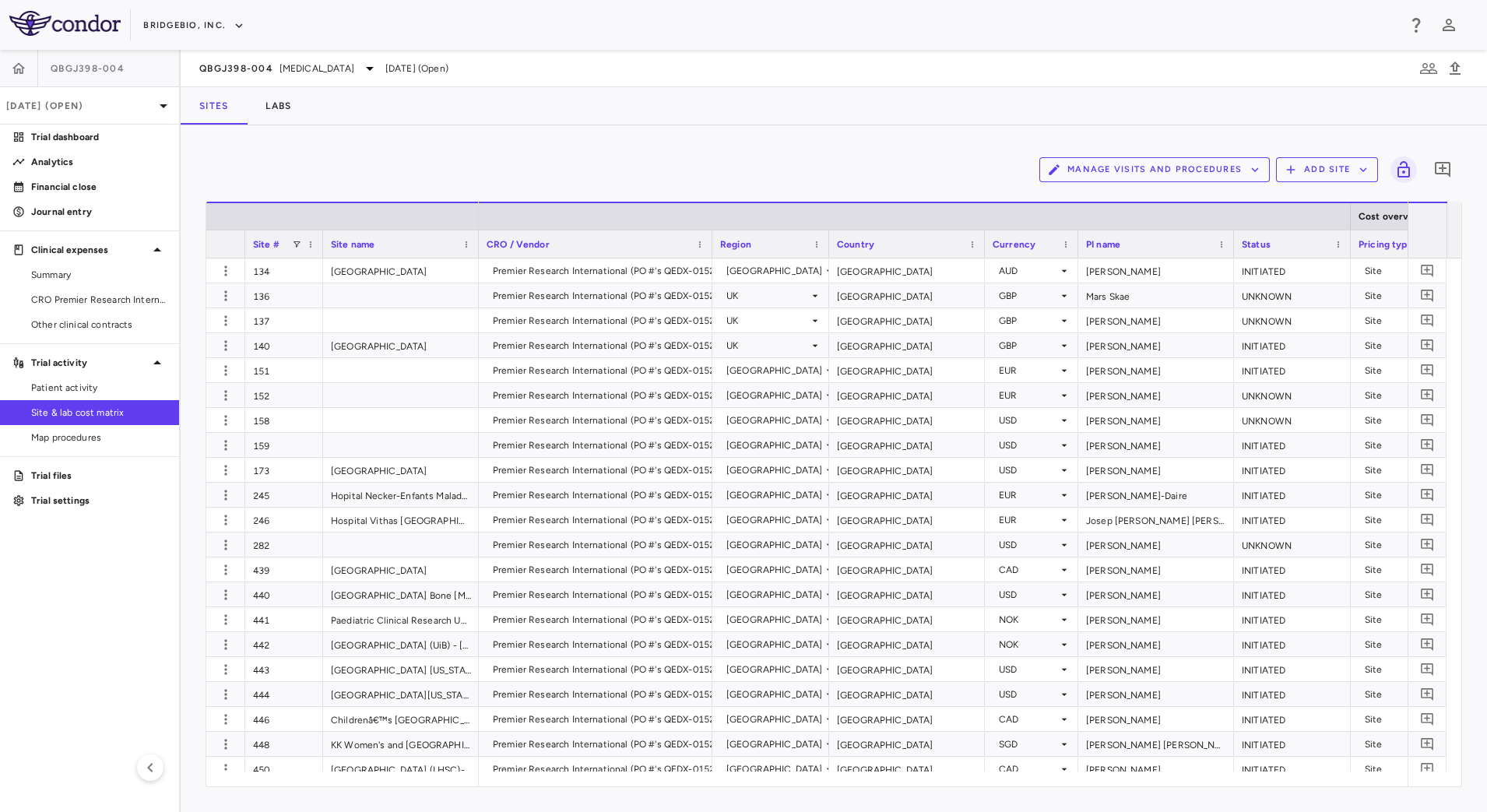
click at [926, 132] on div "Manage Visits and Procedures Add Site 0 Drag here to set row groups Drag here t…" at bounding box center [833, 468] width 1307 height 687
